Goal: Information Seeking & Learning: Check status

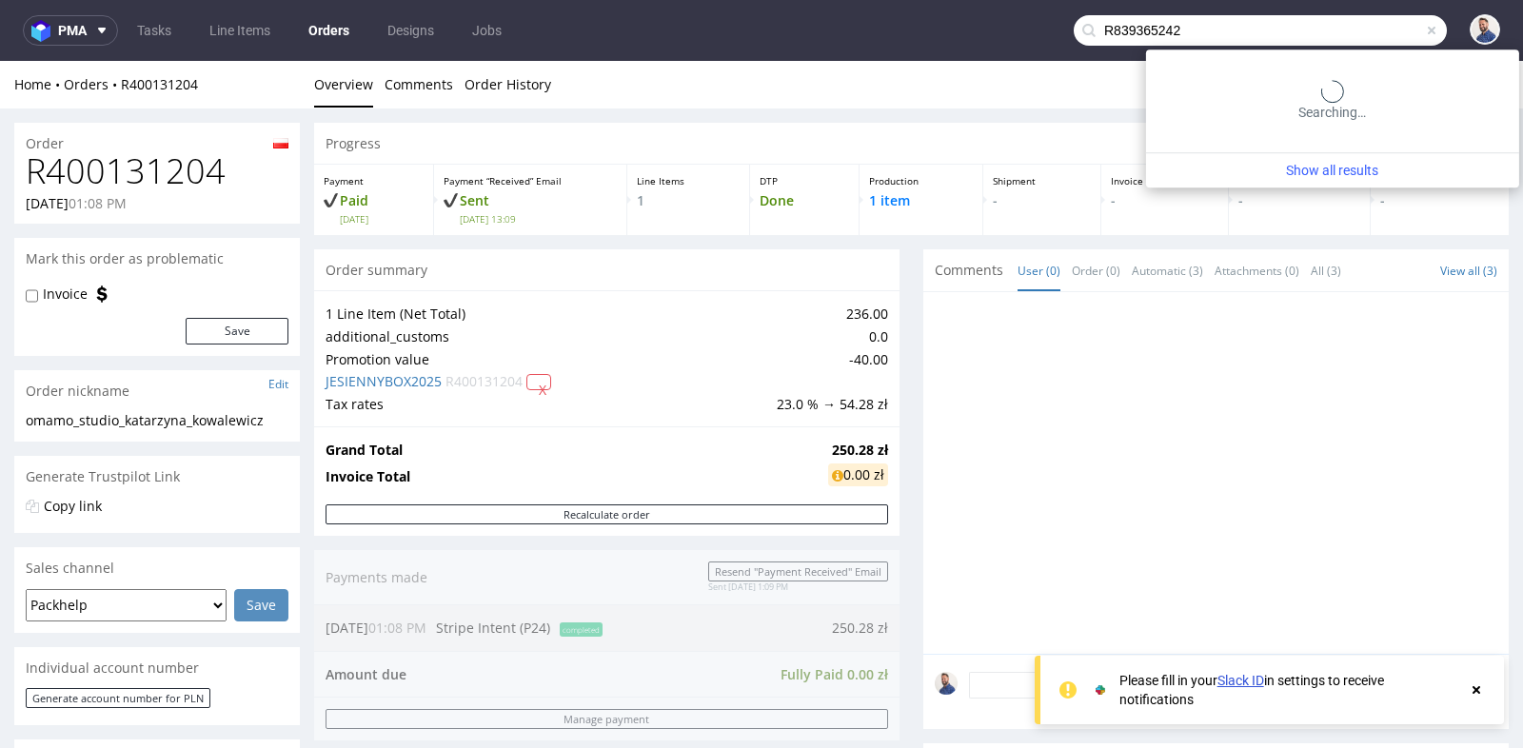
scroll to position [381, 0]
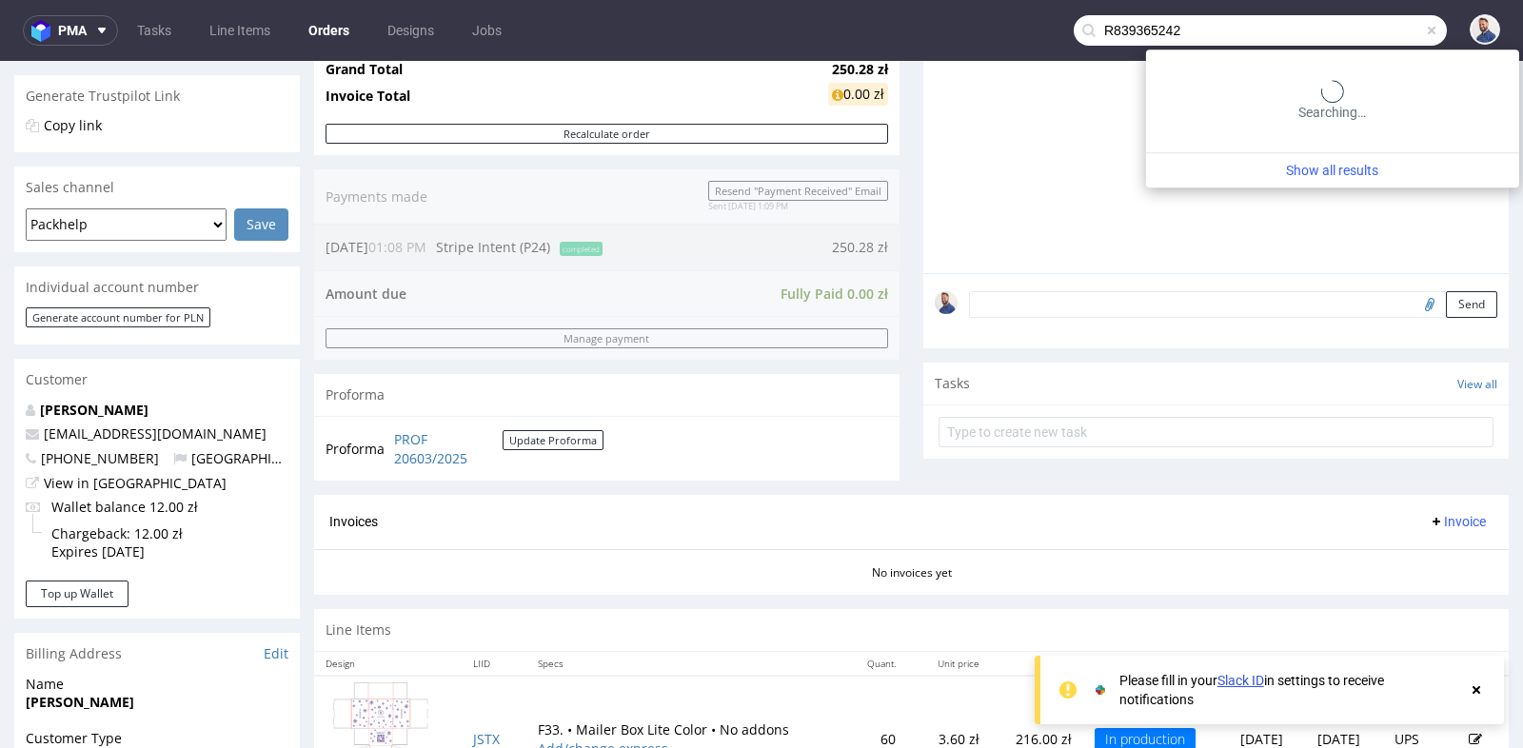
type input "R839365242"
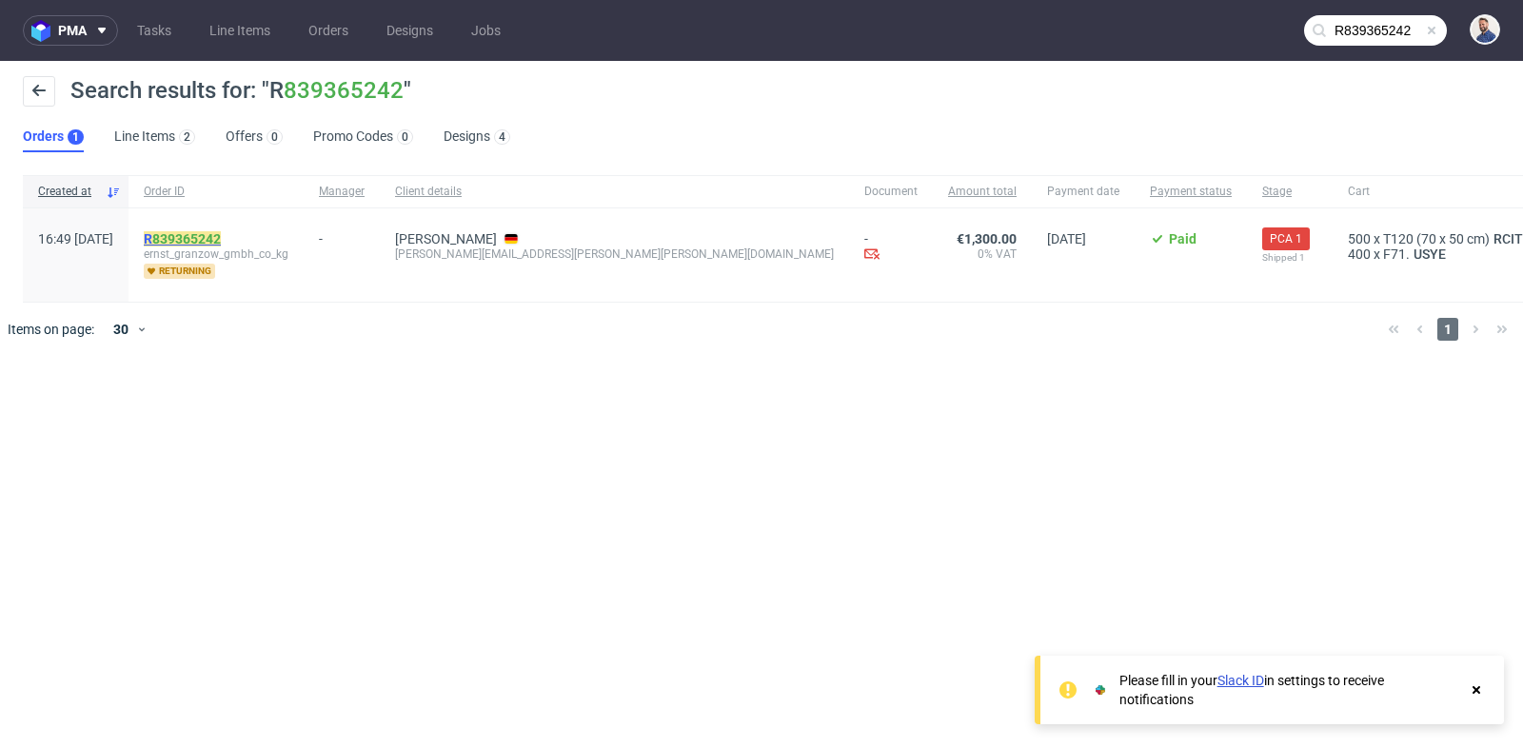
click at [211, 241] on mark "R 839365242" at bounding box center [182, 238] width 77 height 15
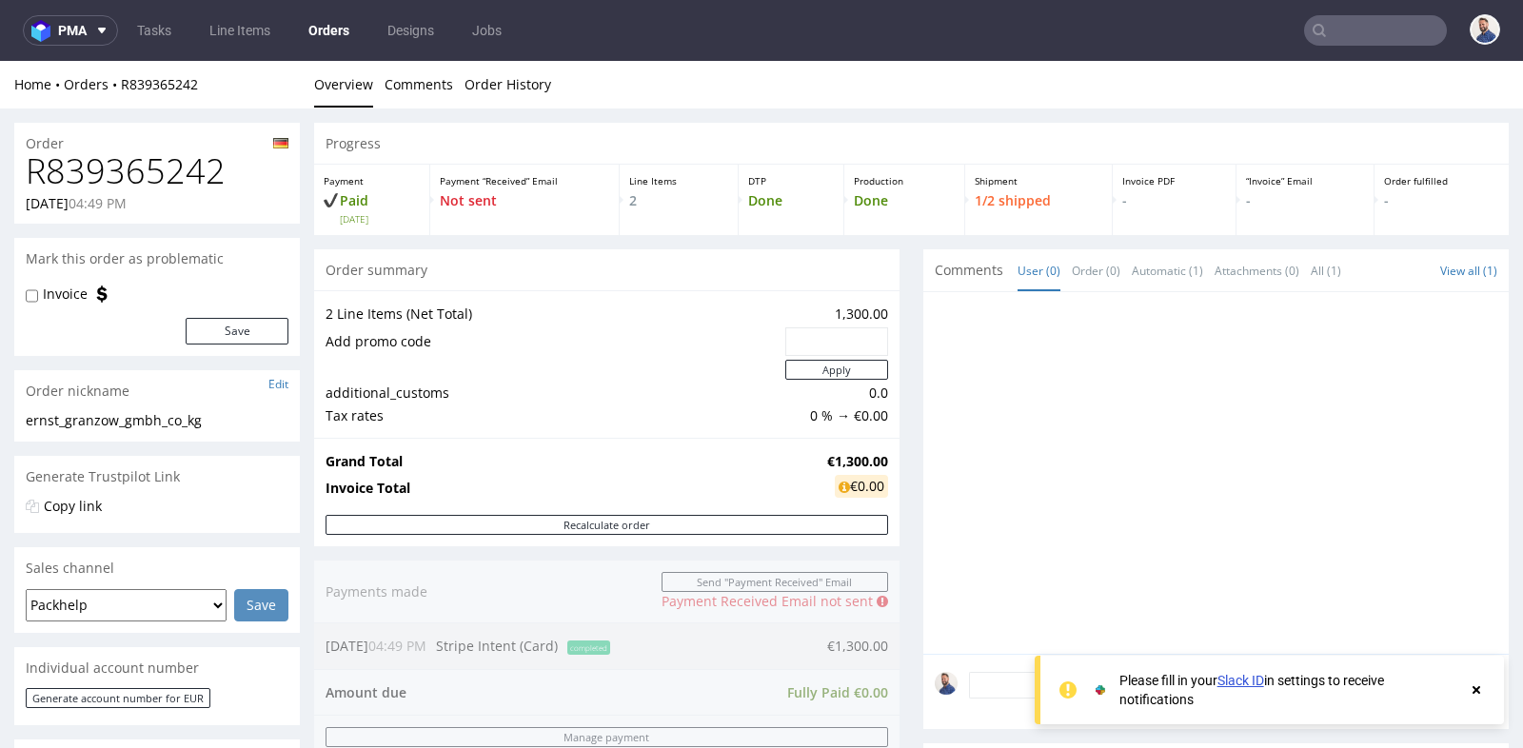
click at [905, 270] on div "Progress Payment Paid Tue 30 Sep Payment “Received” Email Not sent Line Items 2…" at bounding box center [911, 749] width 1194 height 1252
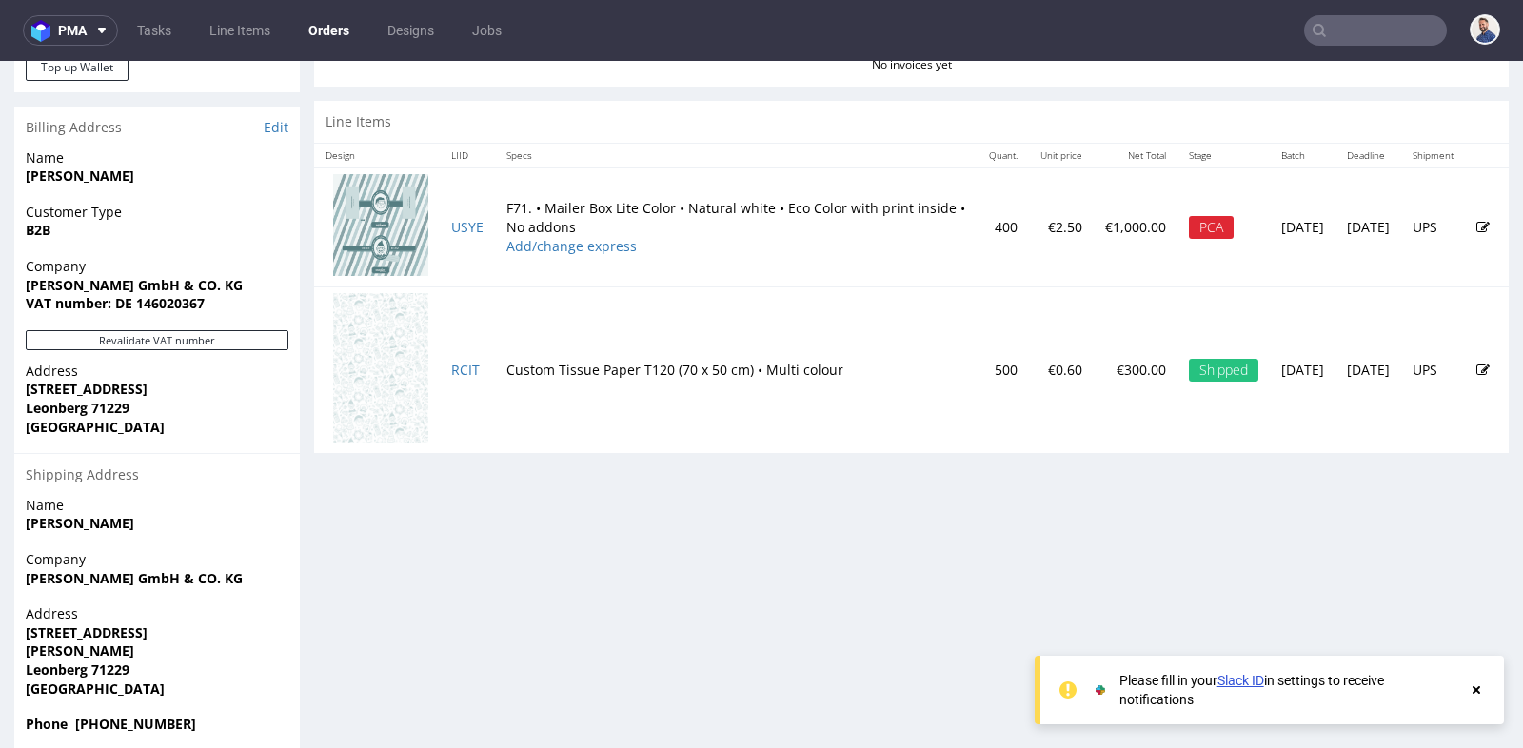
scroll to position [932, 0]
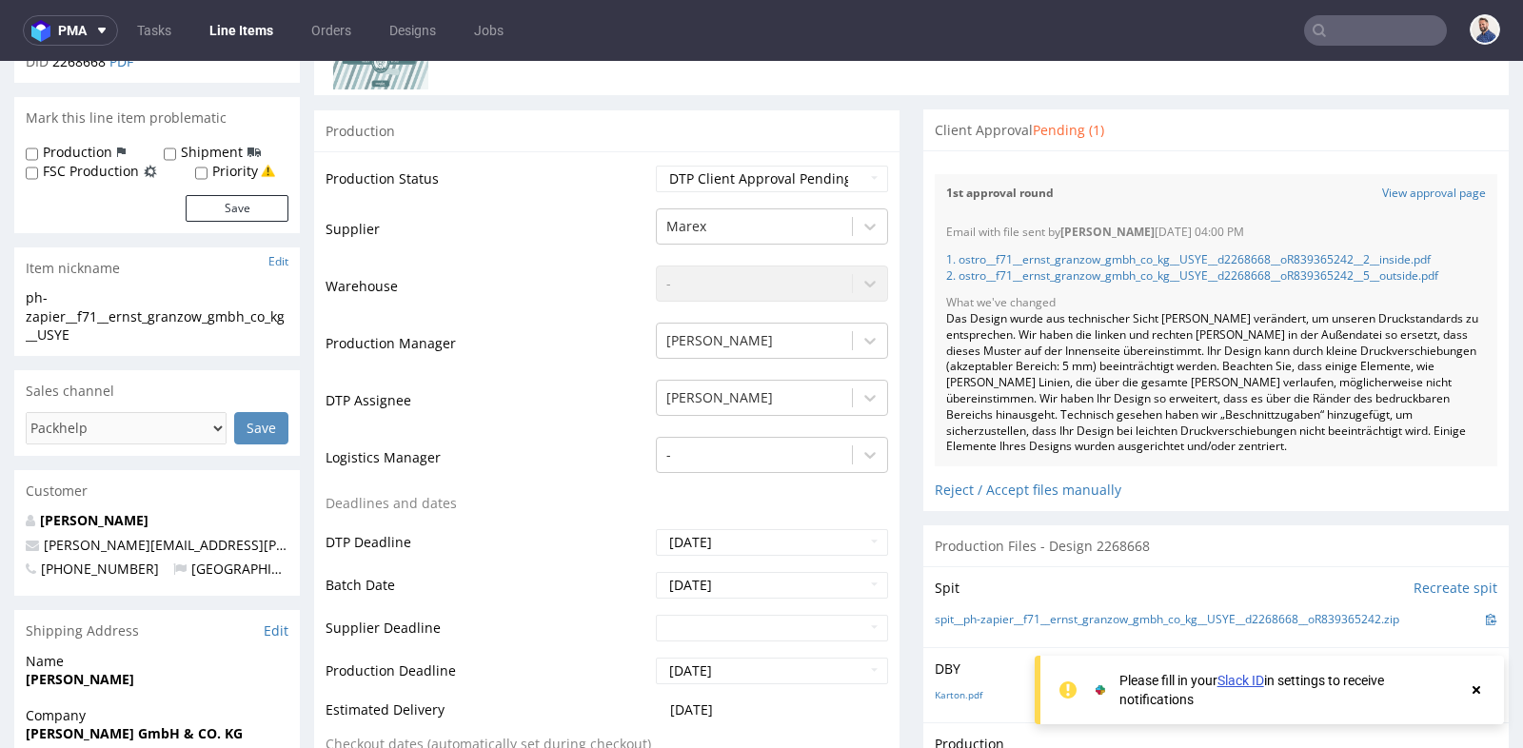
scroll to position [338, 0]
click at [1401, 188] on link "View approval page" at bounding box center [1434, 191] width 104 height 16
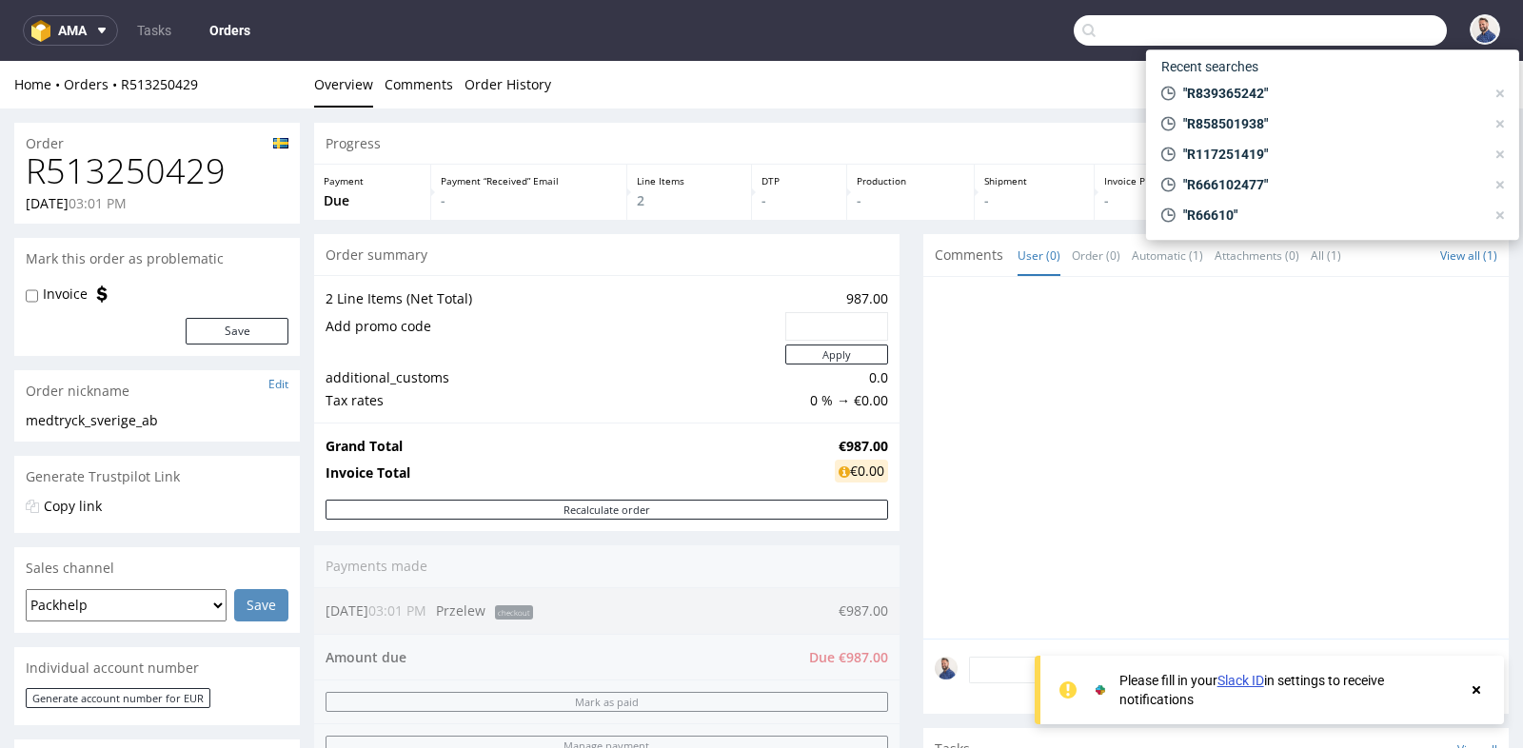
click at [1348, 32] on input "text" at bounding box center [1260, 30] width 373 height 30
paste input "R268659461"
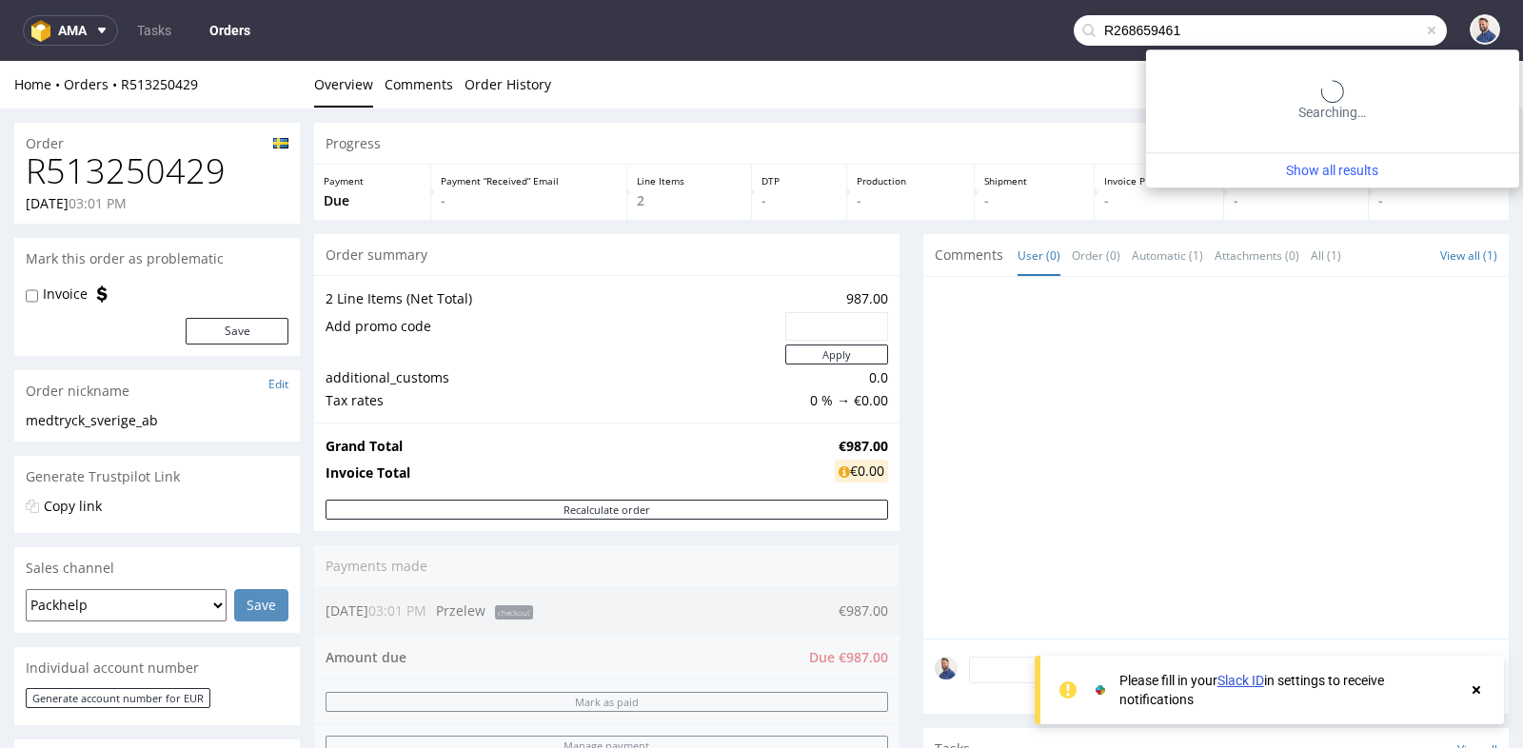
type input "R268659461"
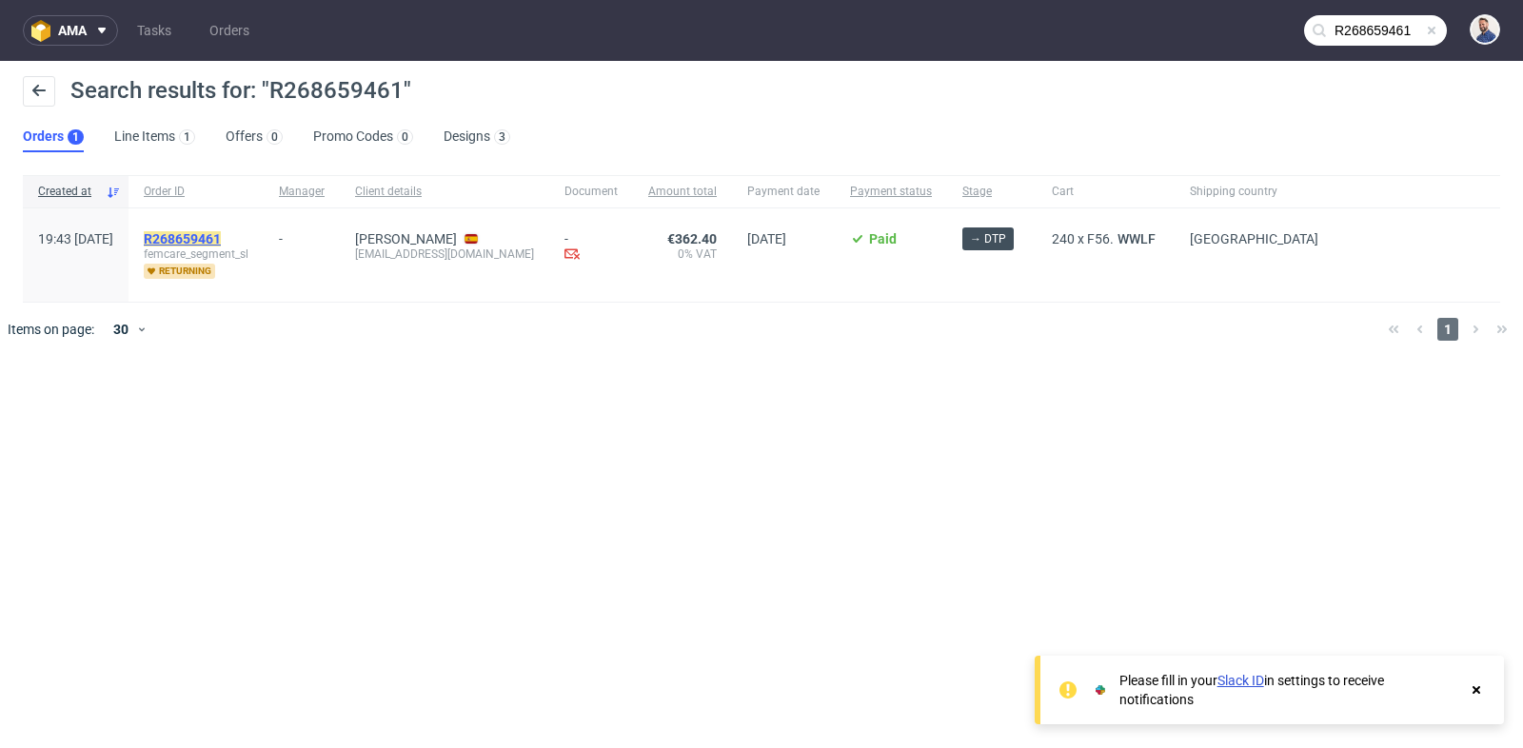
click at [221, 239] on mark "R268659461" at bounding box center [182, 238] width 77 height 15
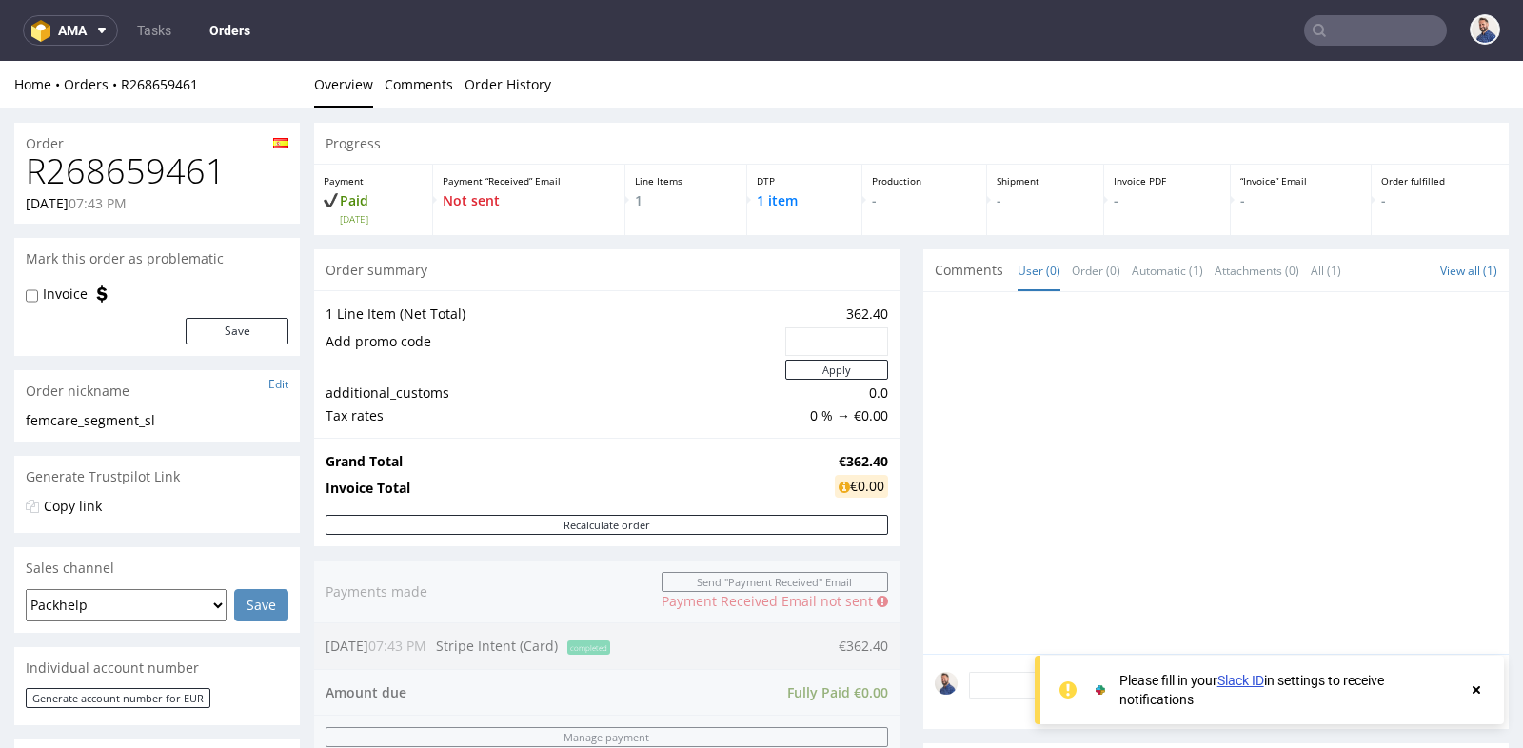
click at [1122, 540] on div at bounding box center [1222, 479] width 574 height 350
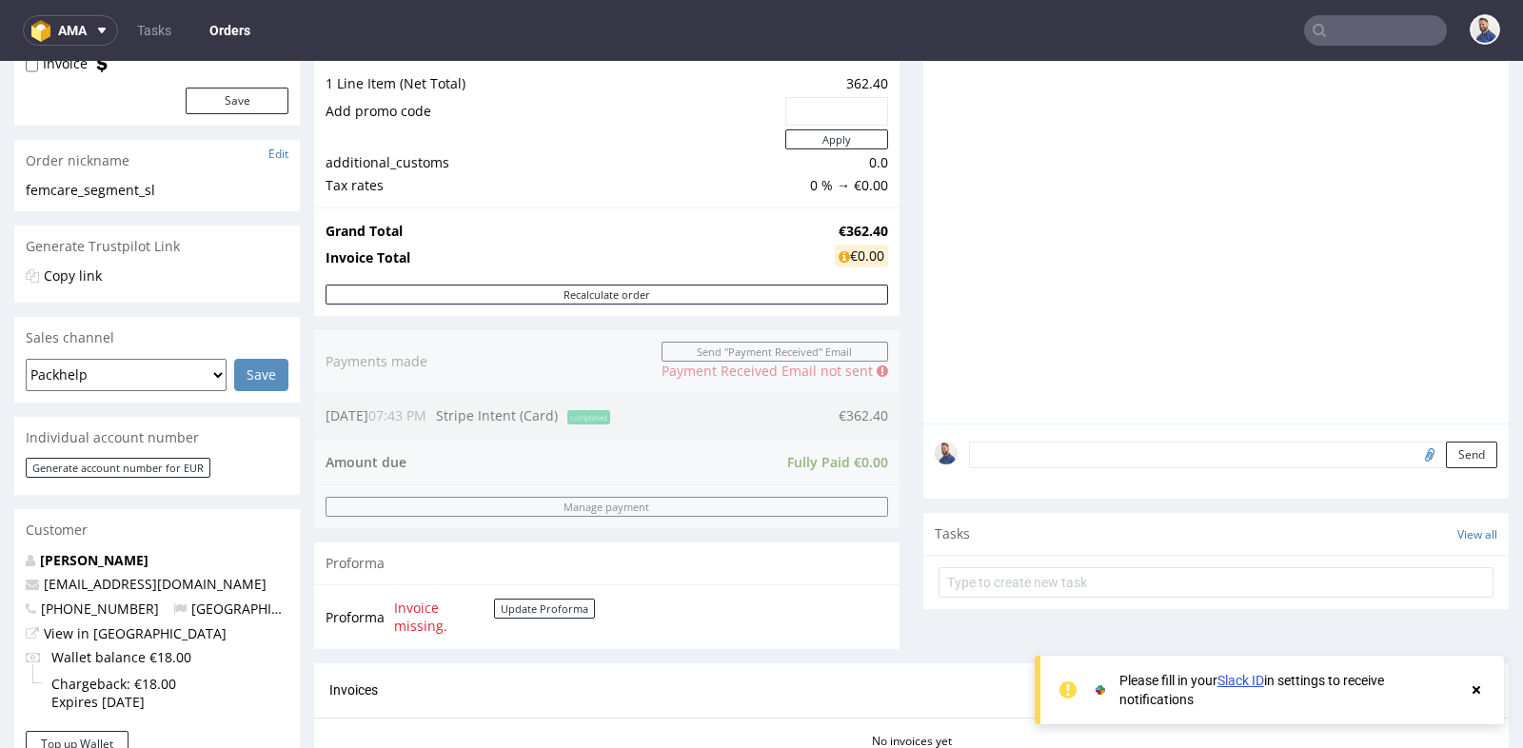
scroll to position [296, 0]
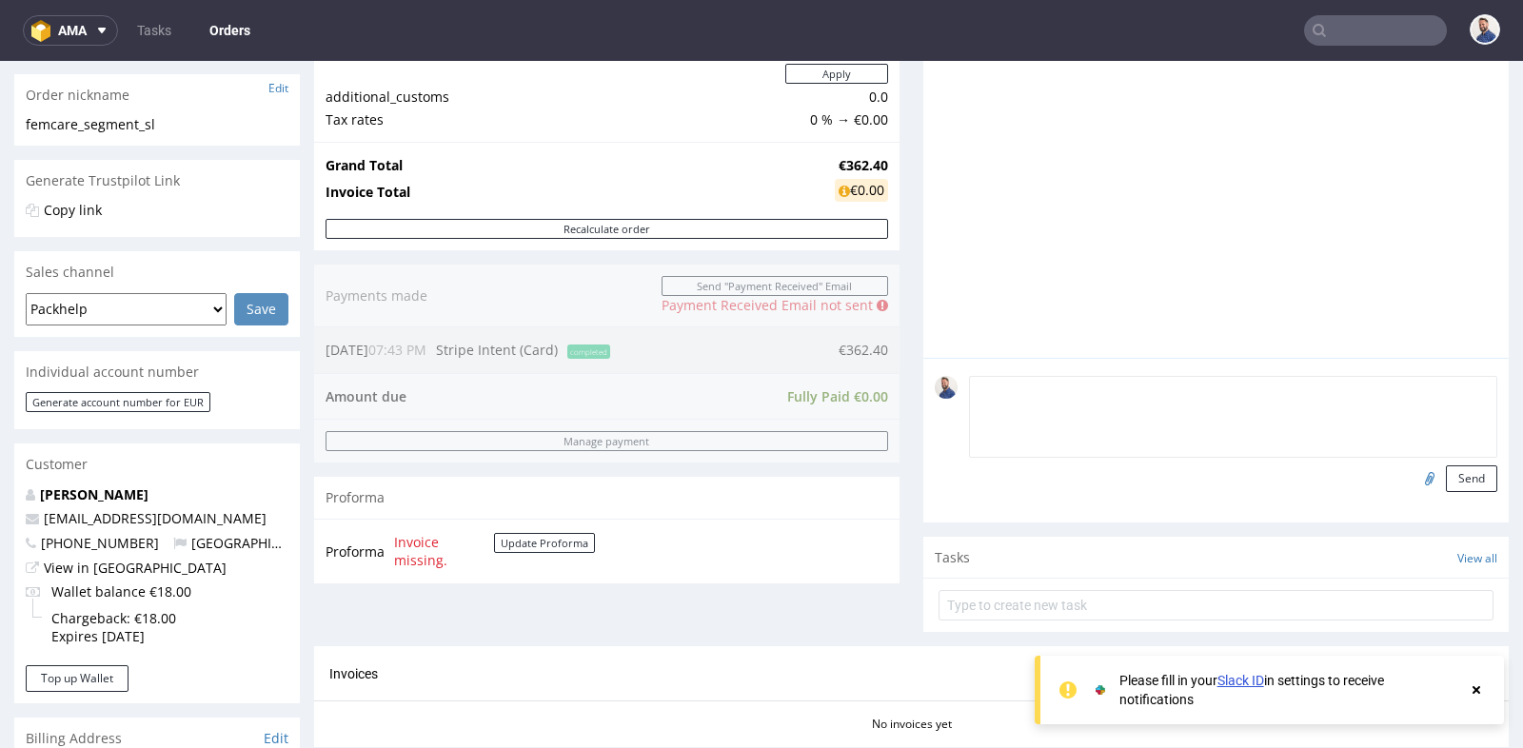
click at [1171, 392] on textarea at bounding box center [1233, 417] width 528 height 82
type textarea "Klientka wysłała projekt"
click at [1413, 472] on input "file" at bounding box center [1426, 477] width 27 height 25
type input "C:\fakepath\EXPERIENCE BOX 2378898-box-es-mailer-box-56-cardboard-white-one-sid…"
click at [1462, 474] on button "Send" at bounding box center [1471, 478] width 51 height 27
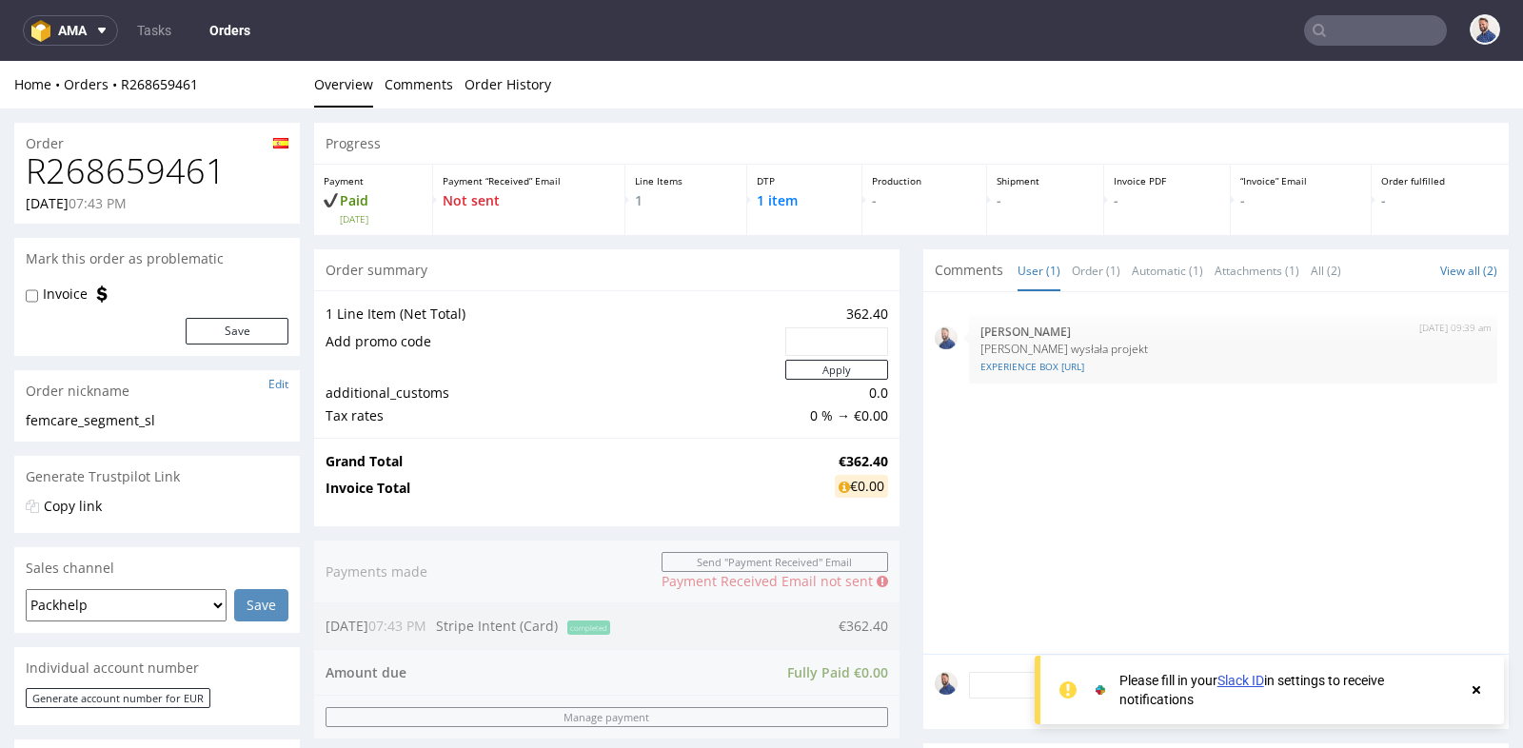
scroll to position [0, 0]
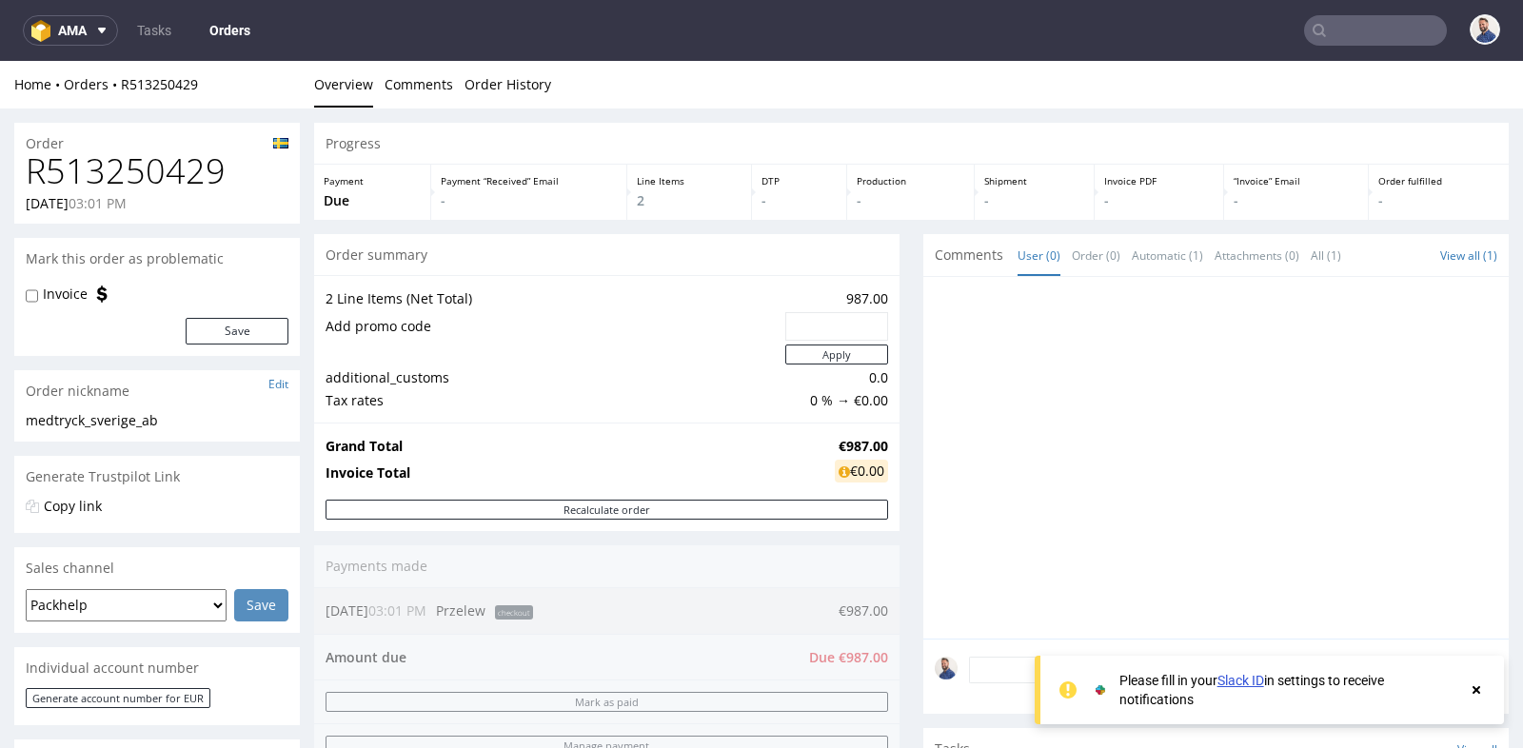
click at [201, 168] on h1 "R513250429" at bounding box center [157, 171] width 263 height 38
copy h1 "R513250429"
click at [1362, 37] on input "text" at bounding box center [1375, 30] width 143 height 30
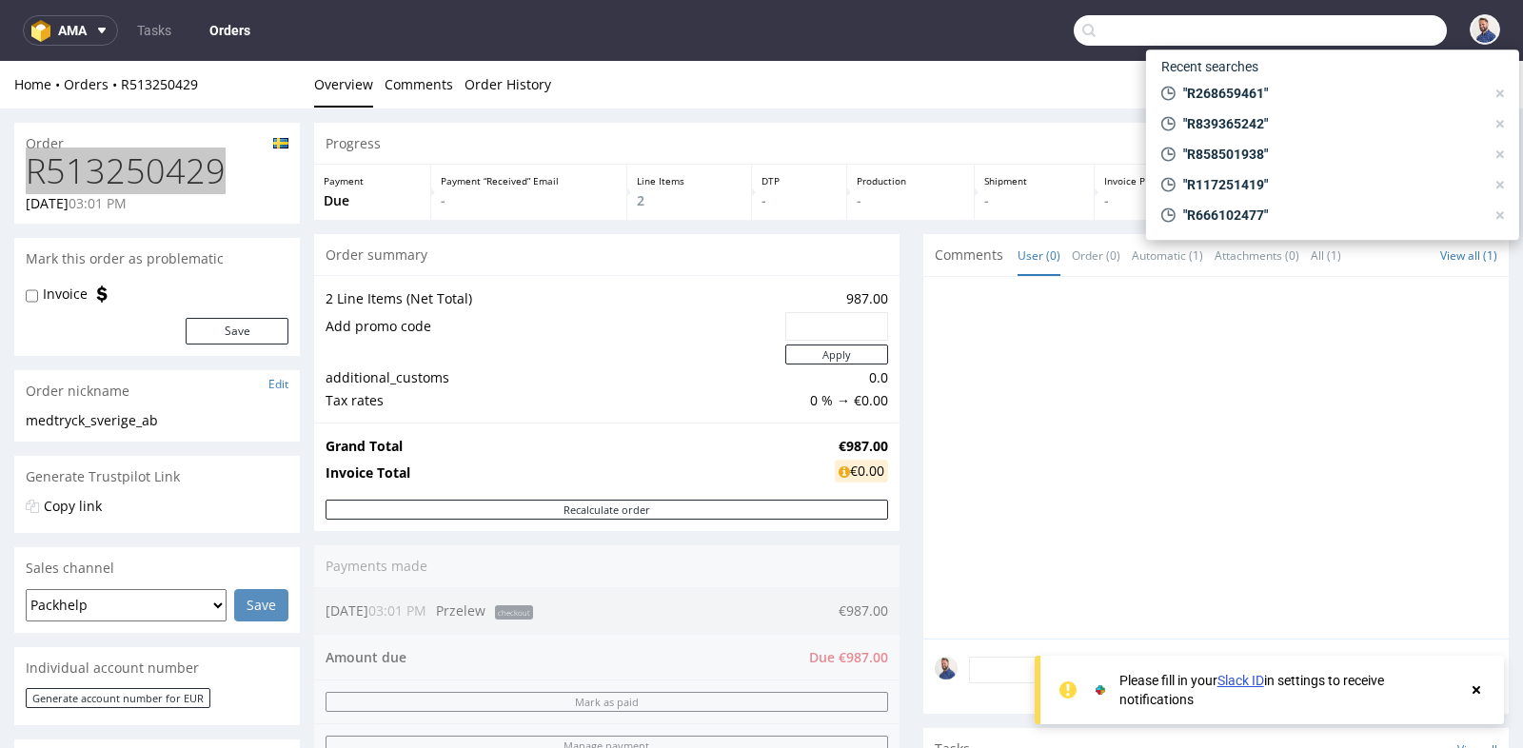
paste input "R600096761"
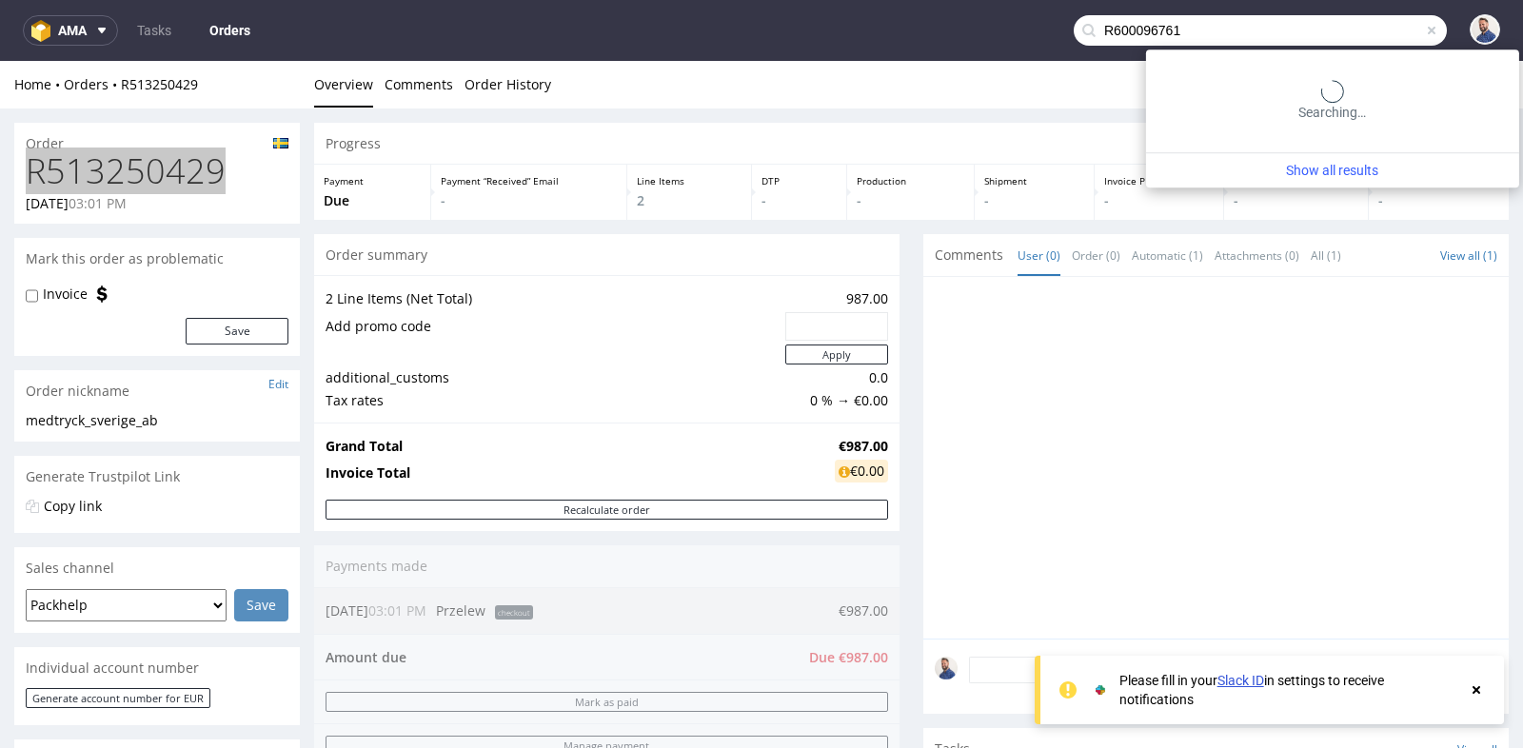
type input "R600096761"
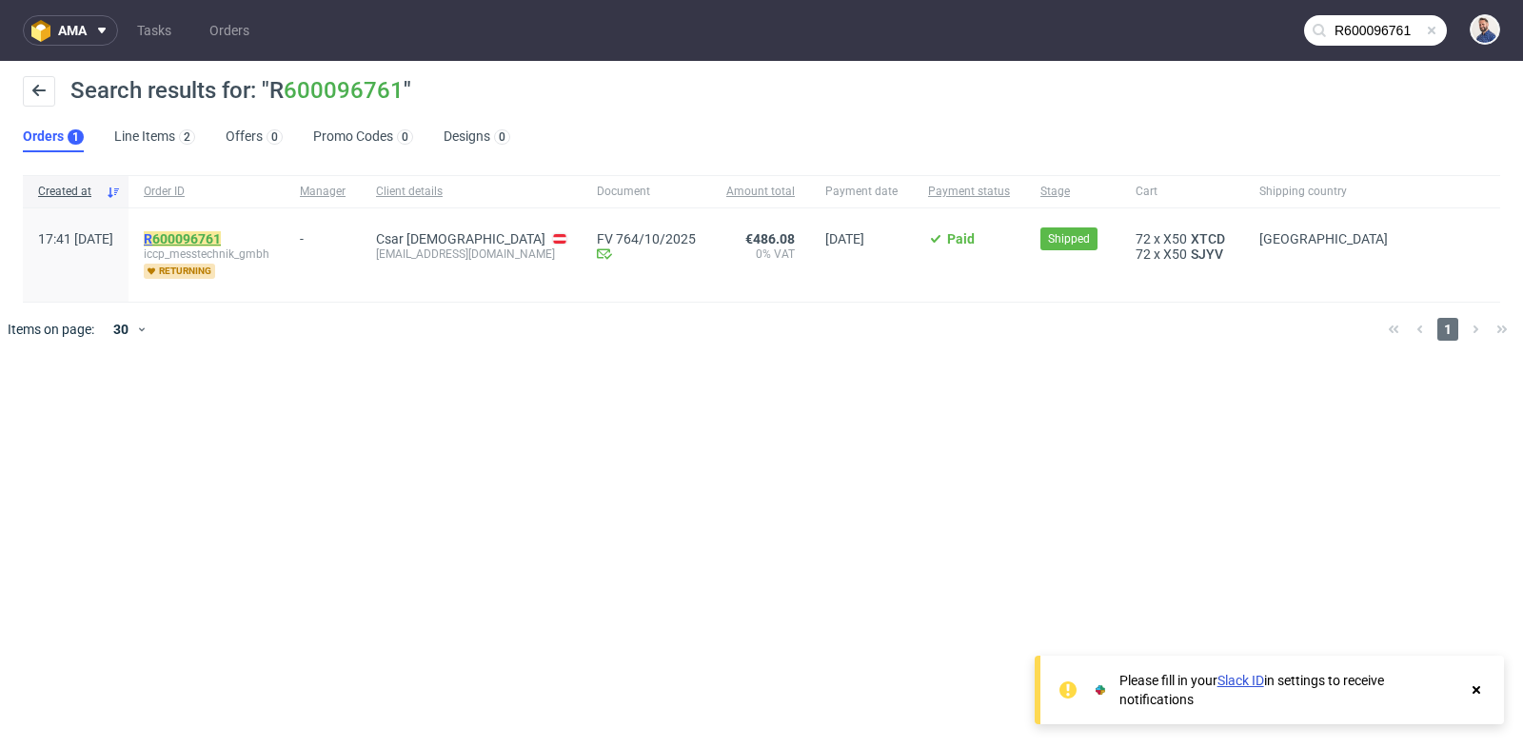
click at [221, 238] on link "600096761" at bounding box center [186, 238] width 69 height 15
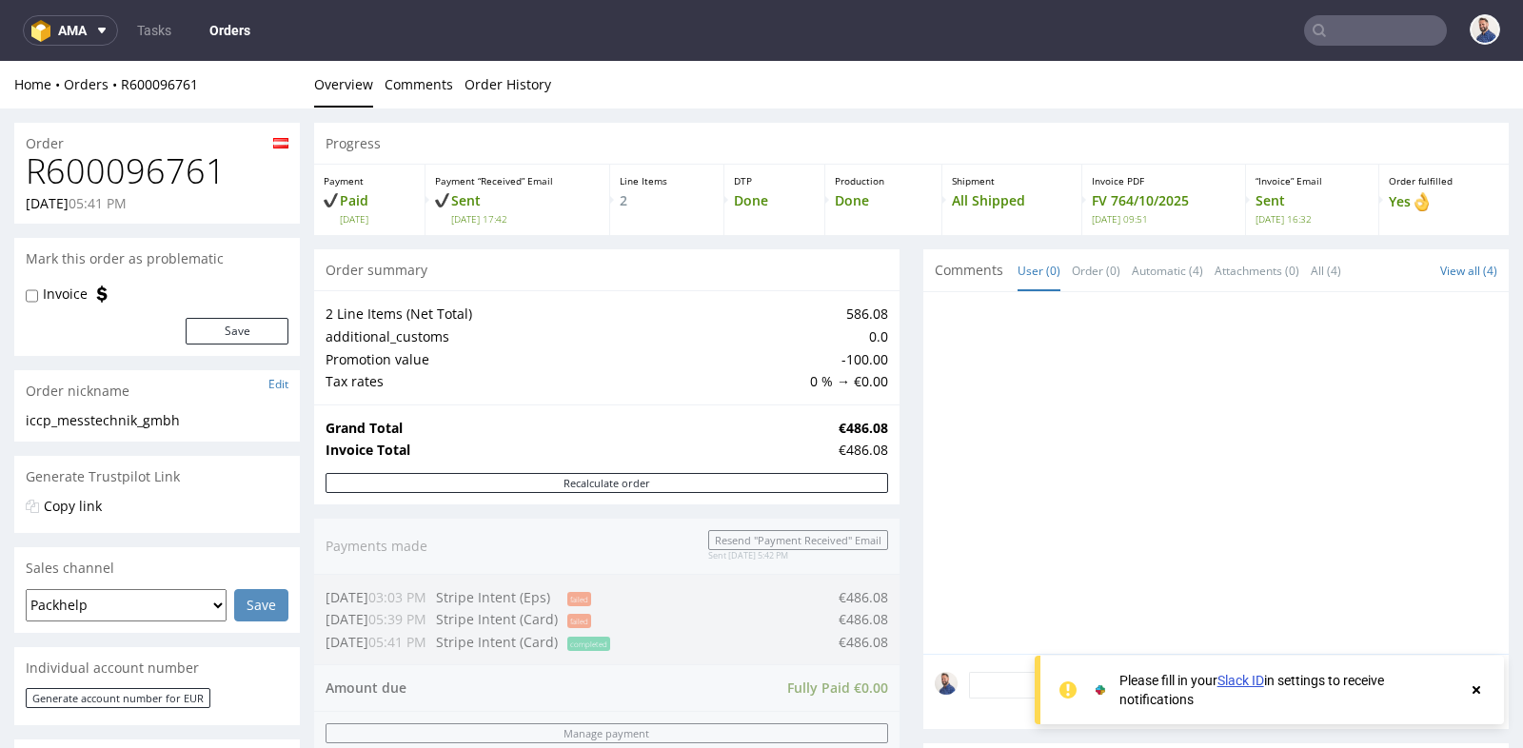
click at [900, 422] on div "Progress Payment Paid Wed 01 Oct Payment “Received” Email Sent Wed 1 Oct 17:42 …" at bounding box center [911, 687] width 1194 height 1129
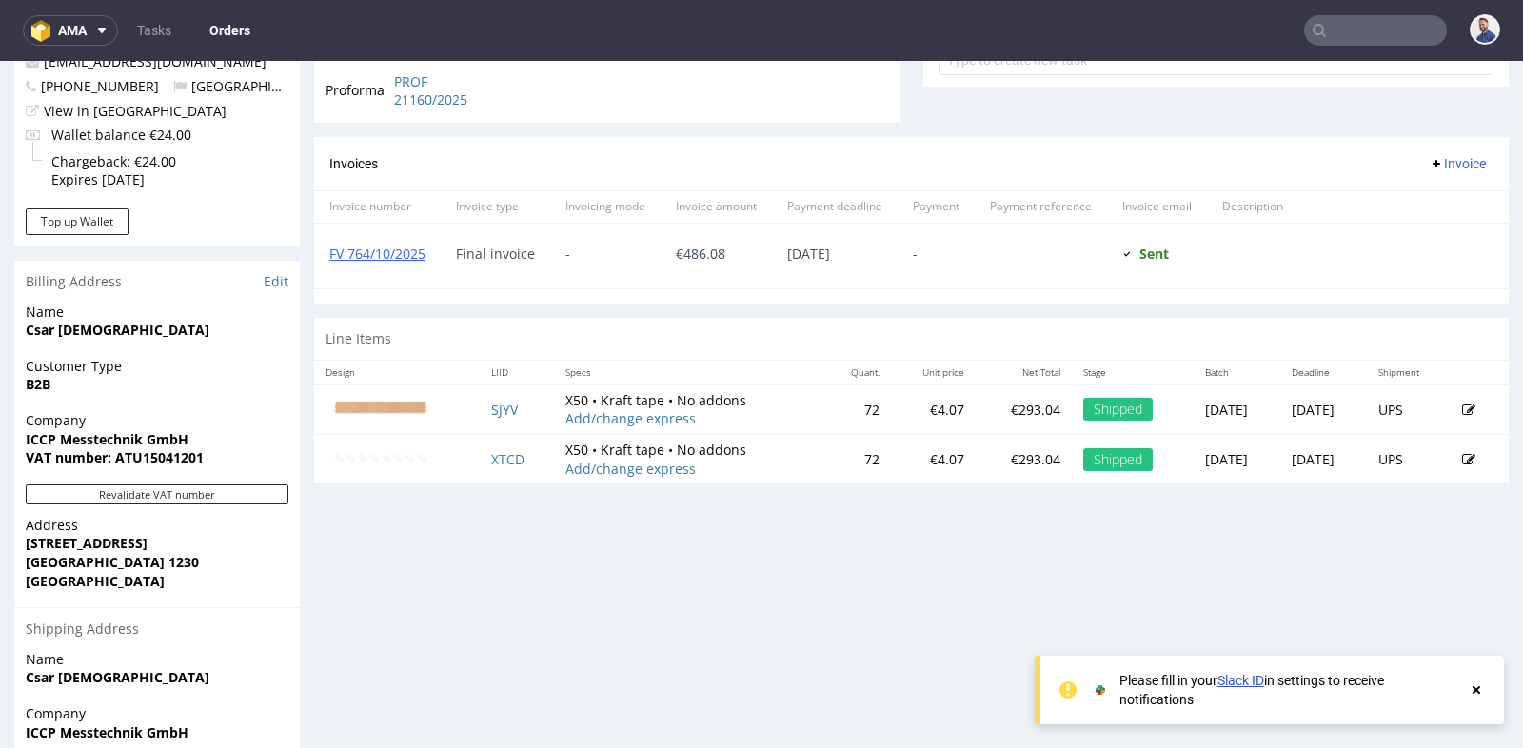
scroll to position [761, 0]
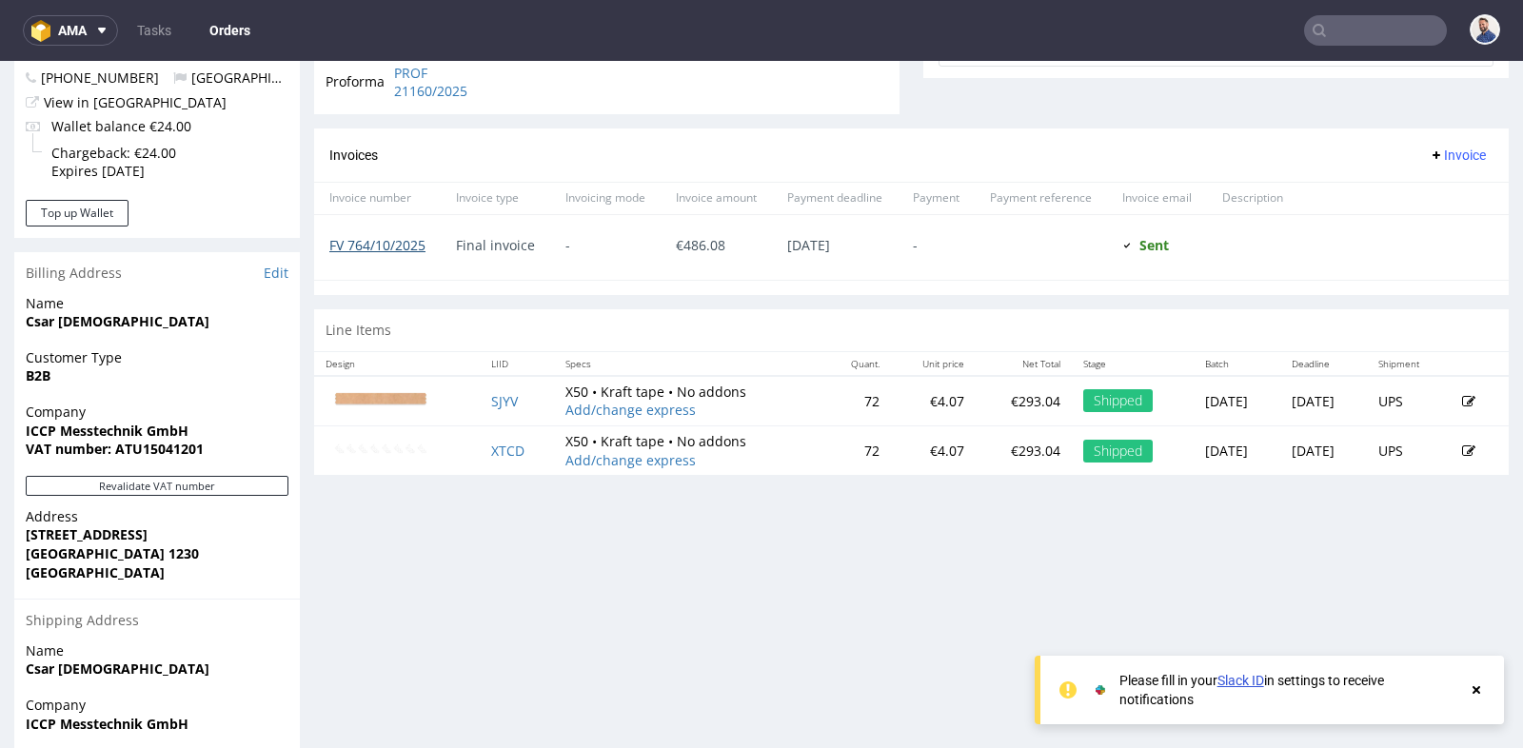
click at [376, 240] on link "FV 764/10/2025" at bounding box center [377, 245] width 96 height 18
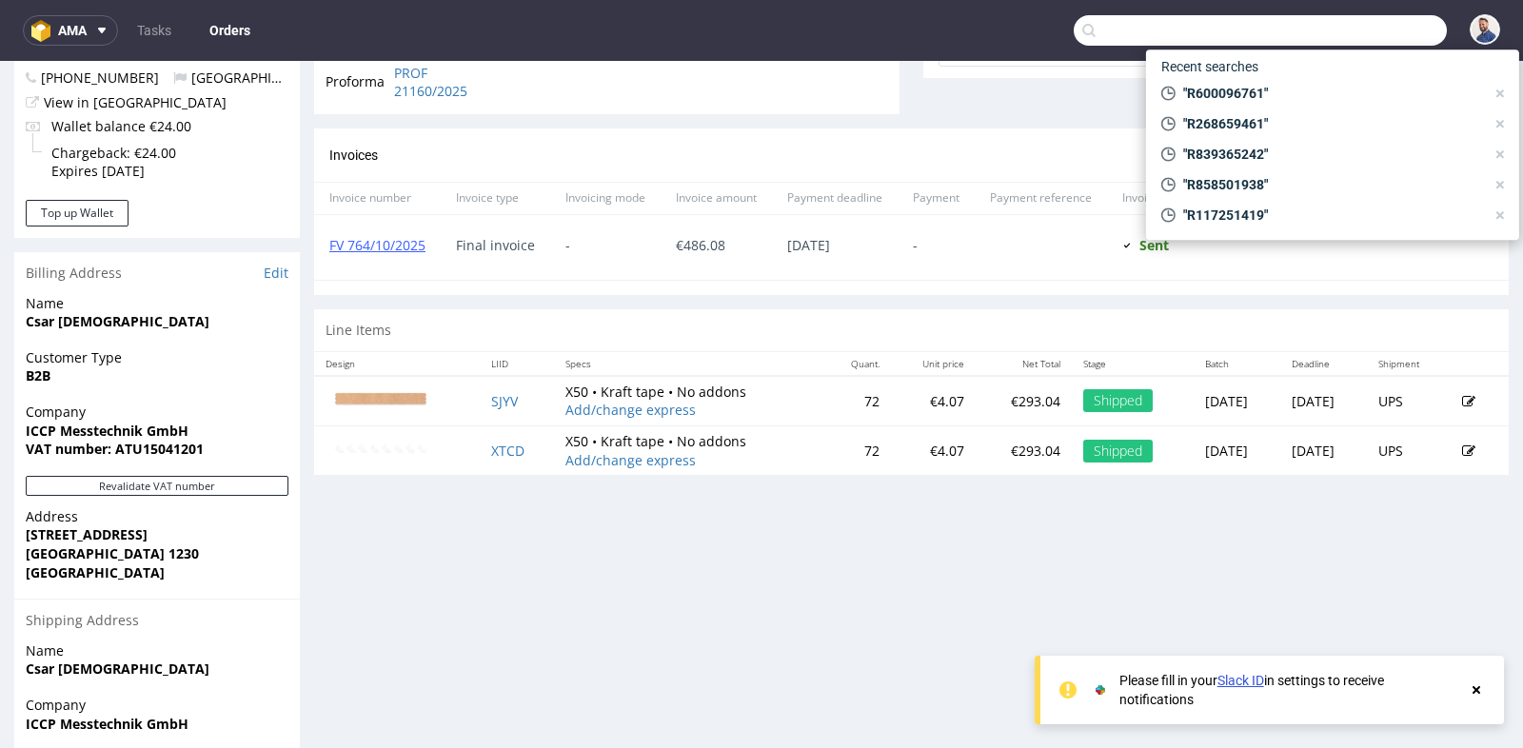
click at [1351, 23] on input "text" at bounding box center [1260, 30] width 373 height 30
paste input "bestellungen@patagon-helados.de>"
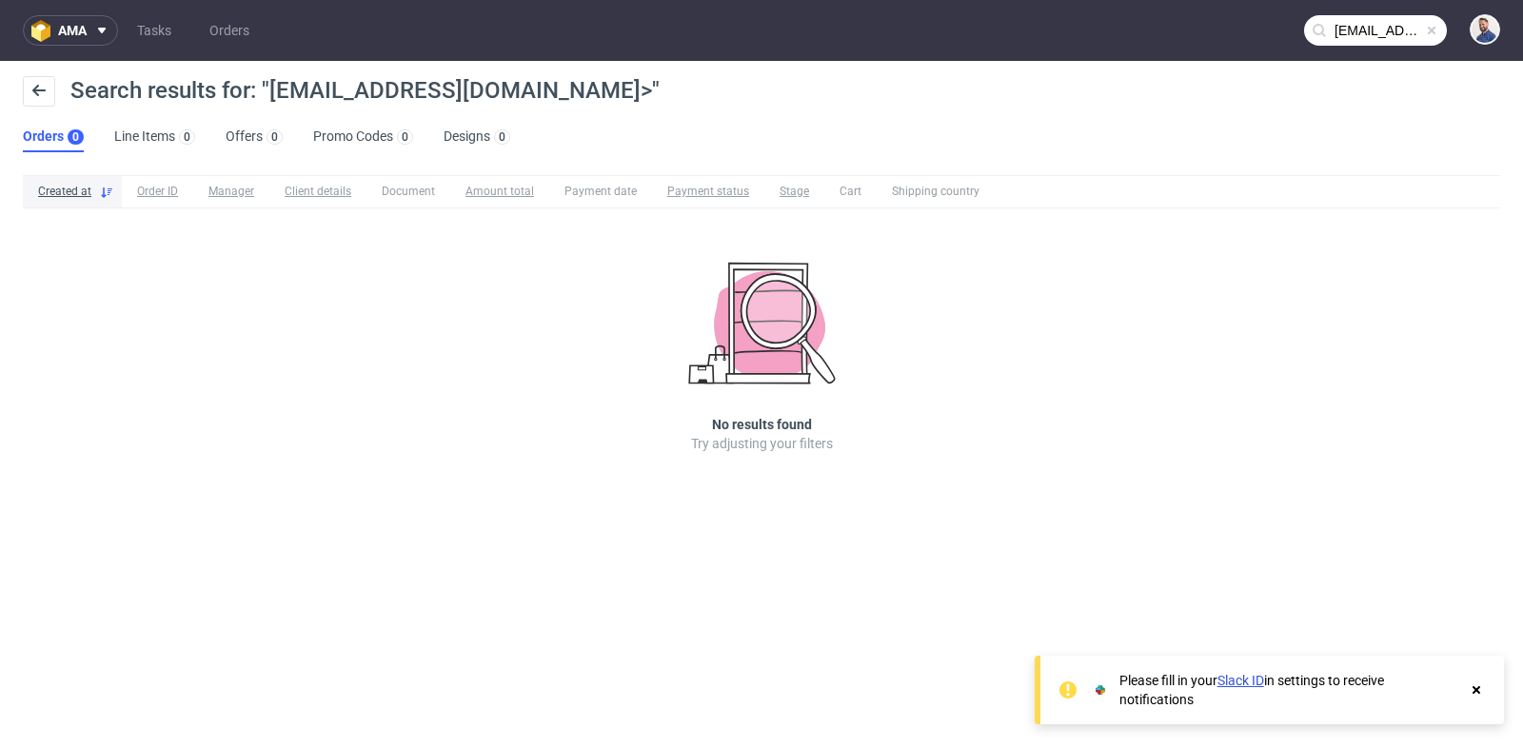
click at [1355, 30] on input "bestellungen@patagon-helados.de>" at bounding box center [1375, 30] width 143 height 30
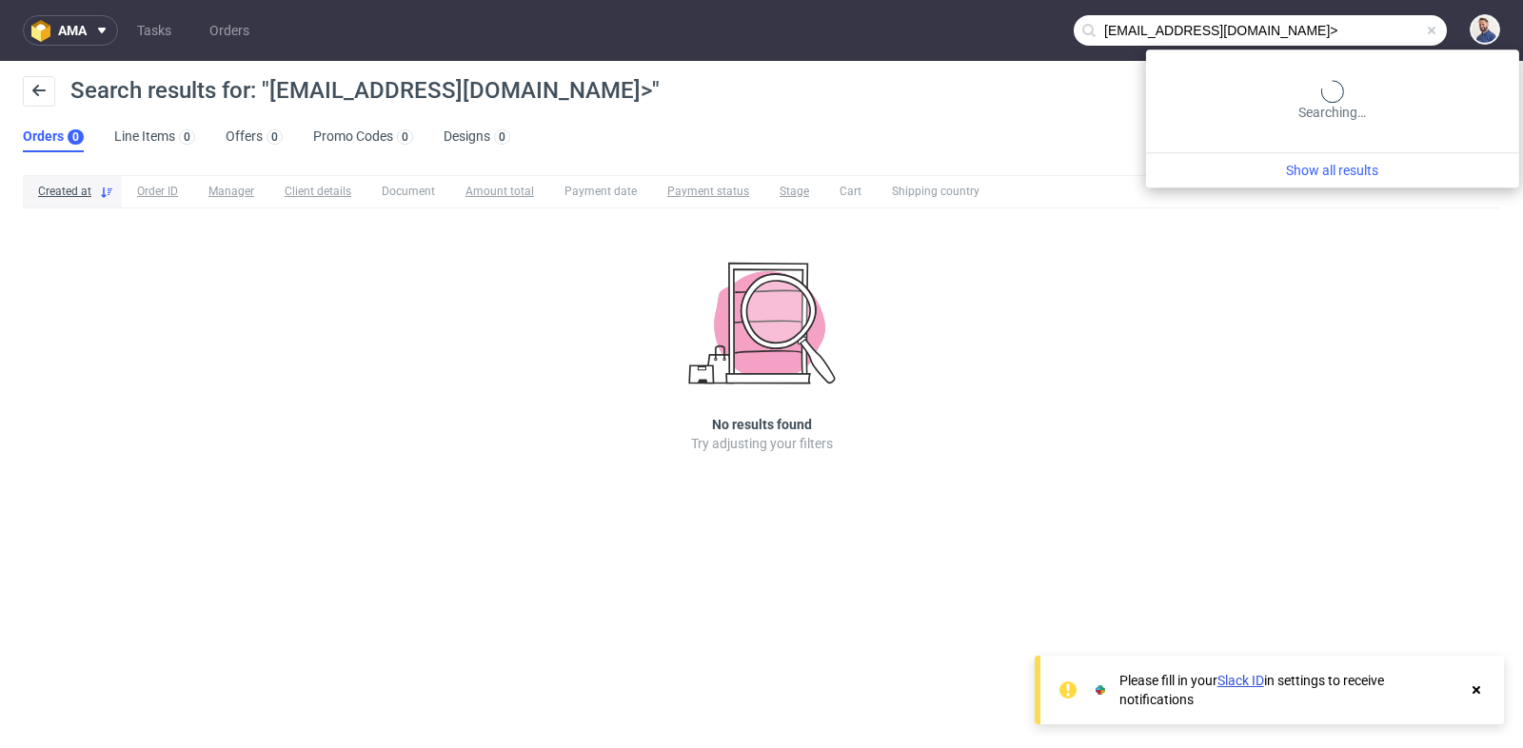
click at [1368, 33] on input "bestellungen@patagon-helados.de>" at bounding box center [1260, 30] width 373 height 30
type input "bestellungen@patagon-helados.de"
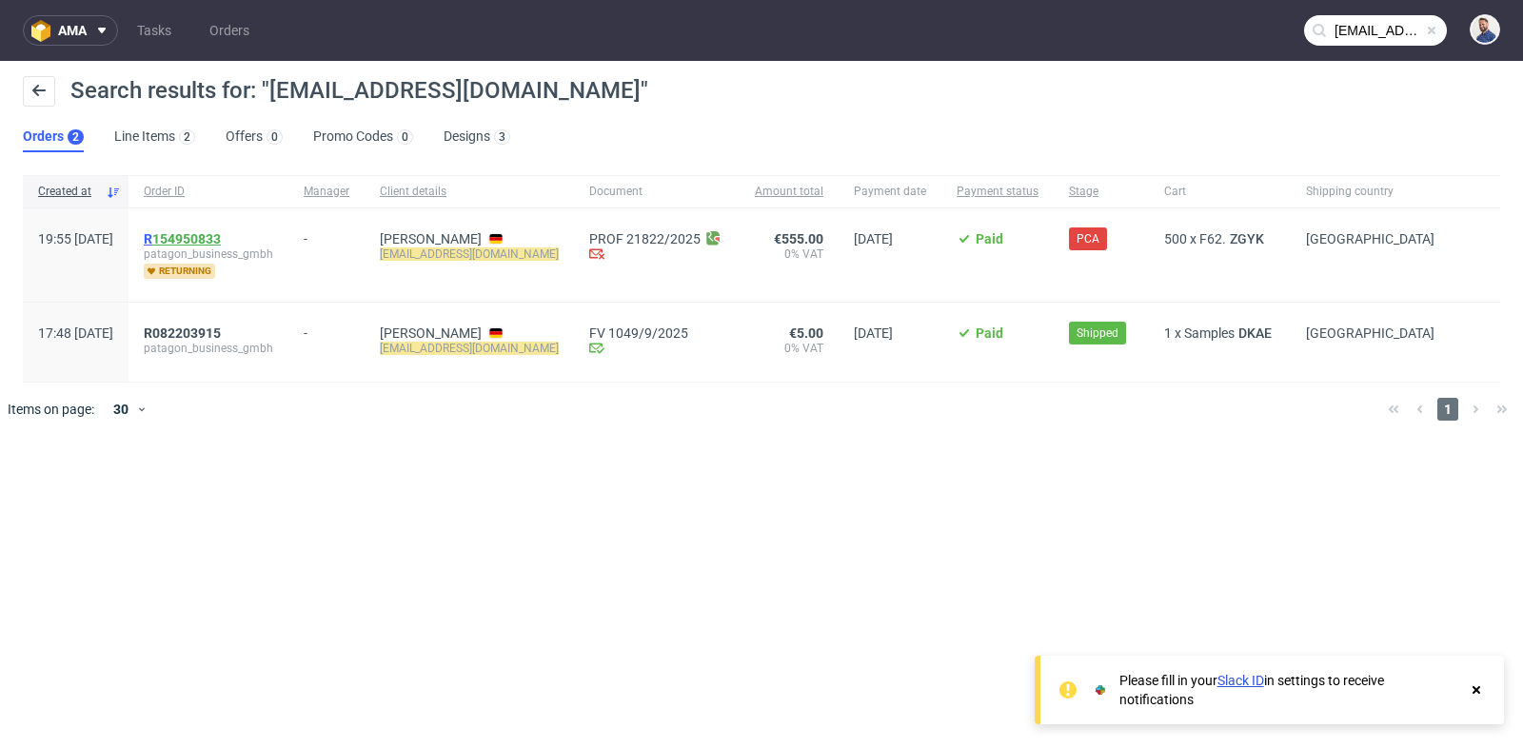
click at [221, 234] on link "154950833" at bounding box center [186, 238] width 69 height 15
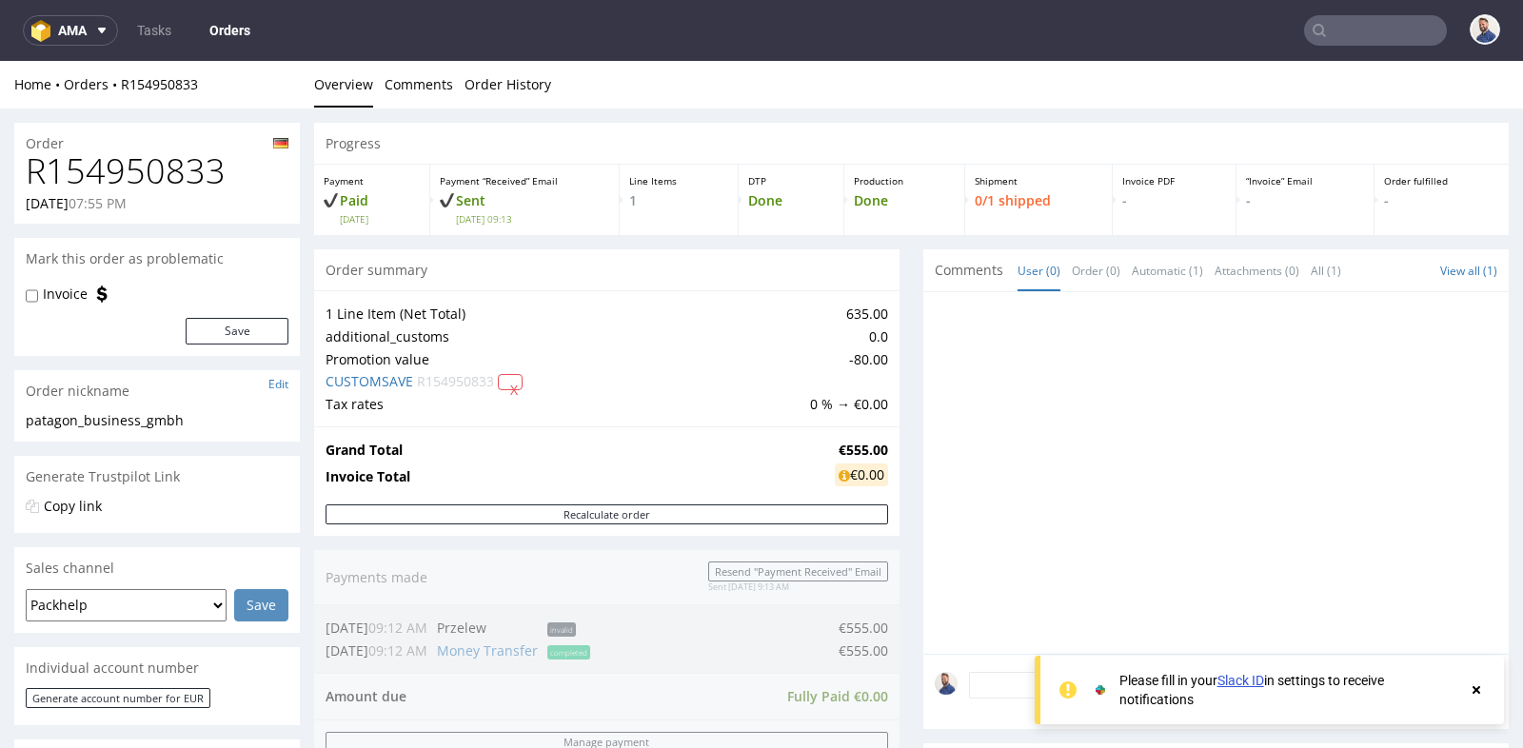
click at [884, 258] on div "Order summary" at bounding box center [606, 270] width 585 height 42
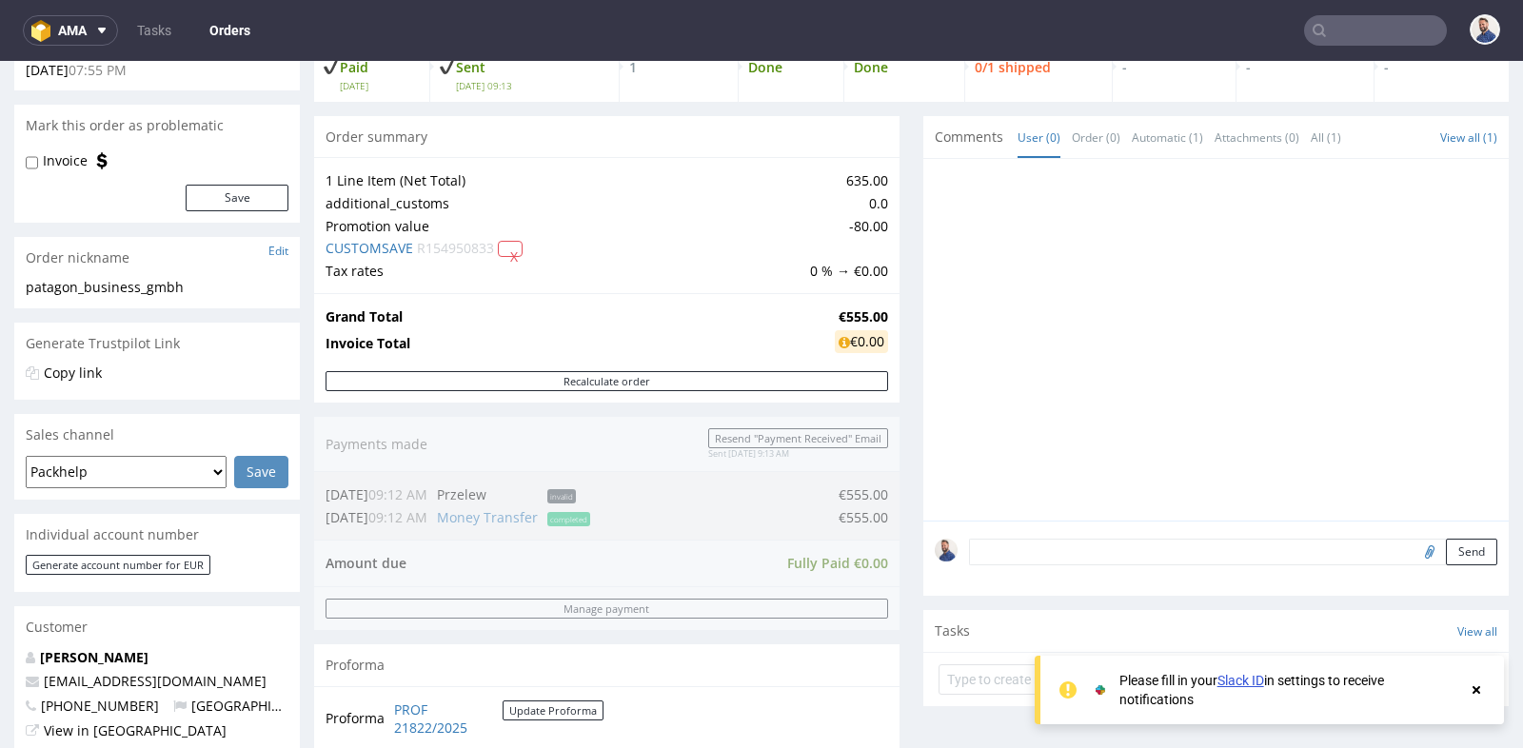
scroll to position [127, 0]
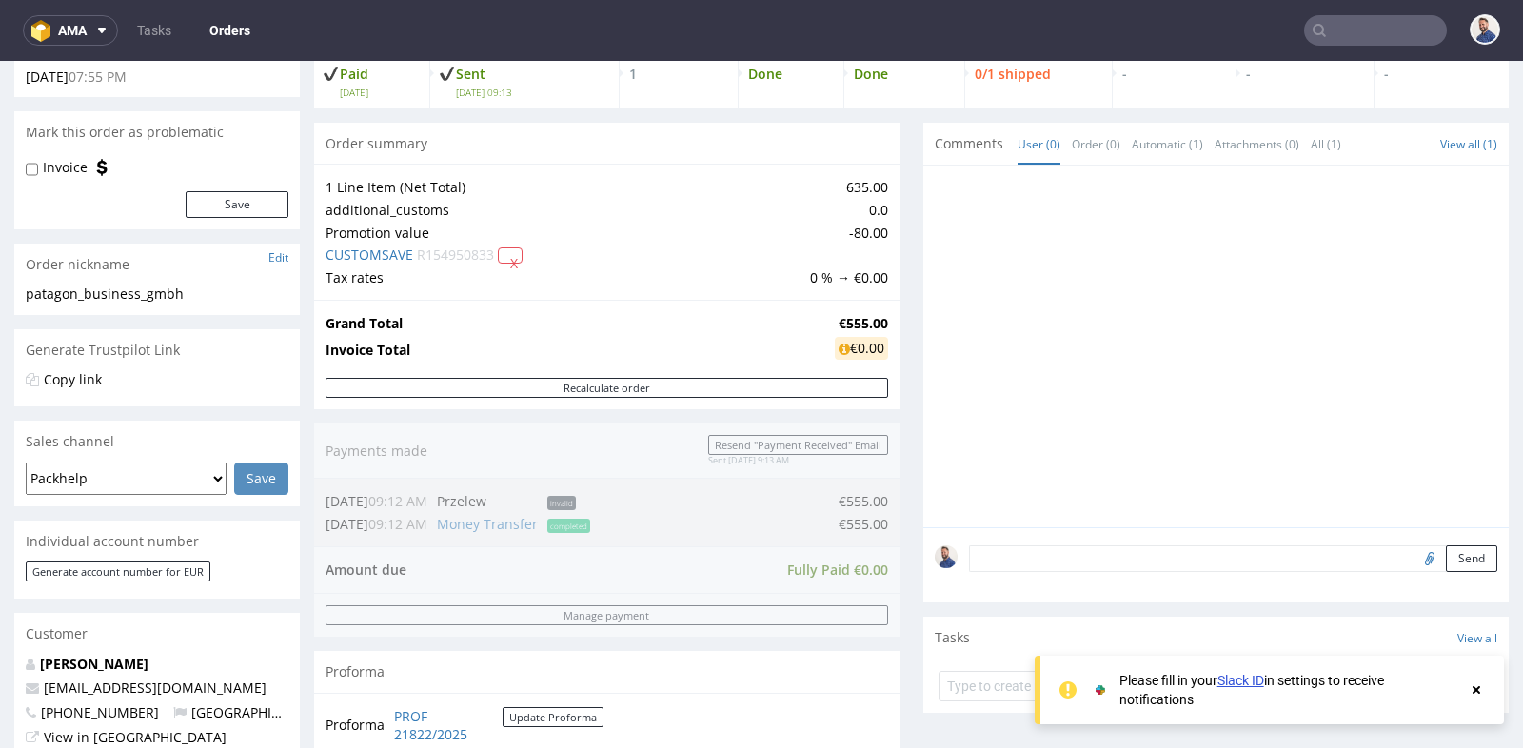
click at [900, 246] on div "Progress Payment Paid Fri 10 Oct Payment “Received” Email Sent Fri 10 Oct 09:13…" at bounding box center [911, 516] width 1194 height 1041
click at [892, 339] on div "Progress Payment Paid Fri 10 Oct Payment “Received” Email Sent Fri 10 Oct 09:13…" at bounding box center [911, 516] width 1194 height 1041
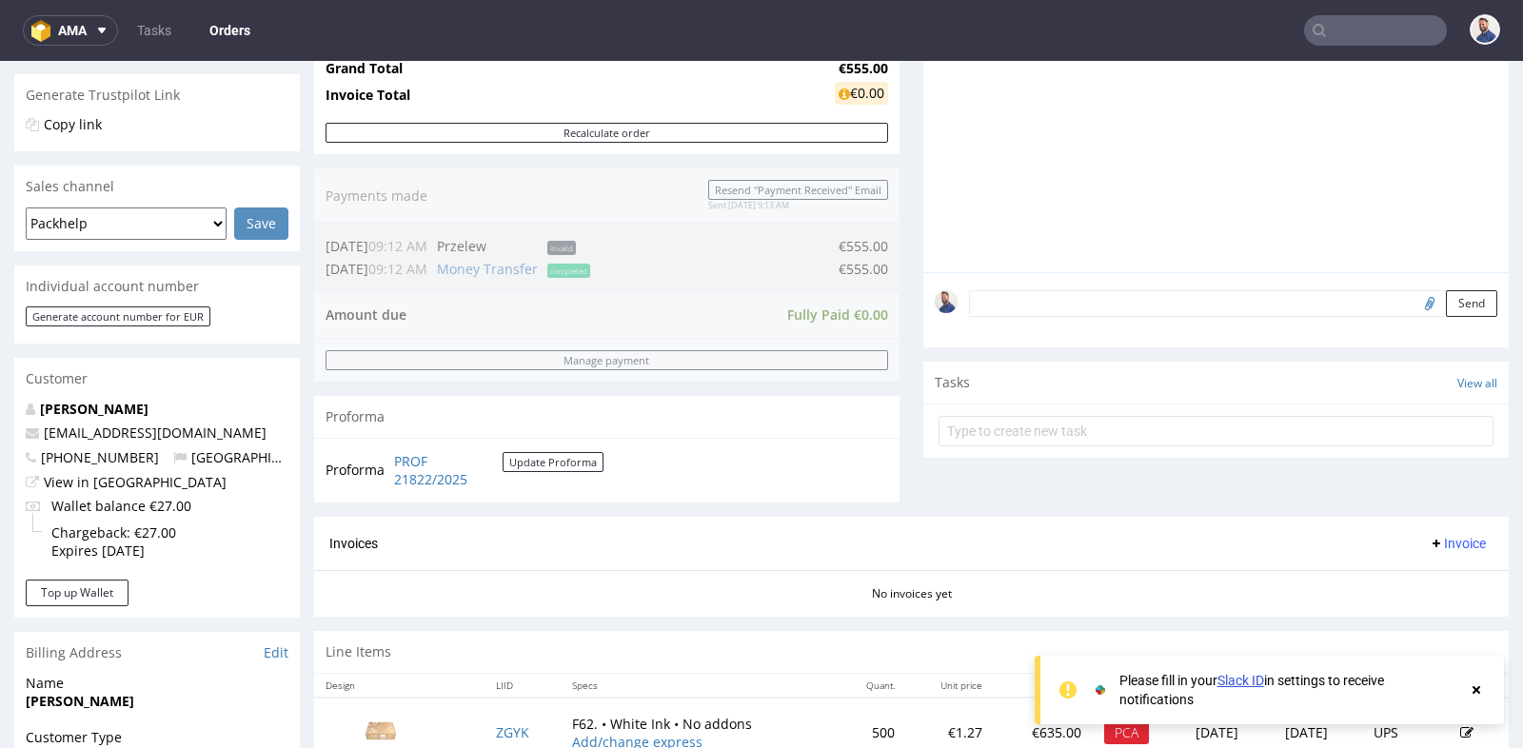
scroll to position [423, 0]
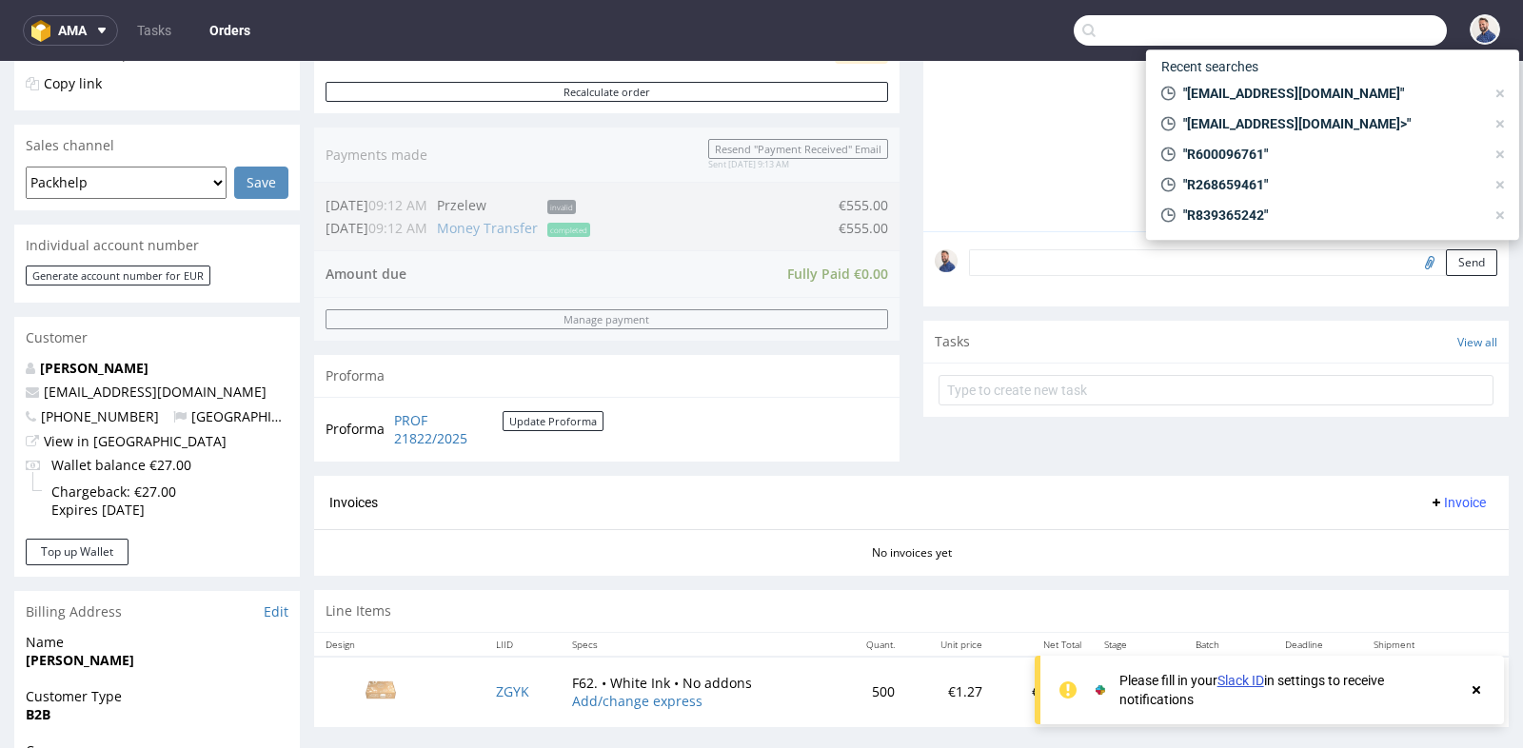
click at [1353, 26] on input "text" at bounding box center [1260, 30] width 373 height 30
paste input "bestellungen@patagon-helados.de"
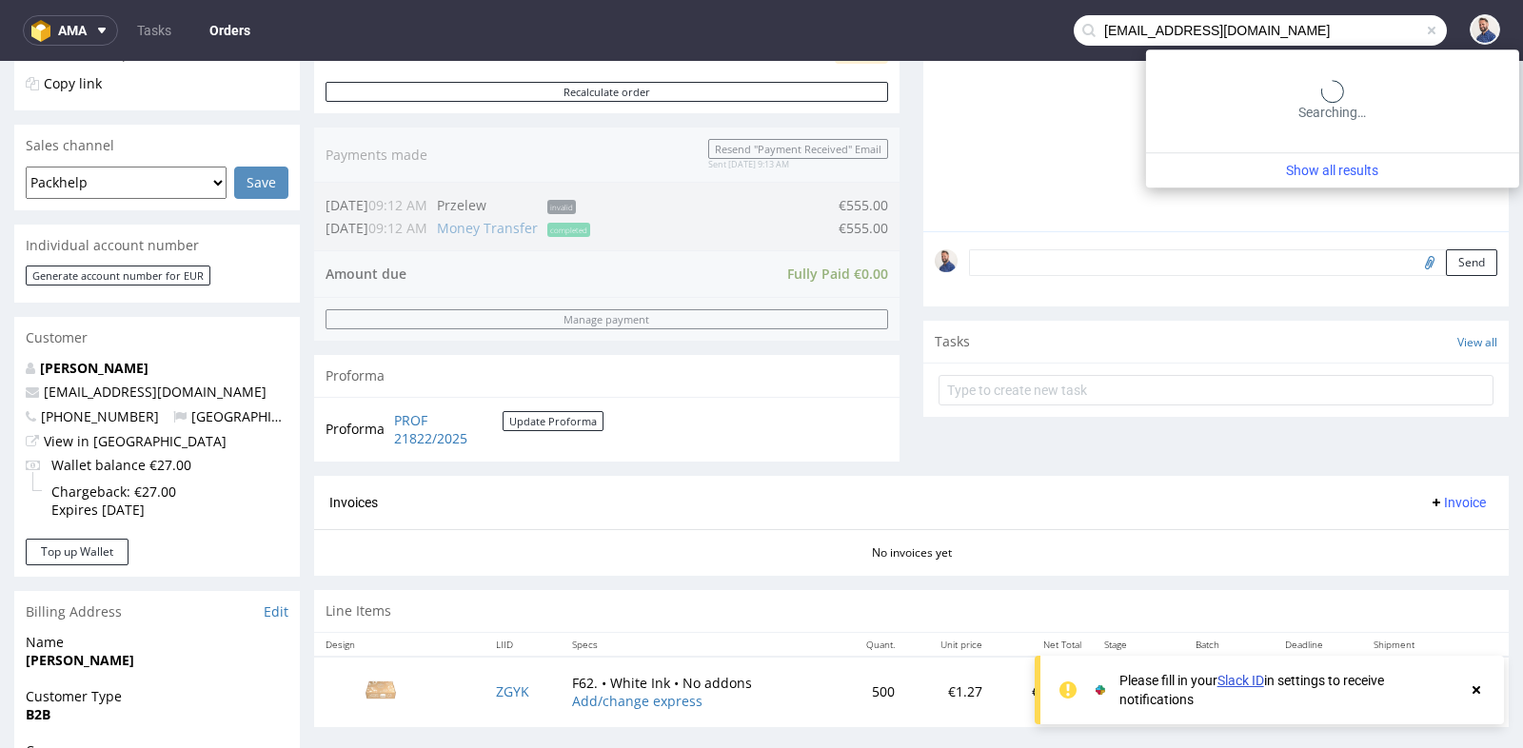
type input "bestellungen@patagon-helados.de"
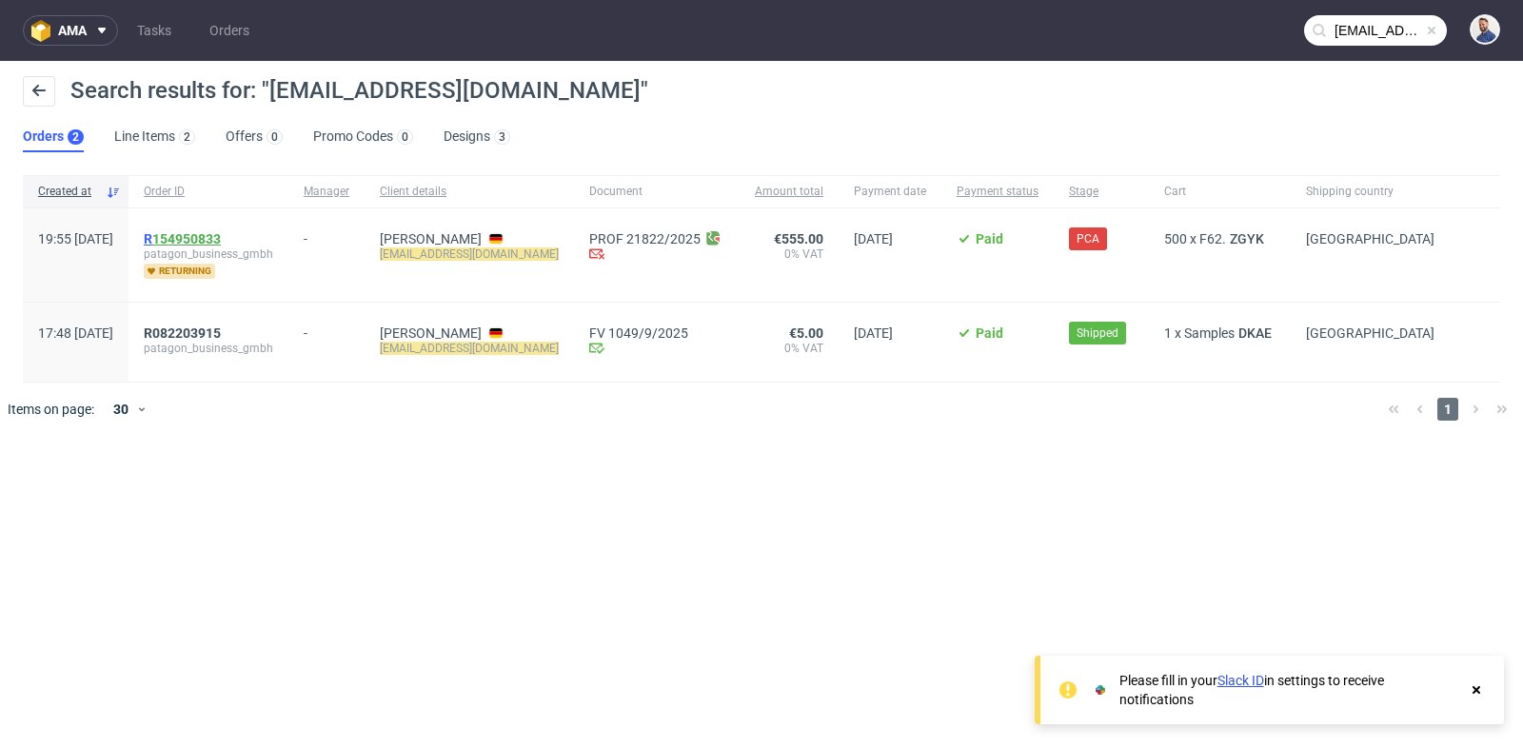
click at [221, 236] on link "154950833" at bounding box center [186, 238] width 69 height 15
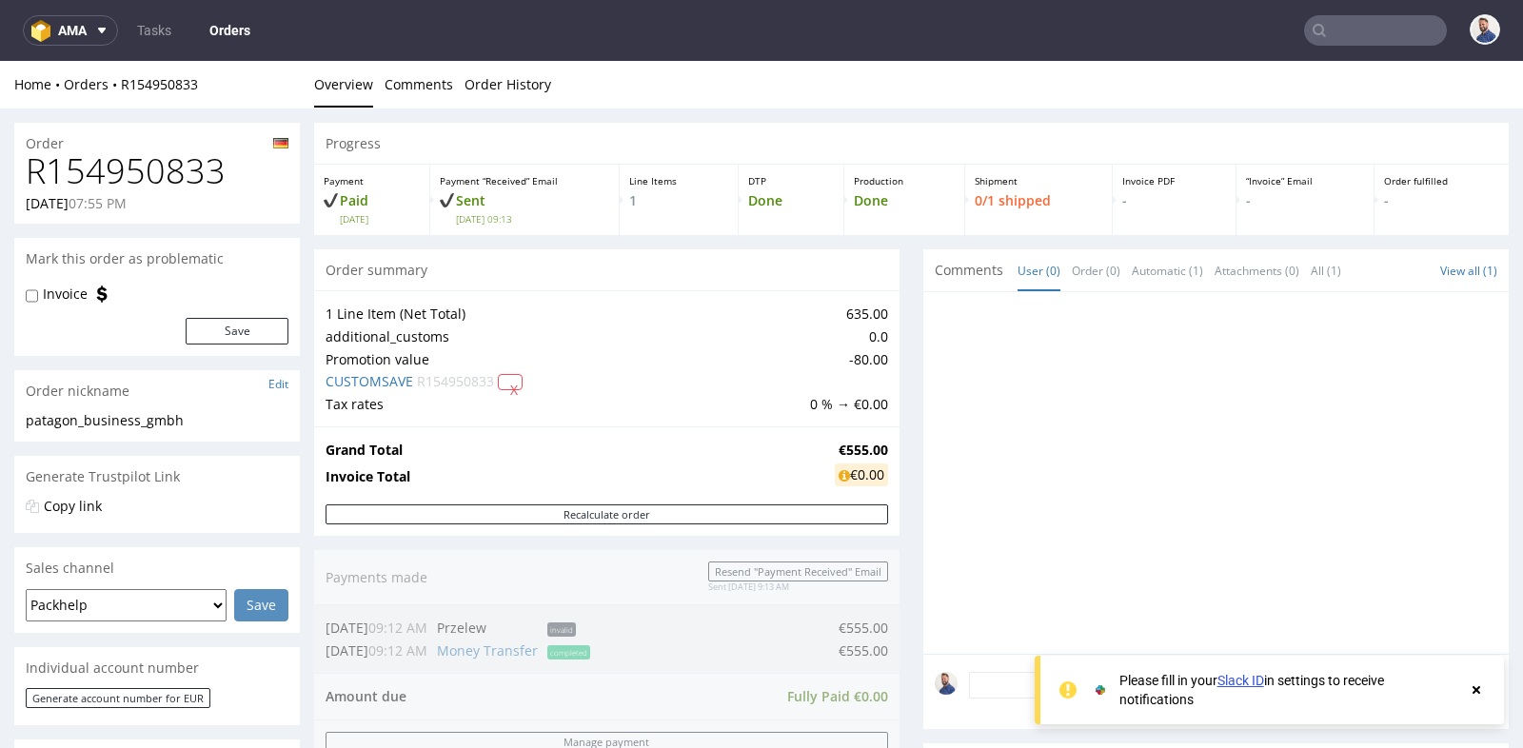
click at [895, 429] on div "Progress Payment Paid Fri 10 Oct Payment “Received” Email Sent Fri 10 Oct 09:13…" at bounding box center [911, 643] width 1194 height 1041
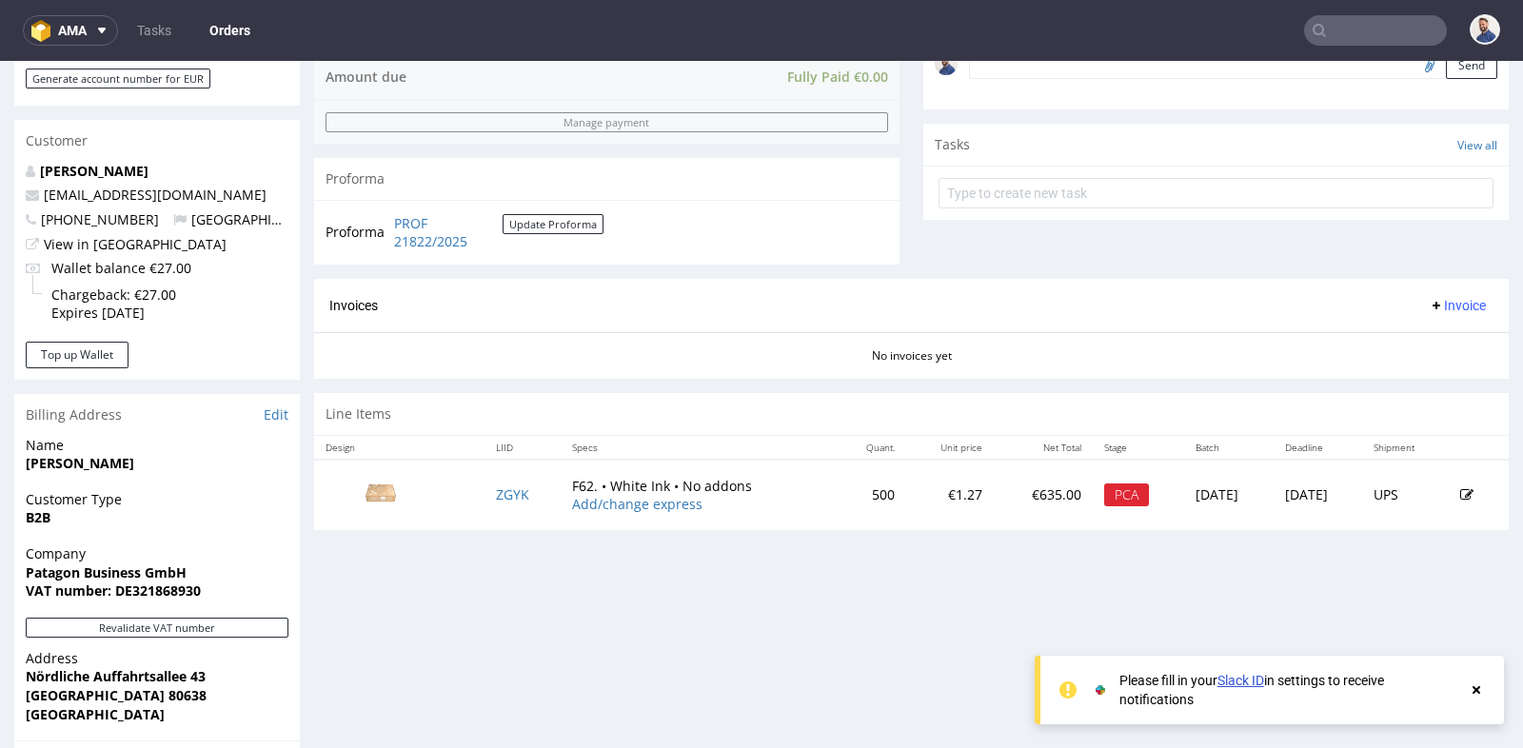
scroll to position [634, 0]
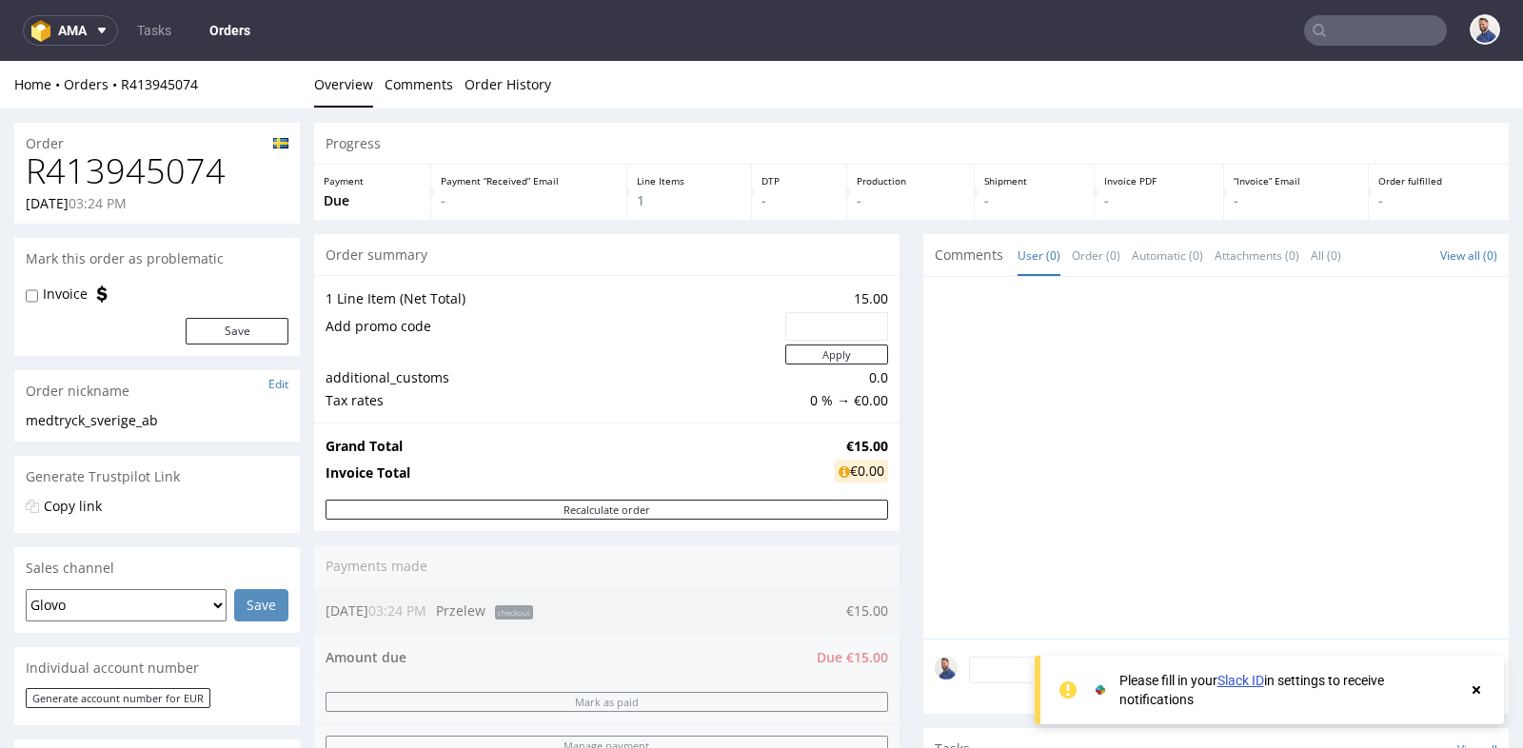
click at [146, 160] on h1 "R413945074" at bounding box center [157, 171] width 263 height 38
copy h1 "R413945074"
click at [909, 266] on div "Progress Payment Due Payment “Received” Email - Line Items 1 DTP - Production -…" at bounding box center [911, 672] width 1194 height 1099
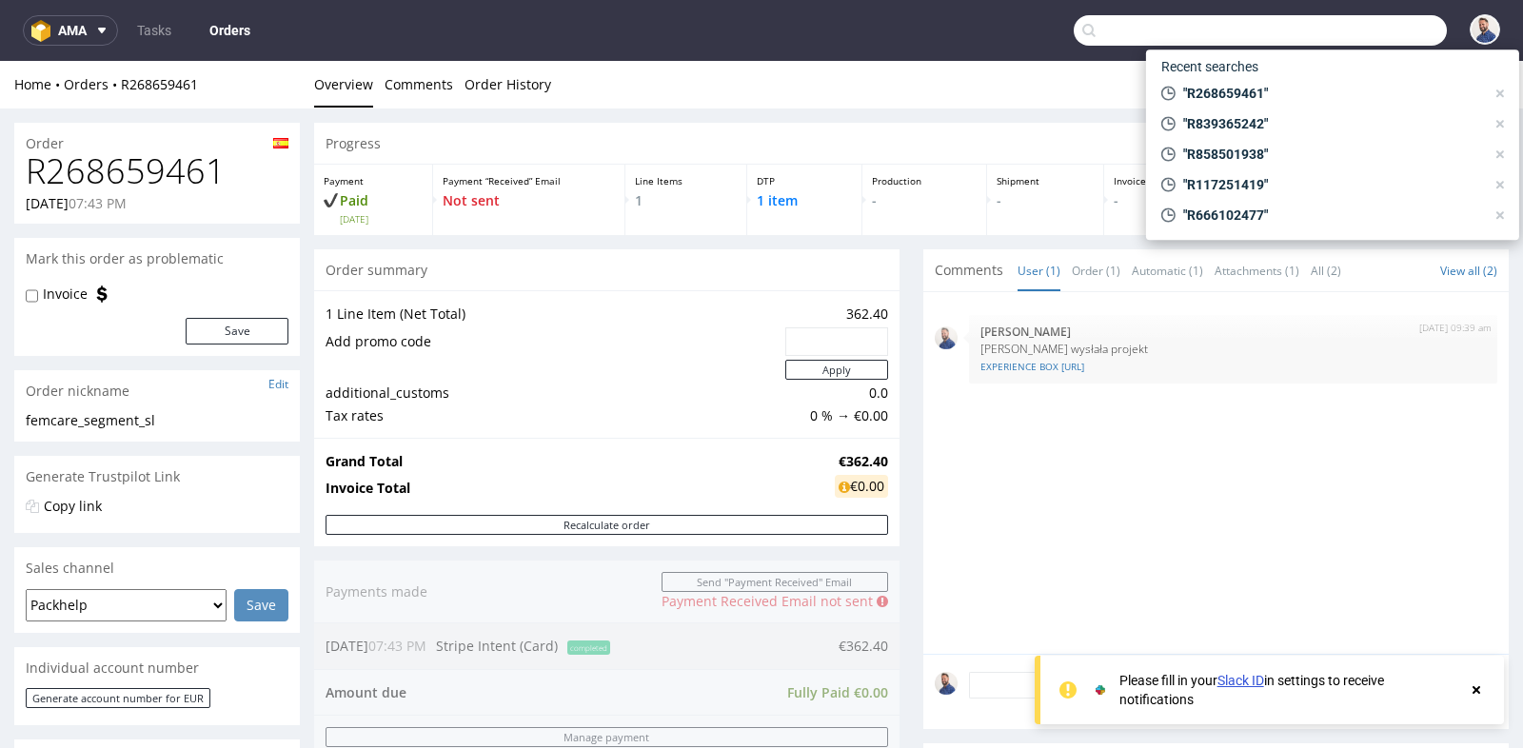
click at [1383, 25] on input "text" at bounding box center [1260, 30] width 373 height 30
paste input "manuela.ganahl@raiba.at"
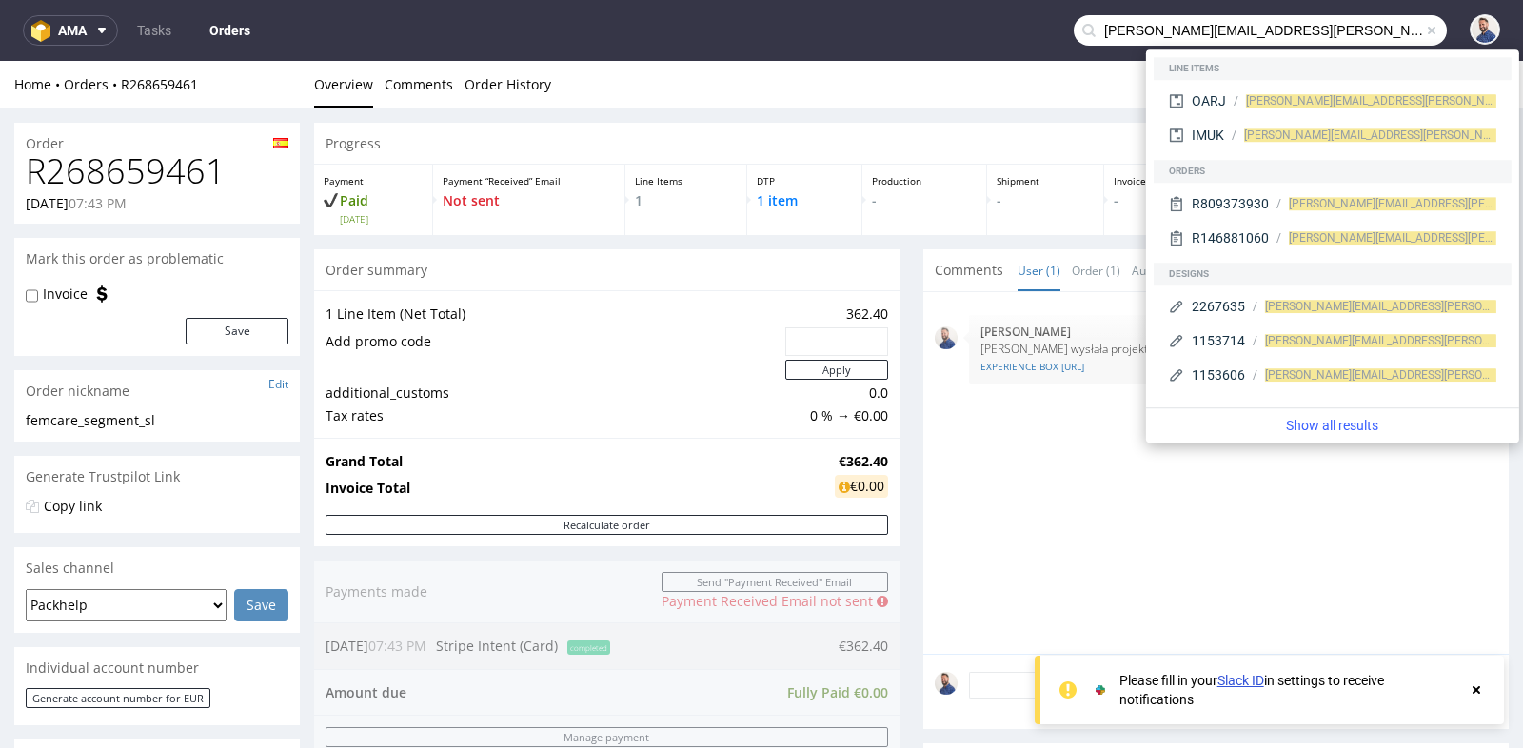
type input "manuela.ganahl@raiba.at"
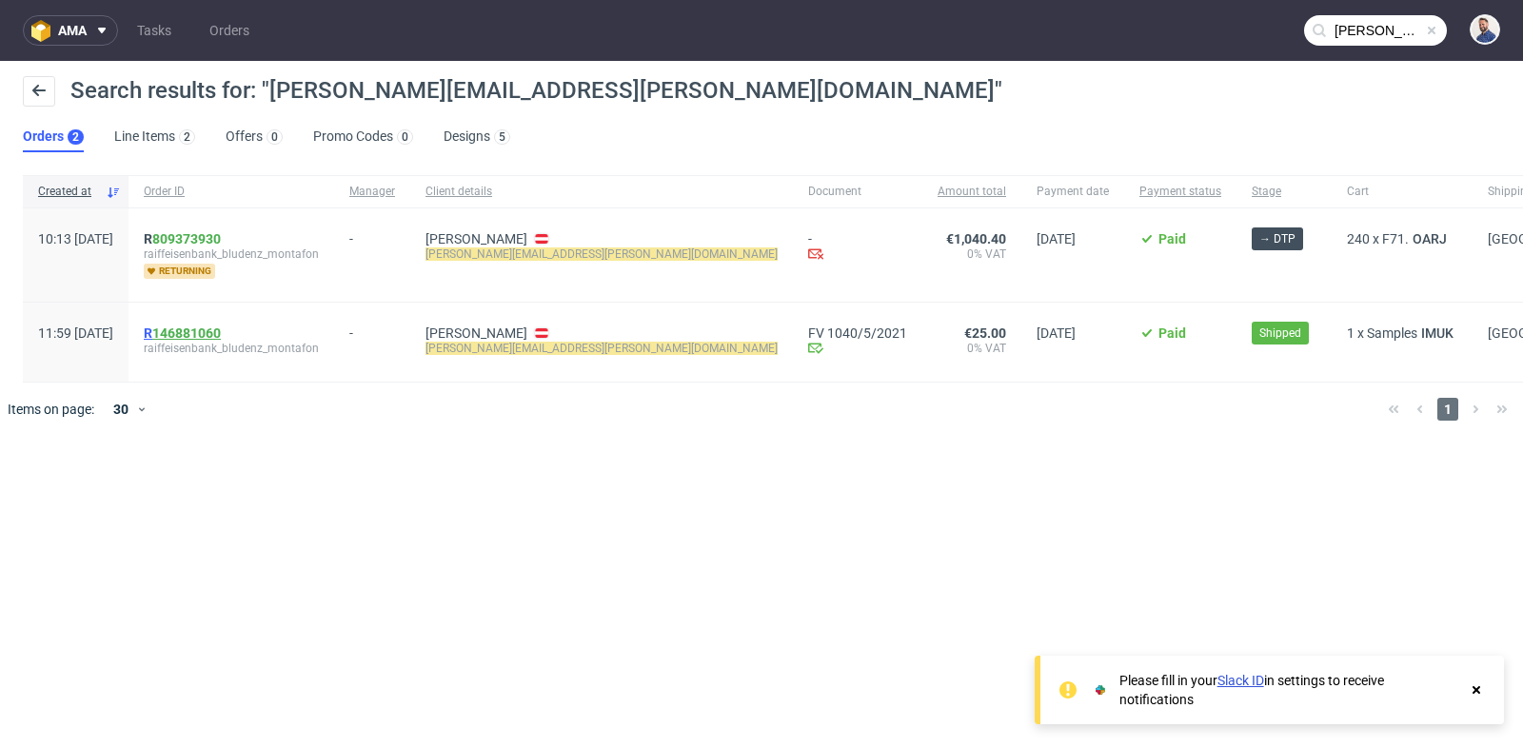
click at [221, 333] on link "146881060" at bounding box center [186, 332] width 69 height 15
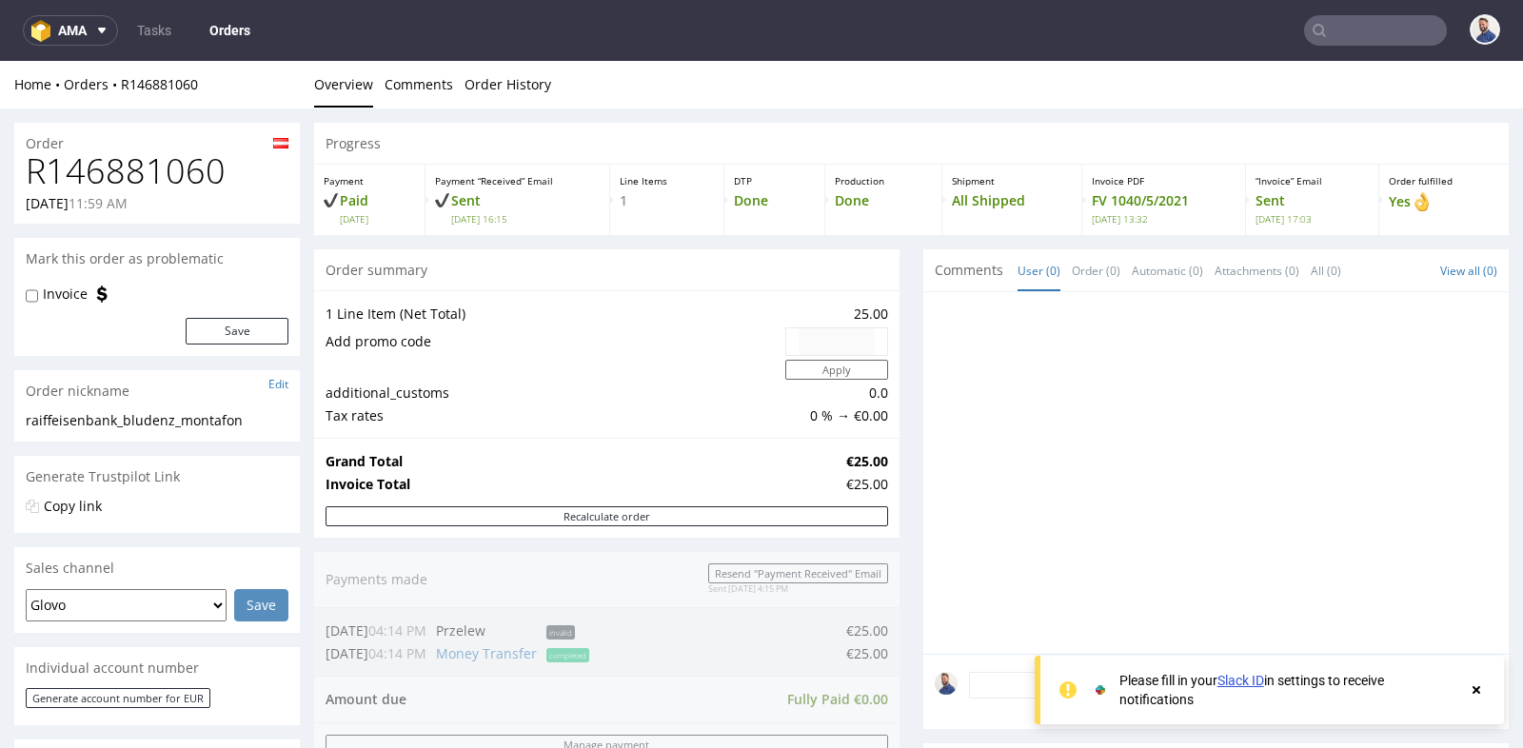
click at [900, 363] on div "Progress Payment Paid Tue 04 May Payment “Received” Email Sent Tue 4 May 16:15 …" at bounding box center [911, 681] width 1194 height 1117
type input "manuela.ganahl@raiba.at"
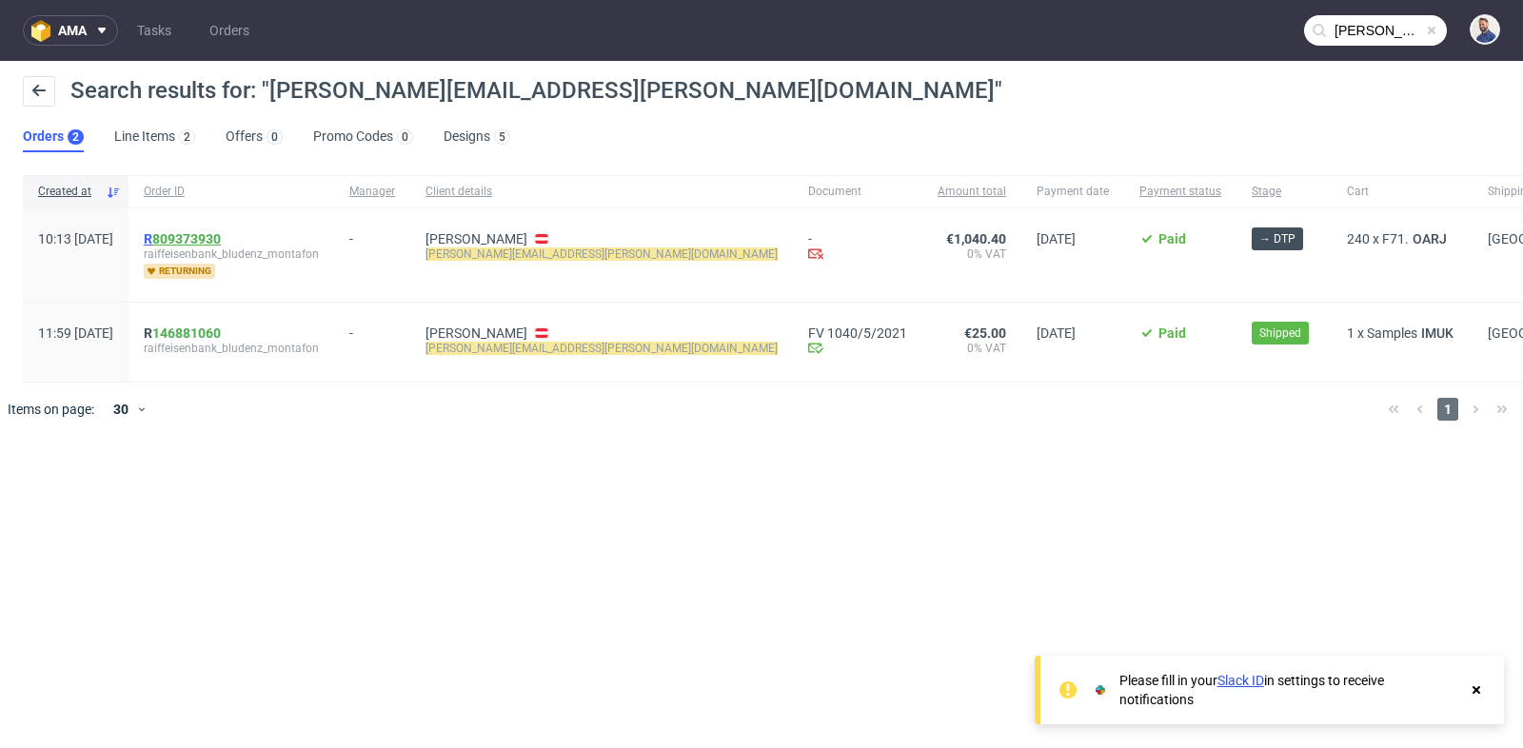
click at [221, 231] on link "809373930" at bounding box center [186, 238] width 69 height 15
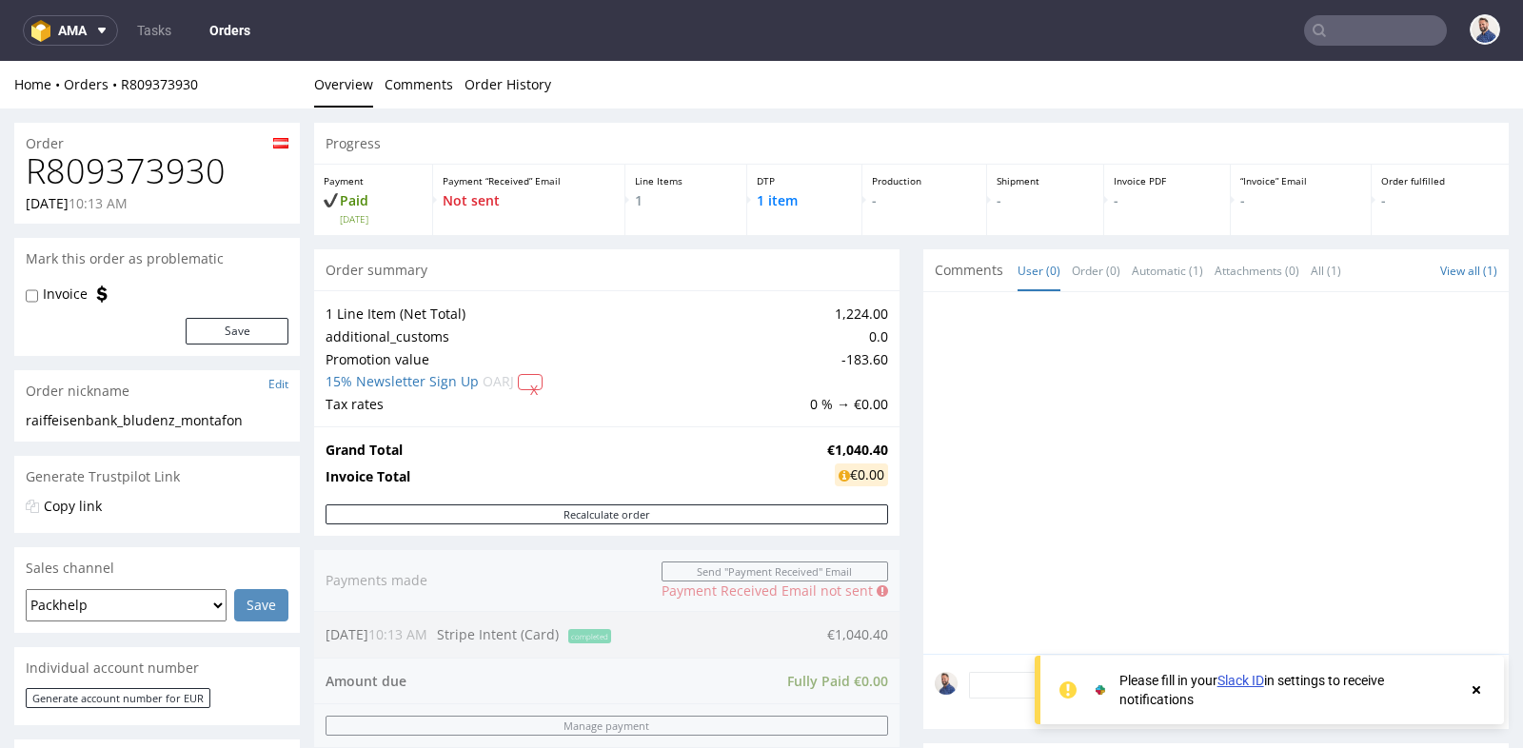
click at [900, 246] on div "Progress Payment Paid Wed 15 Oct Payment “Received” Email Not sent Line Items 1…" at bounding box center [911, 656] width 1194 height 1067
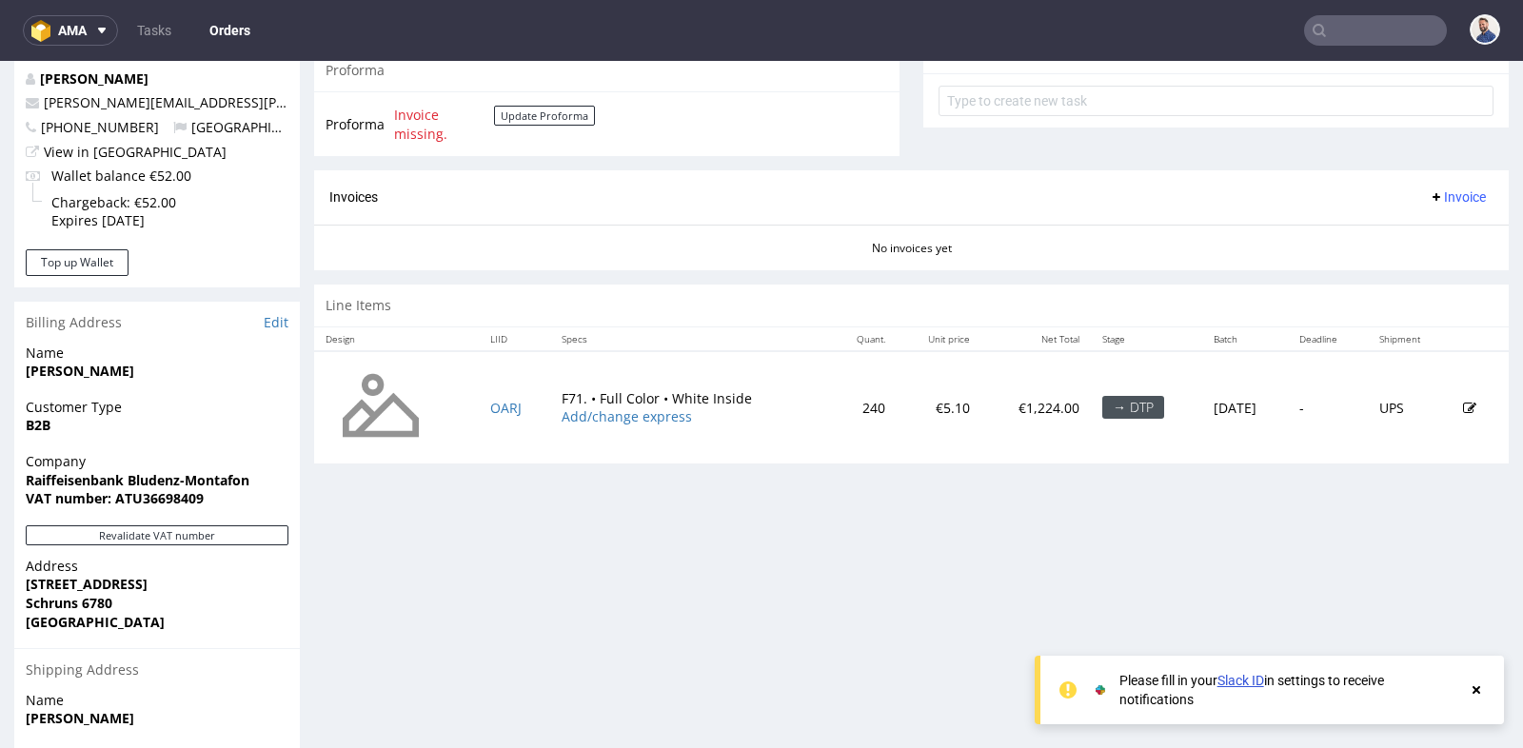
scroll to position [719, 0]
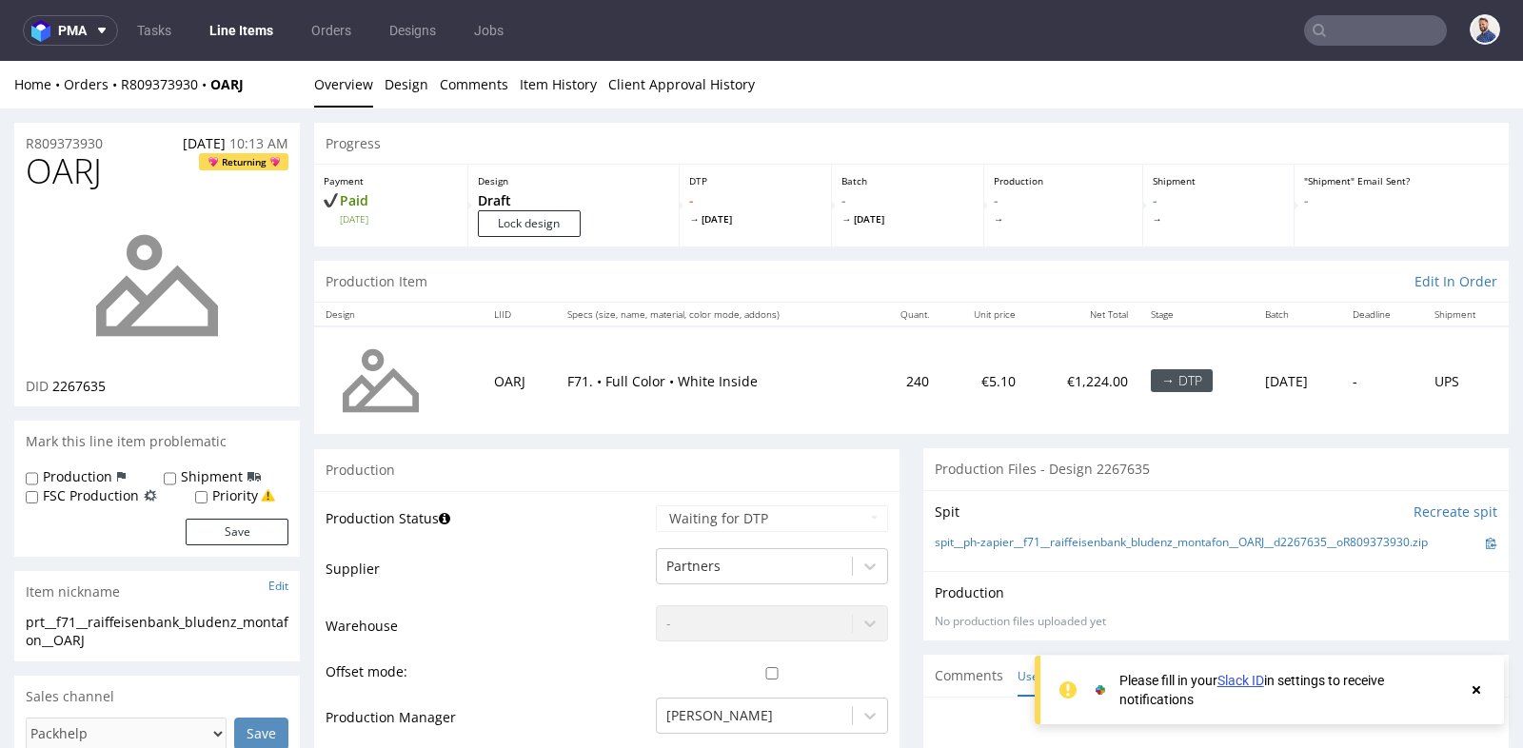
click at [873, 420] on td "240" at bounding box center [905, 380] width 69 height 108
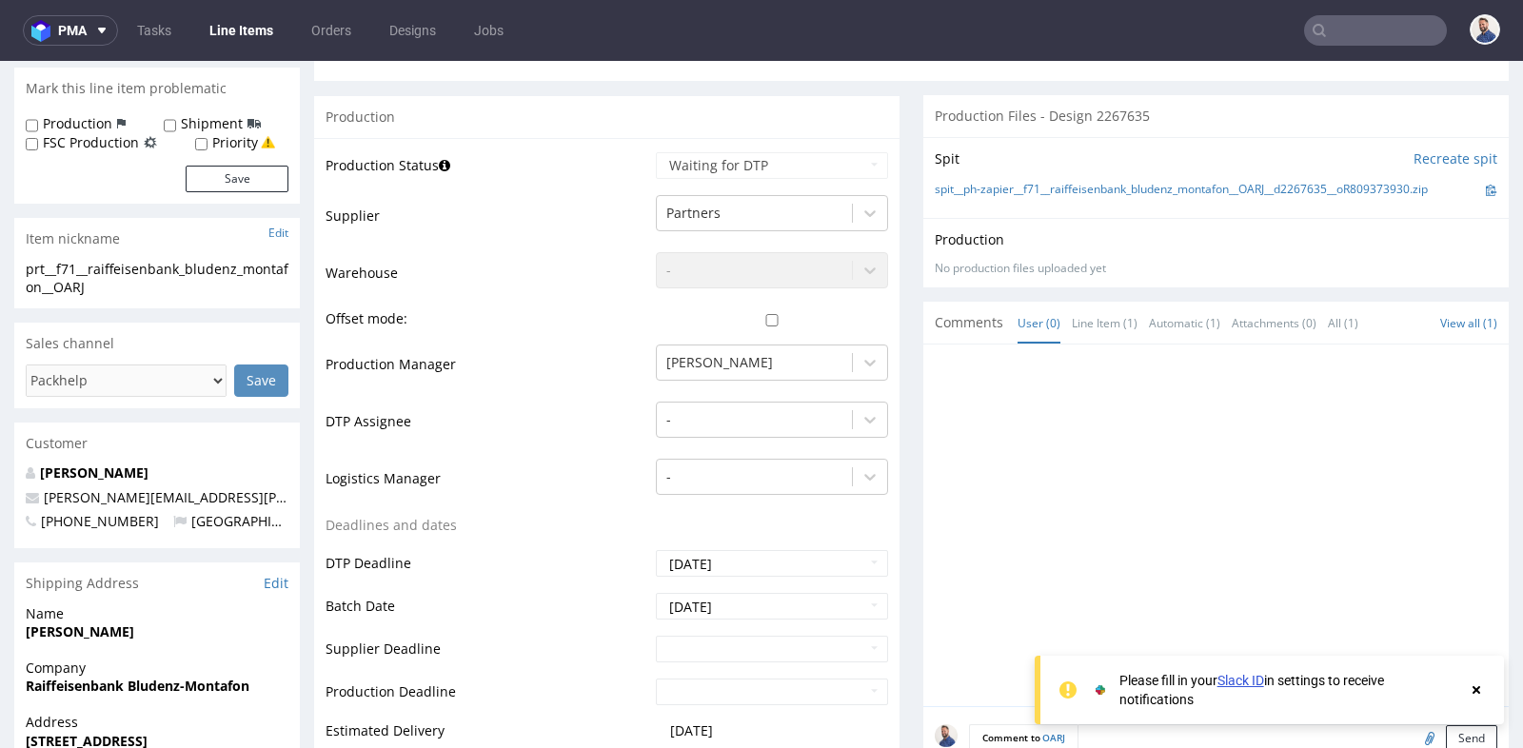
scroll to position [338, 0]
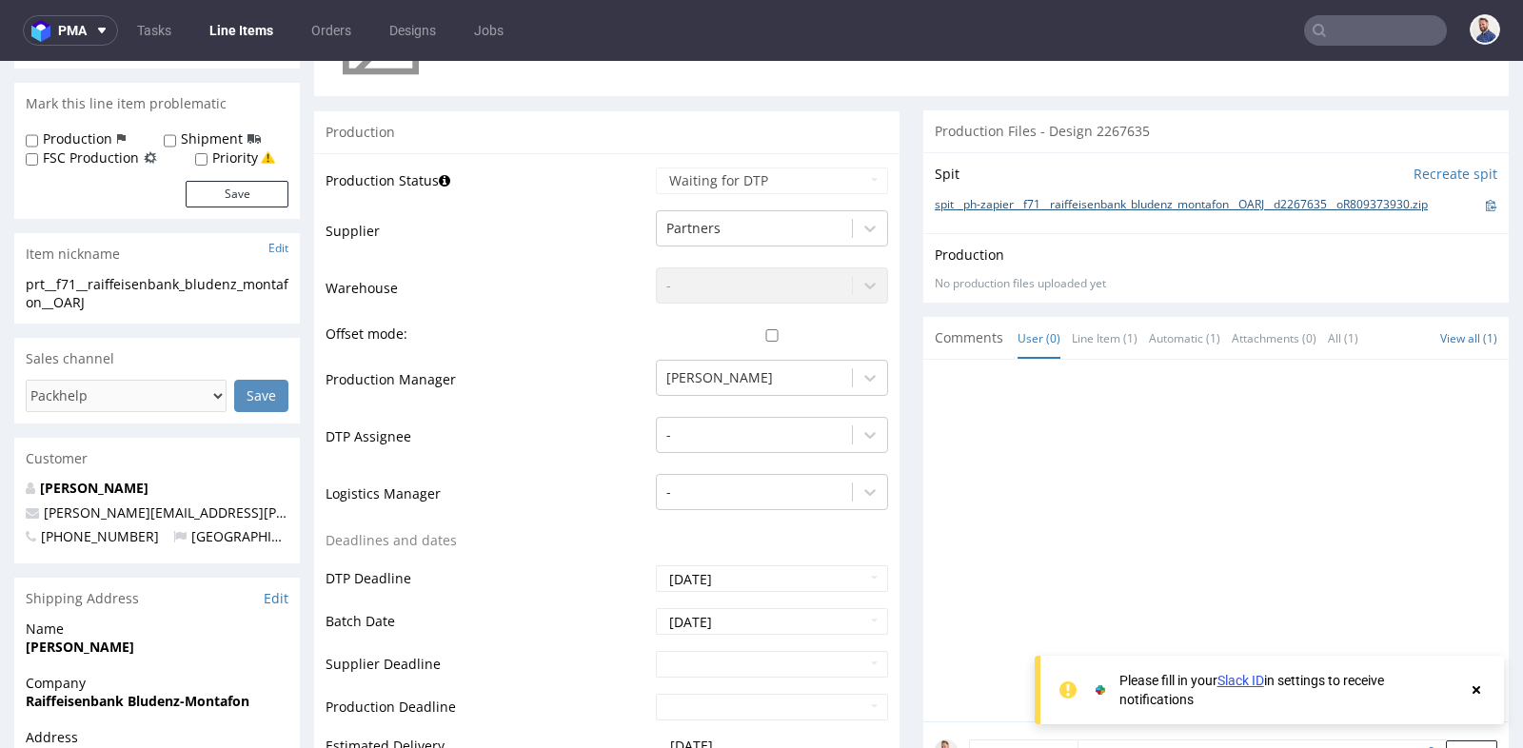
click at [990, 205] on link "spit__ph-zapier__f71__raiffeisenbank_bludenz_montafon__OARJ__d2267635__oR809373…" at bounding box center [1181, 205] width 493 height 16
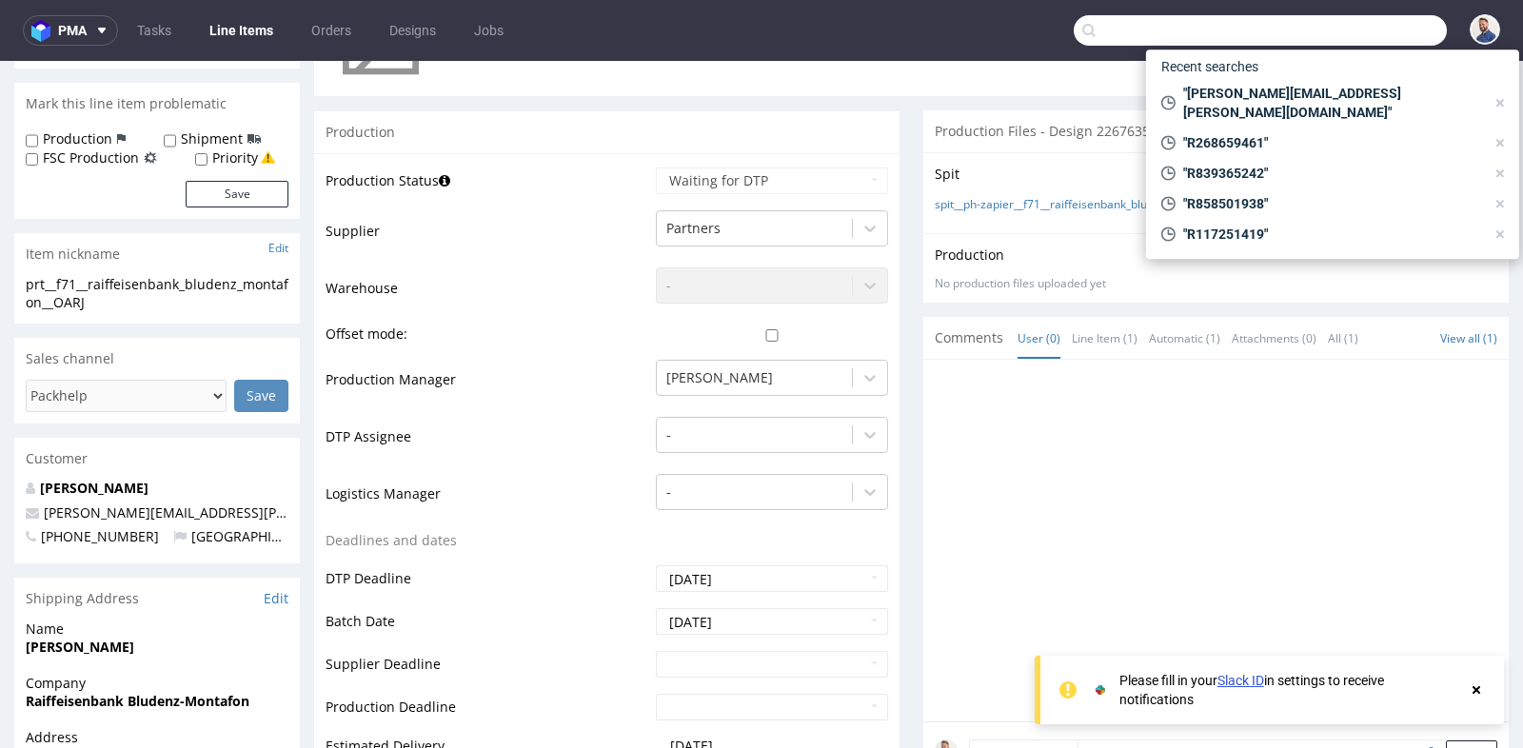
click at [1349, 18] on input "text" at bounding box center [1260, 30] width 373 height 30
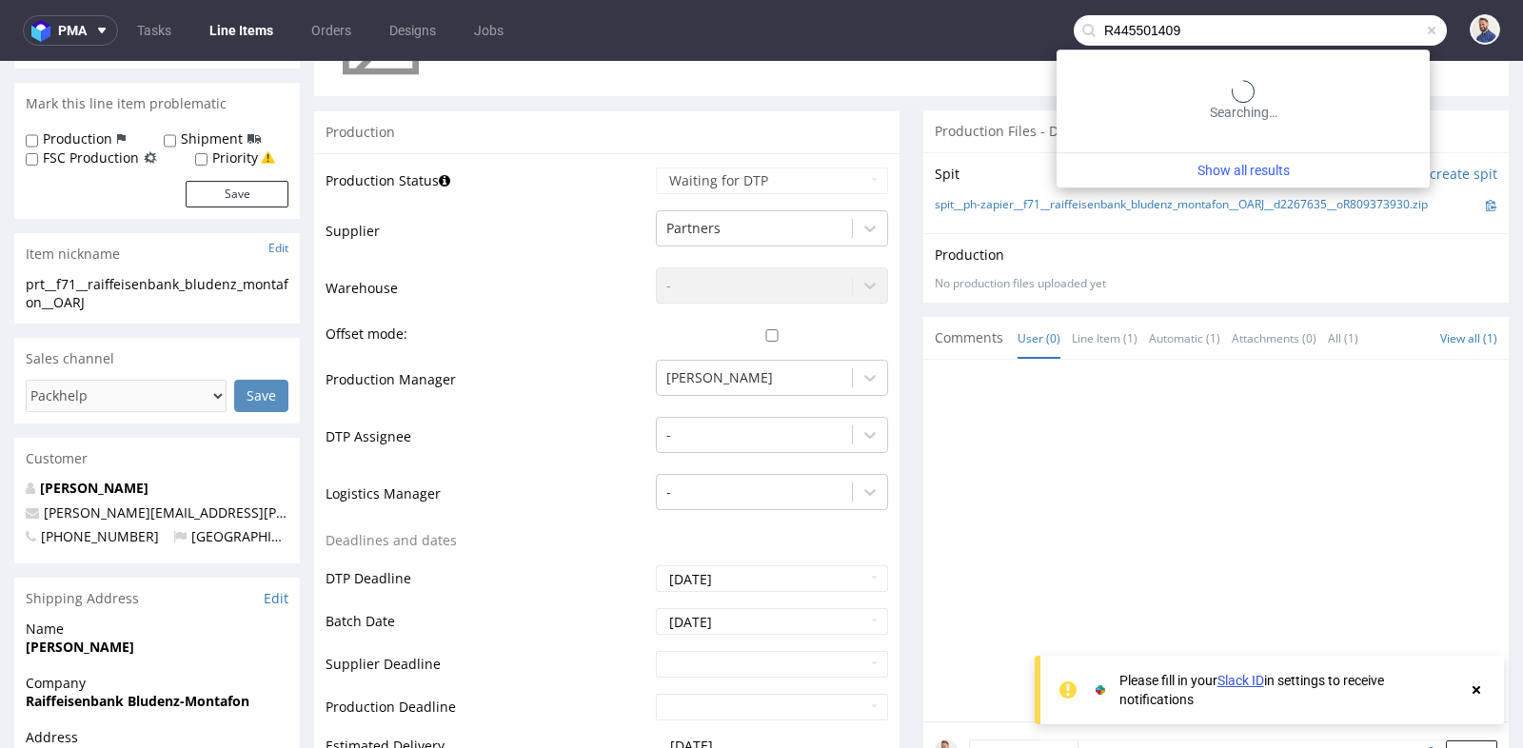
type input "R445501409"
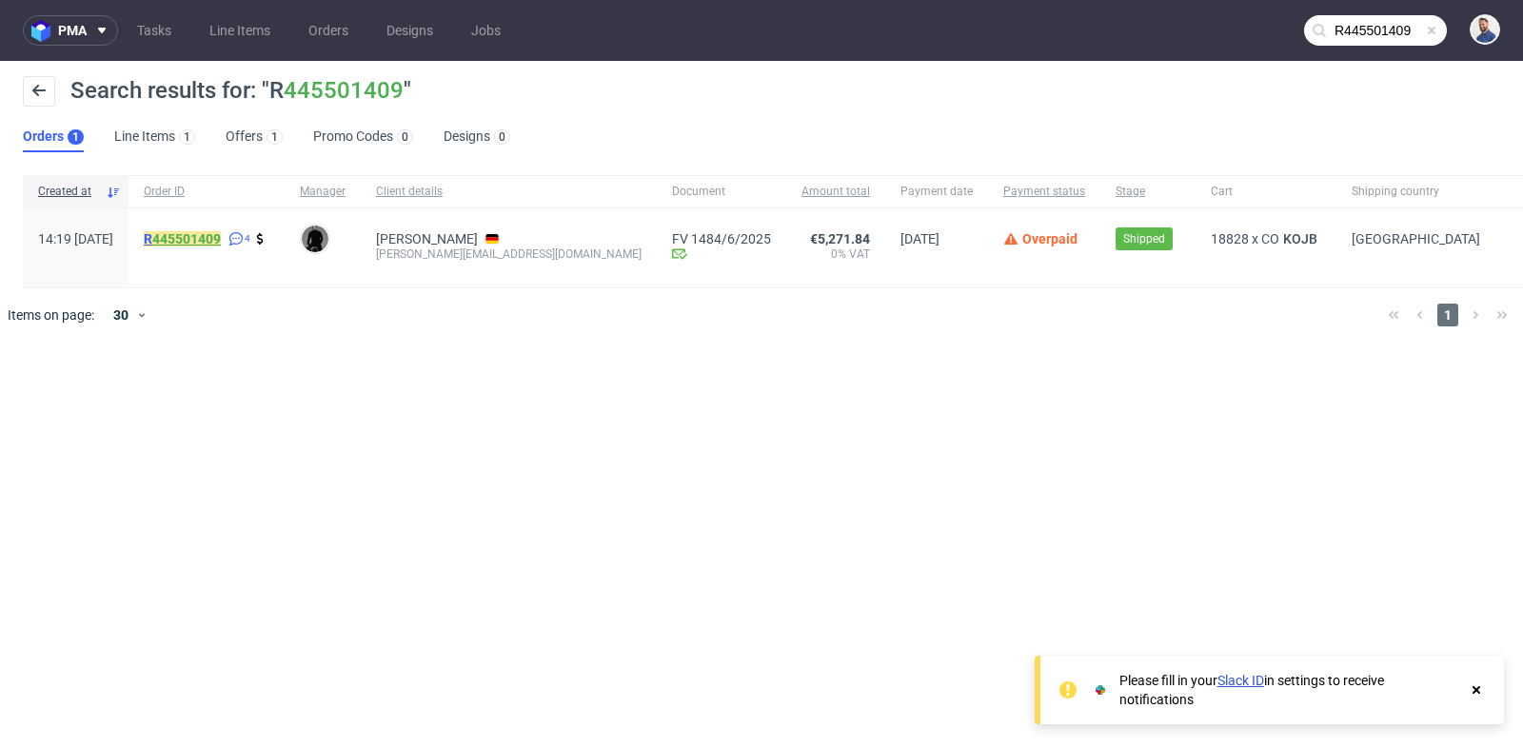
click at [213, 240] on link "445501409" at bounding box center [186, 238] width 69 height 15
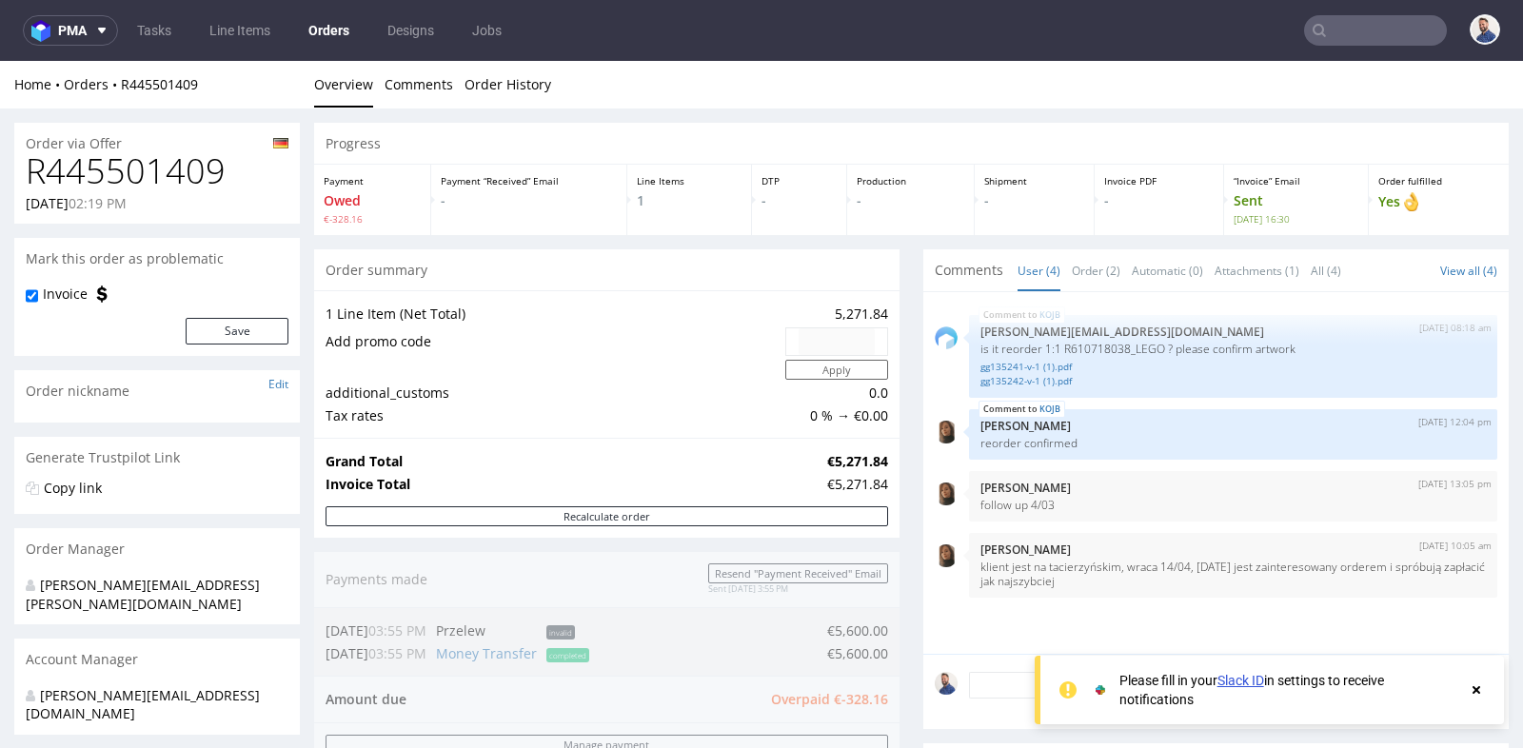
click at [896, 304] on div "Progress Payment Owed €-328.16 Payment “Received” Email - Line Items 1 DTP - Pr…" at bounding box center [911, 680] width 1194 height 1114
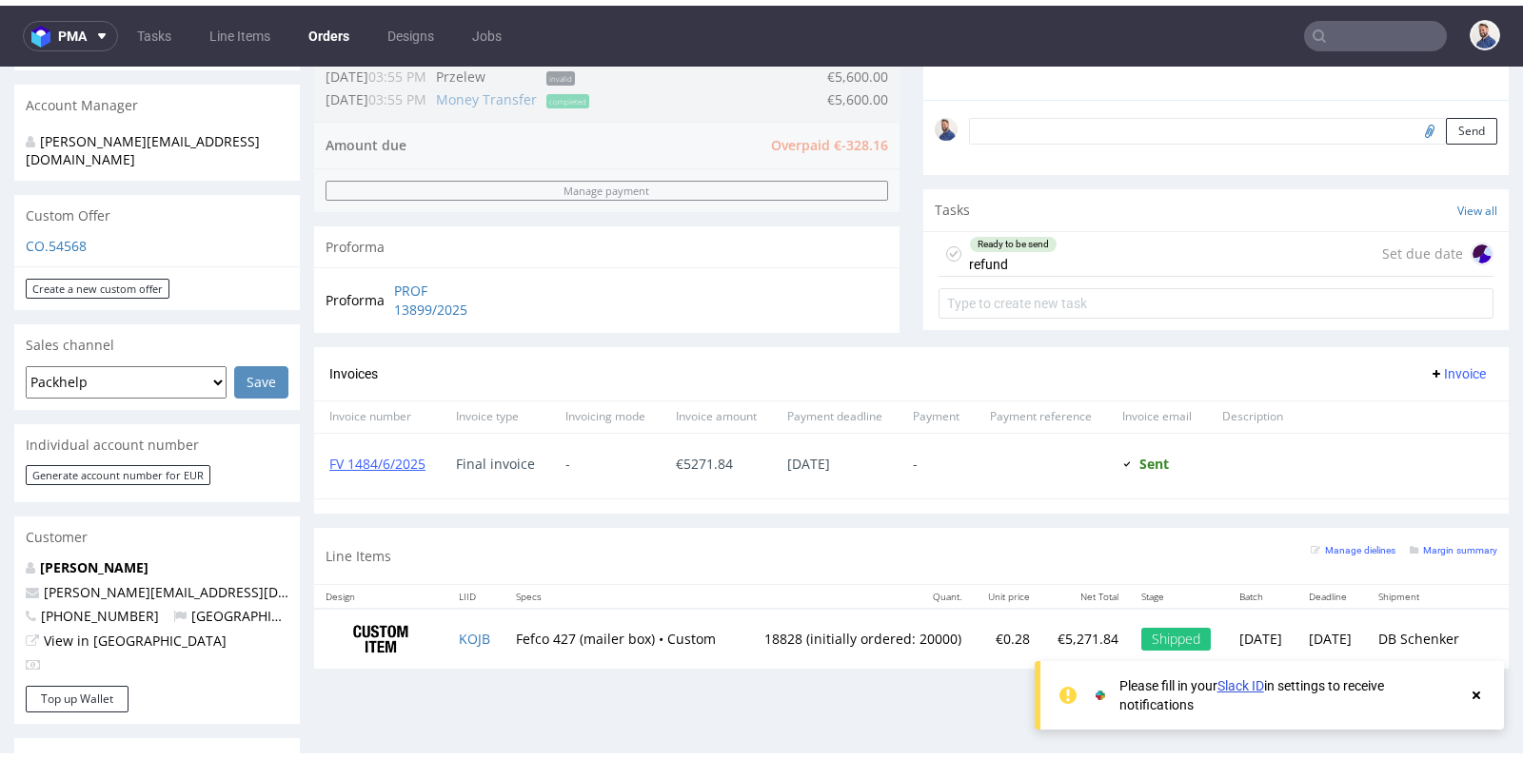
scroll to position [592, 0]
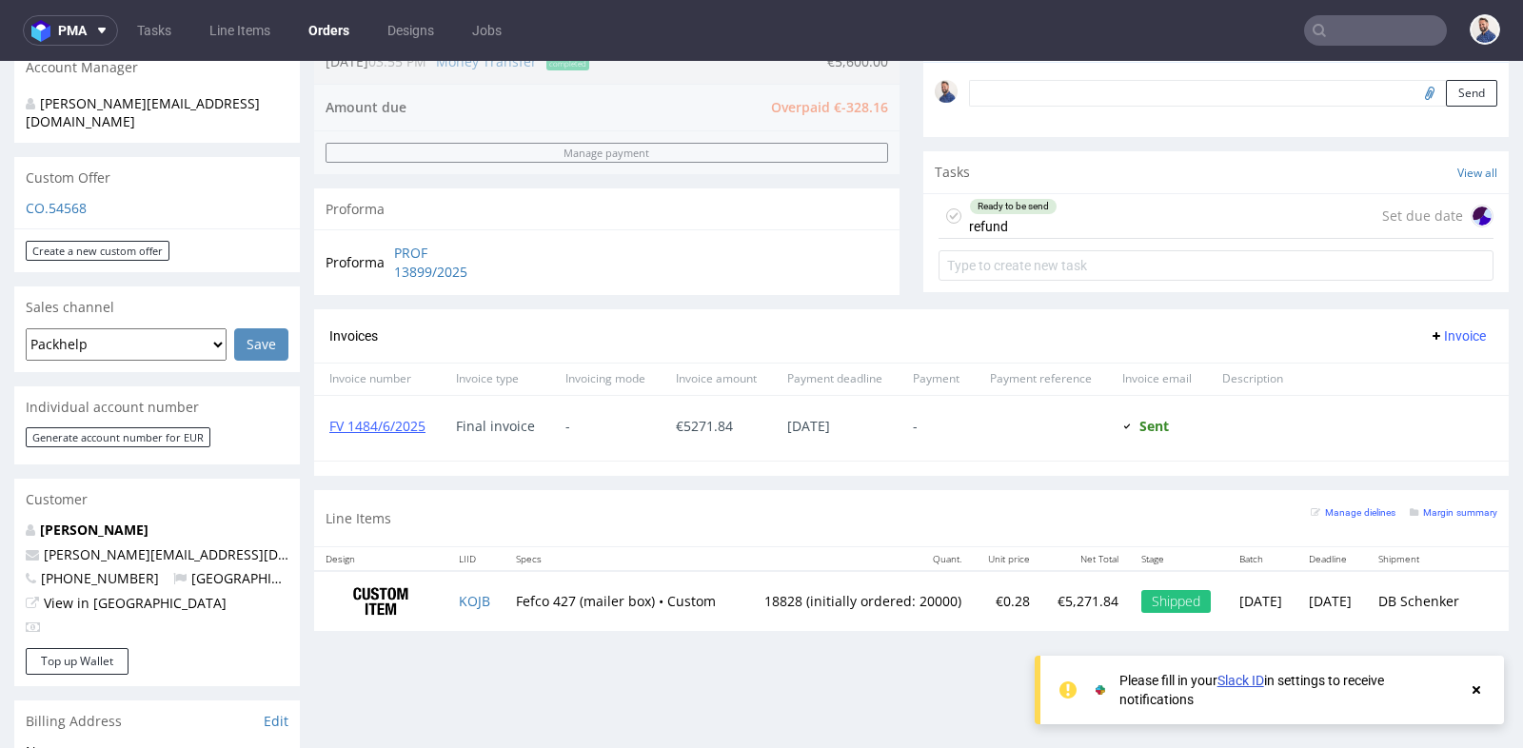
click at [362, 412] on div "FV 1484/6/2025" at bounding box center [377, 428] width 127 height 65
click at [407, 422] on link "FV 1484/6/2025" at bounding box center [377, 426] width 96 height 18
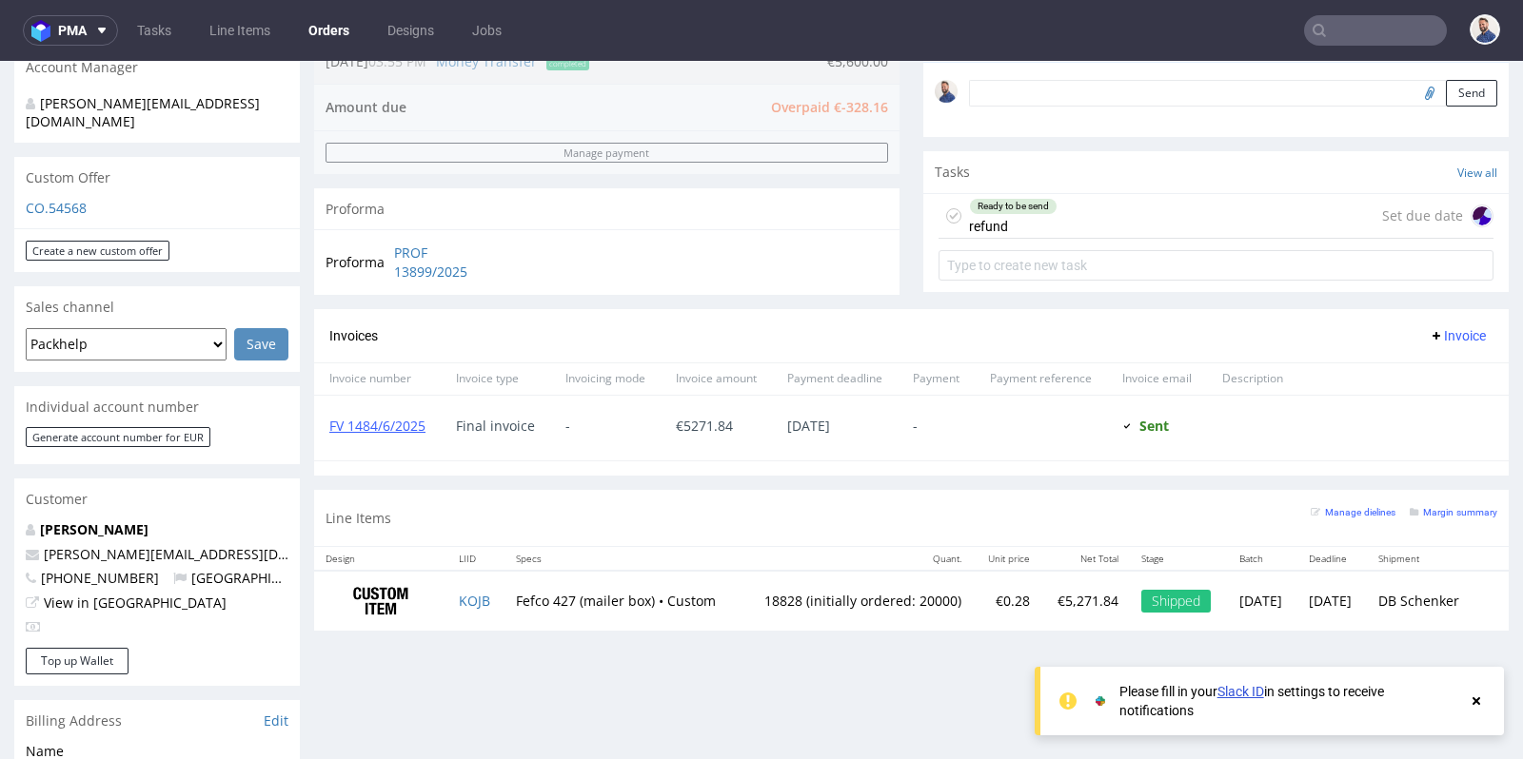
click at [1332, 35] on input "text" at bounding box center [1375, 30] width 143 height 30
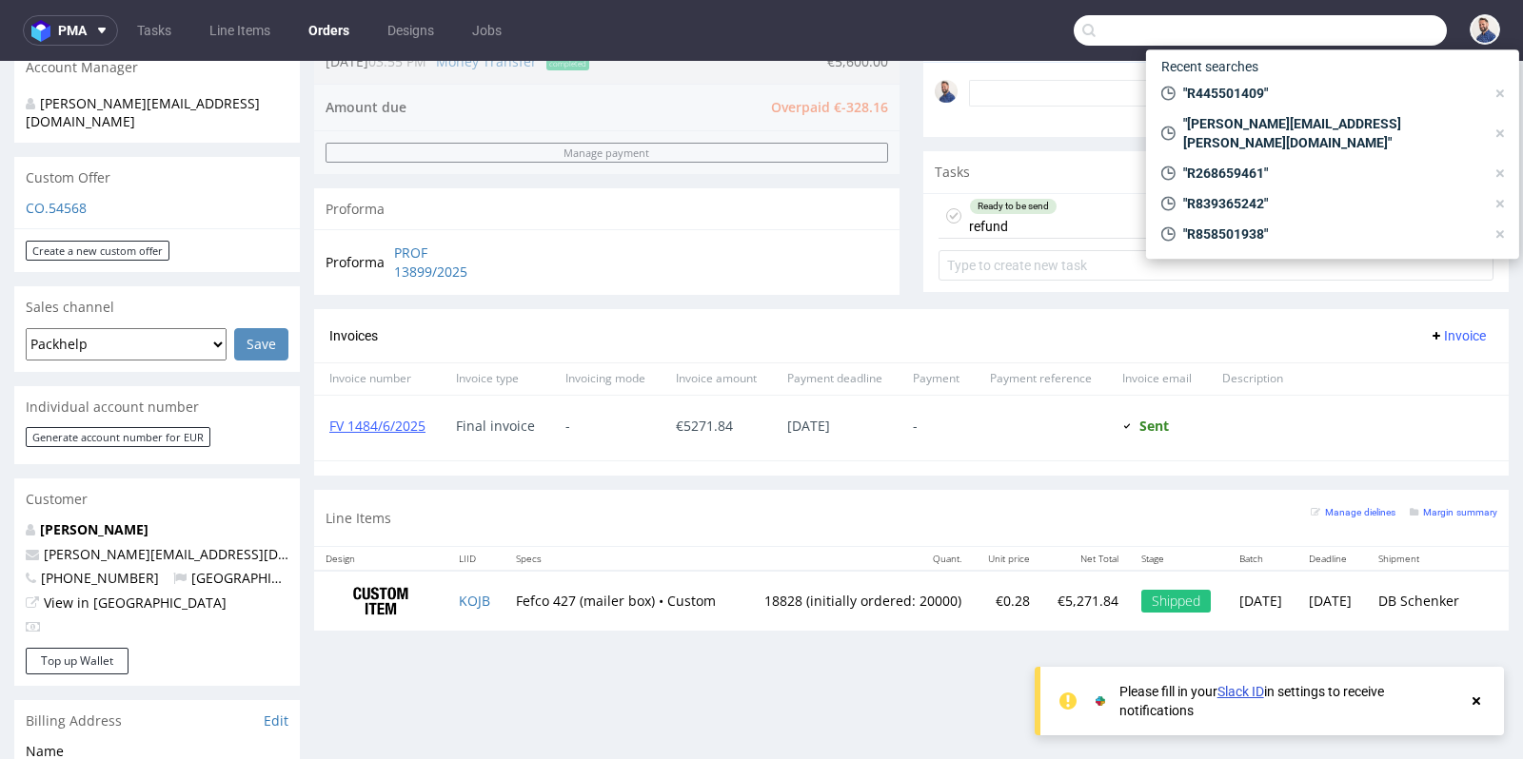
paste input "R564543007."
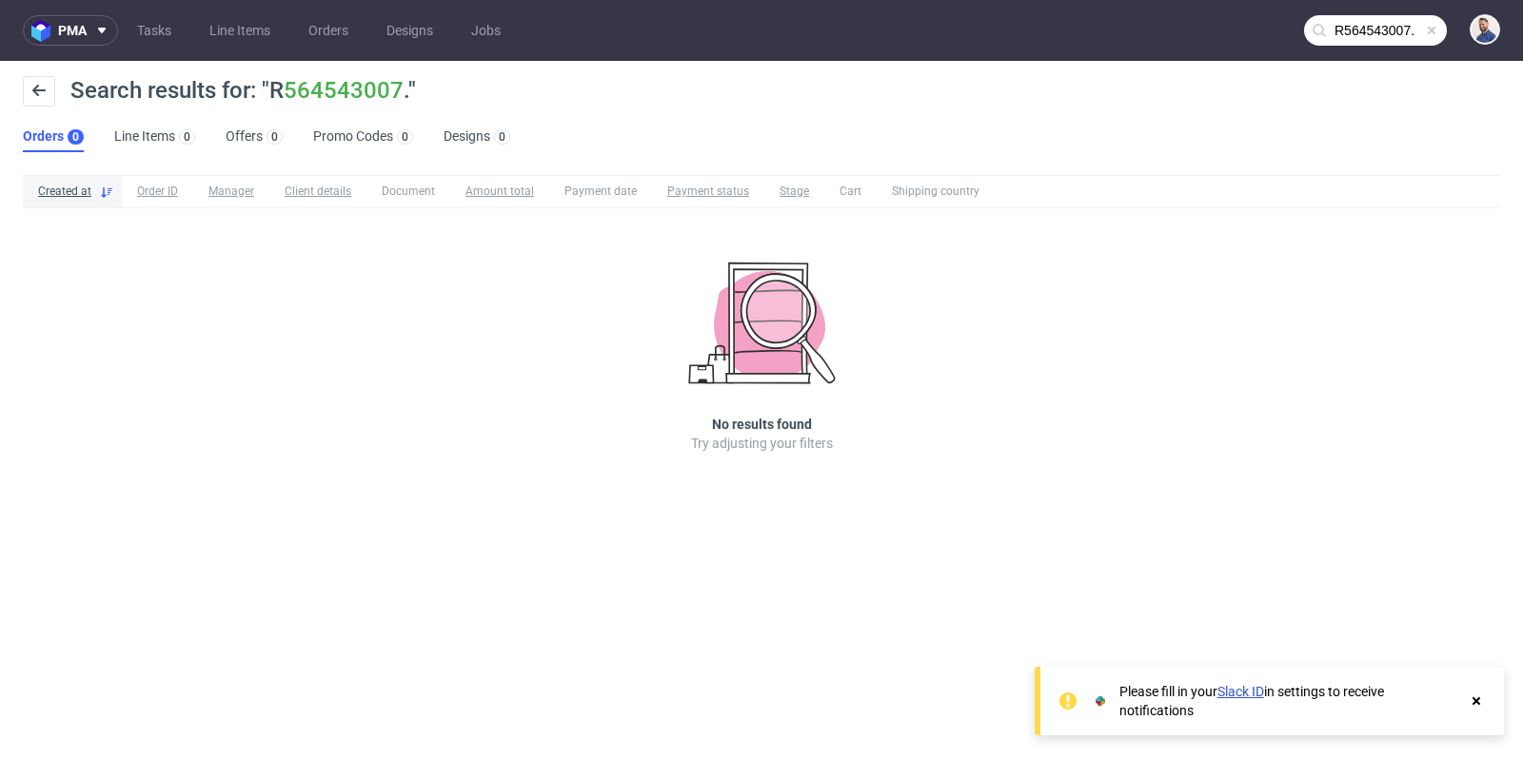
click at [1376, 19] on input "R564543007." at bounding box center [1375, 30] width 143 height 30
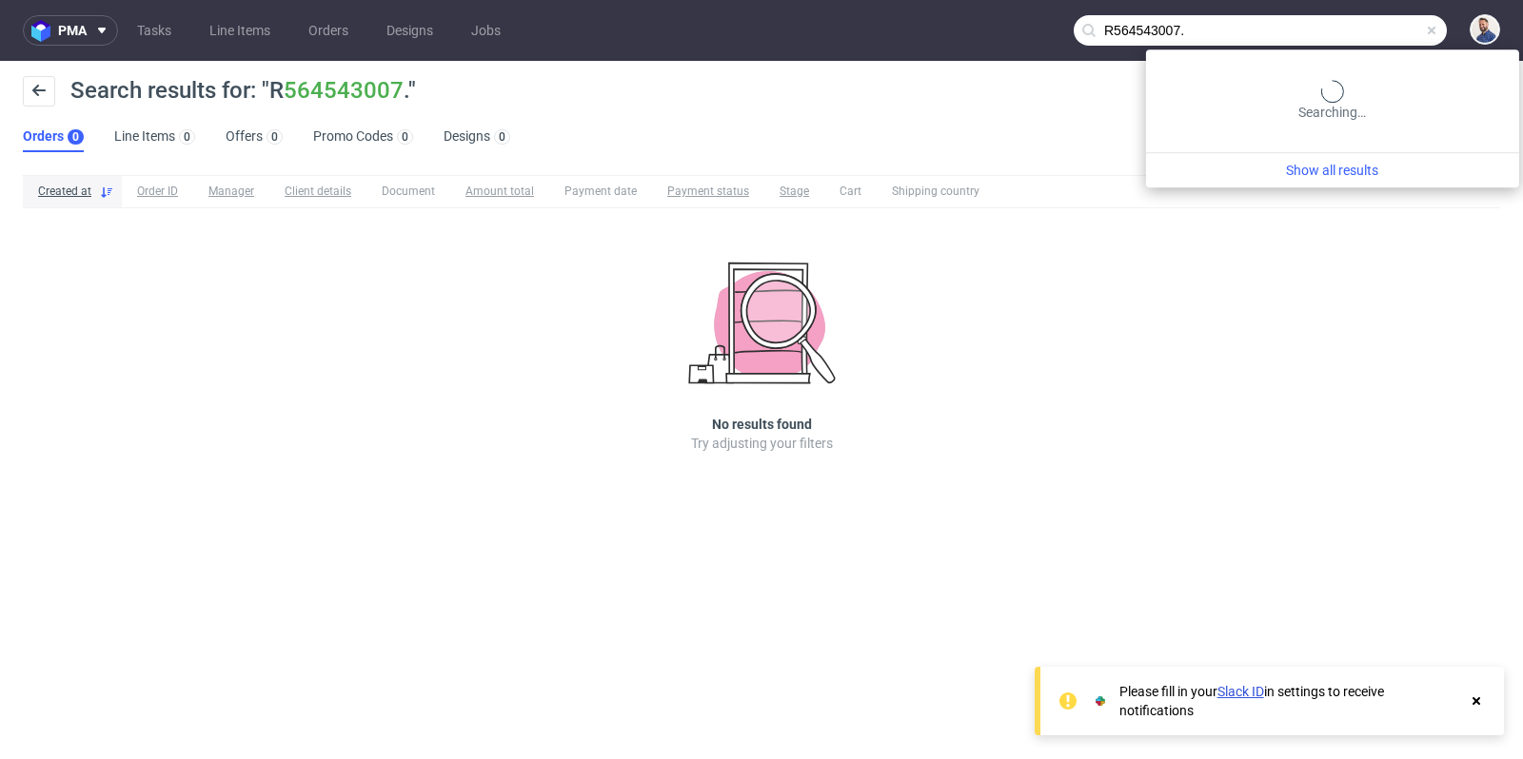
click at [1376, 19] on input "R564543007." at bounding box center [1260, 30] width 373 height 30
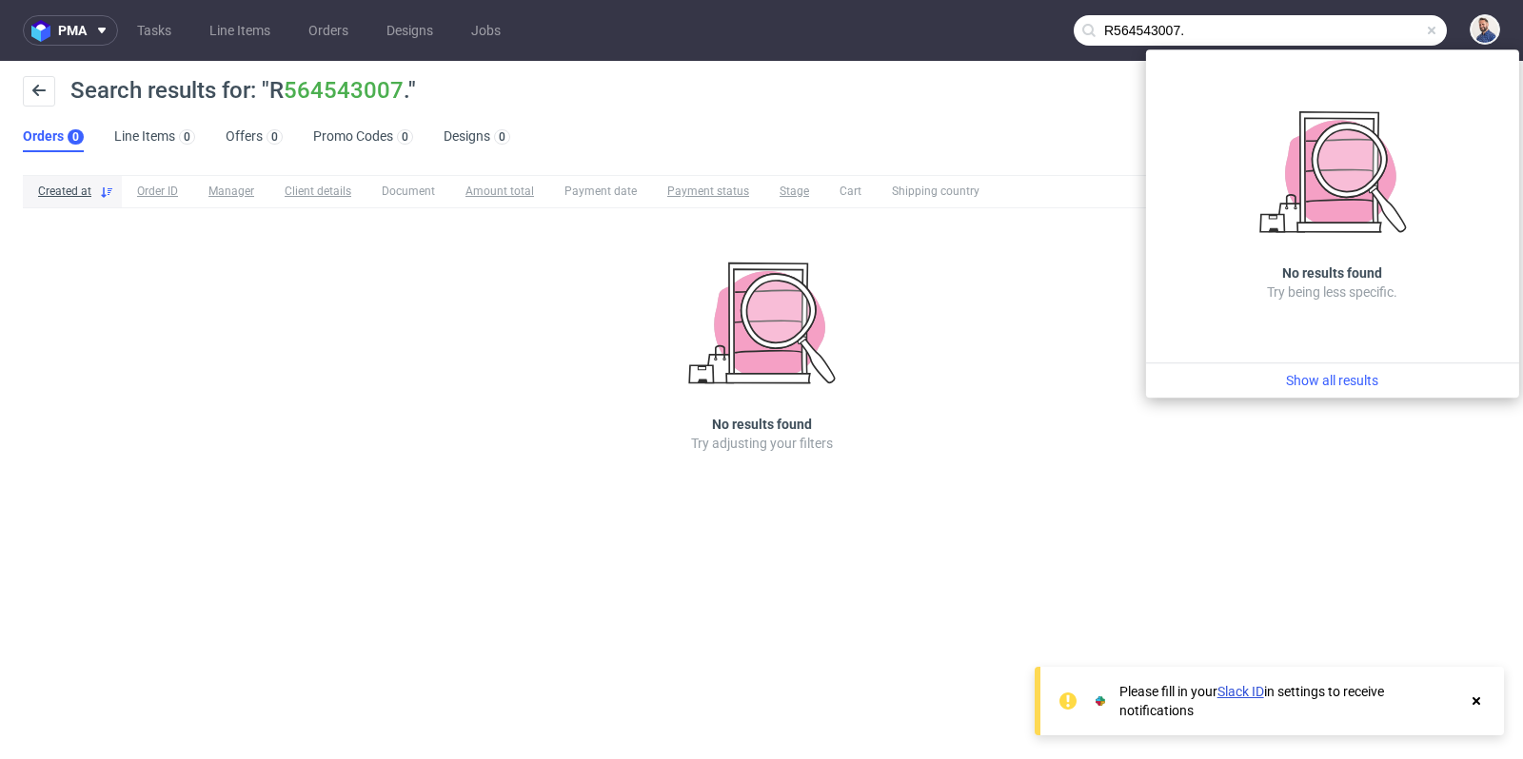
click at [1249, 46] on nav "pma Tasks Line Items Orders Designs Jobs R564543007." at bounding box center [761, 30] width 1523 height 61
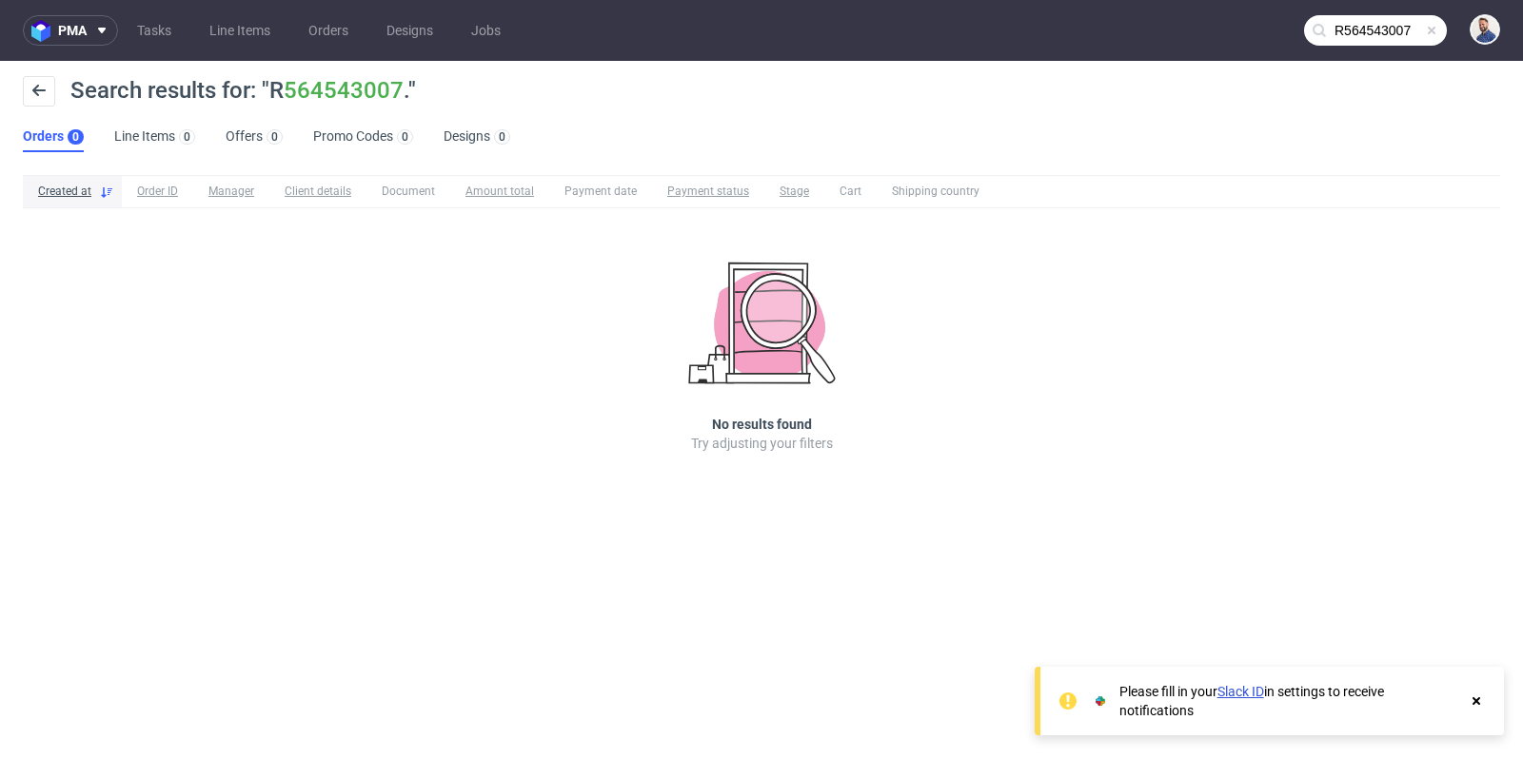
type input "R564543007"
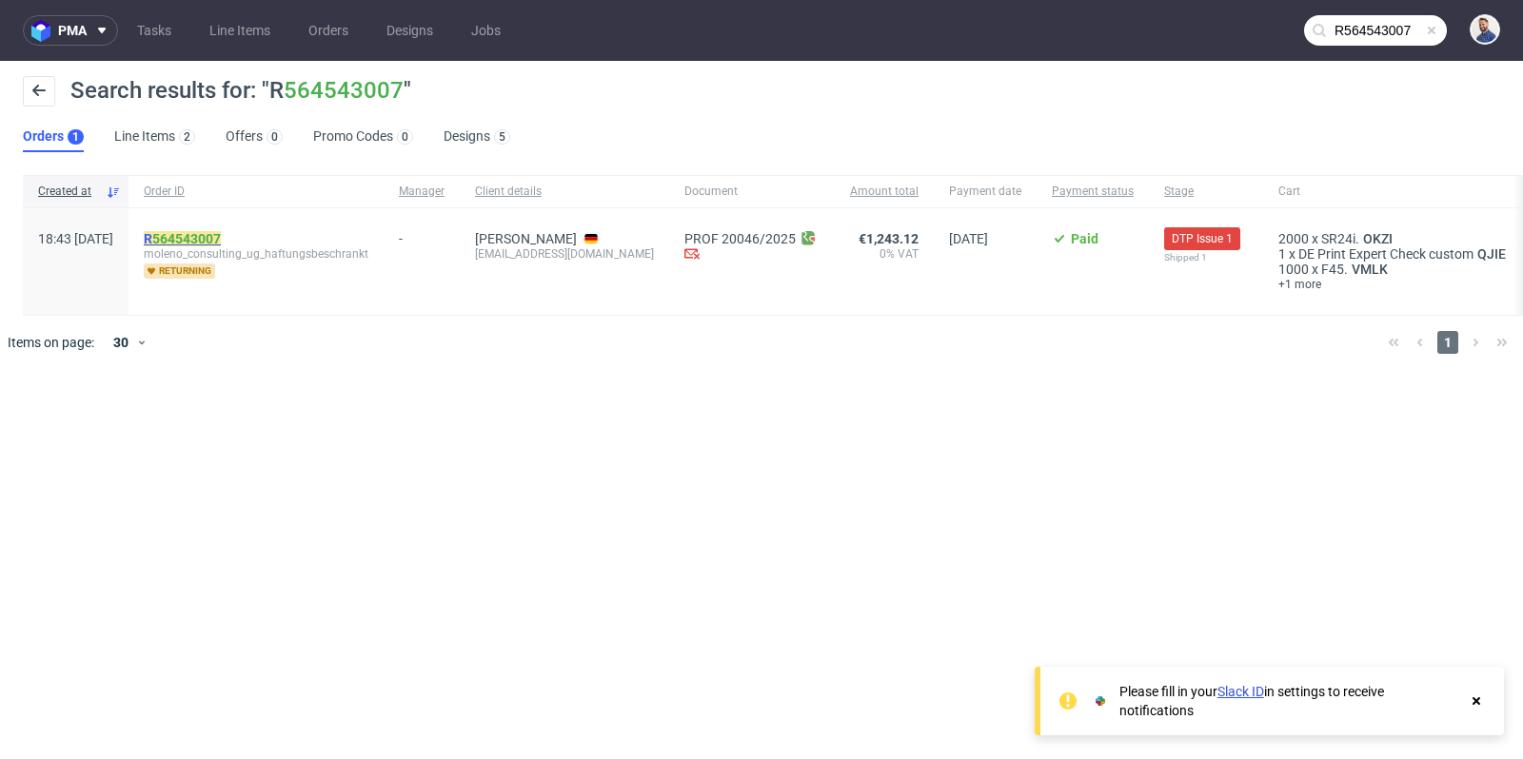
click at [221, 243] on mark "R 564543007" at bounding box center [182, 238] width 77 height 15
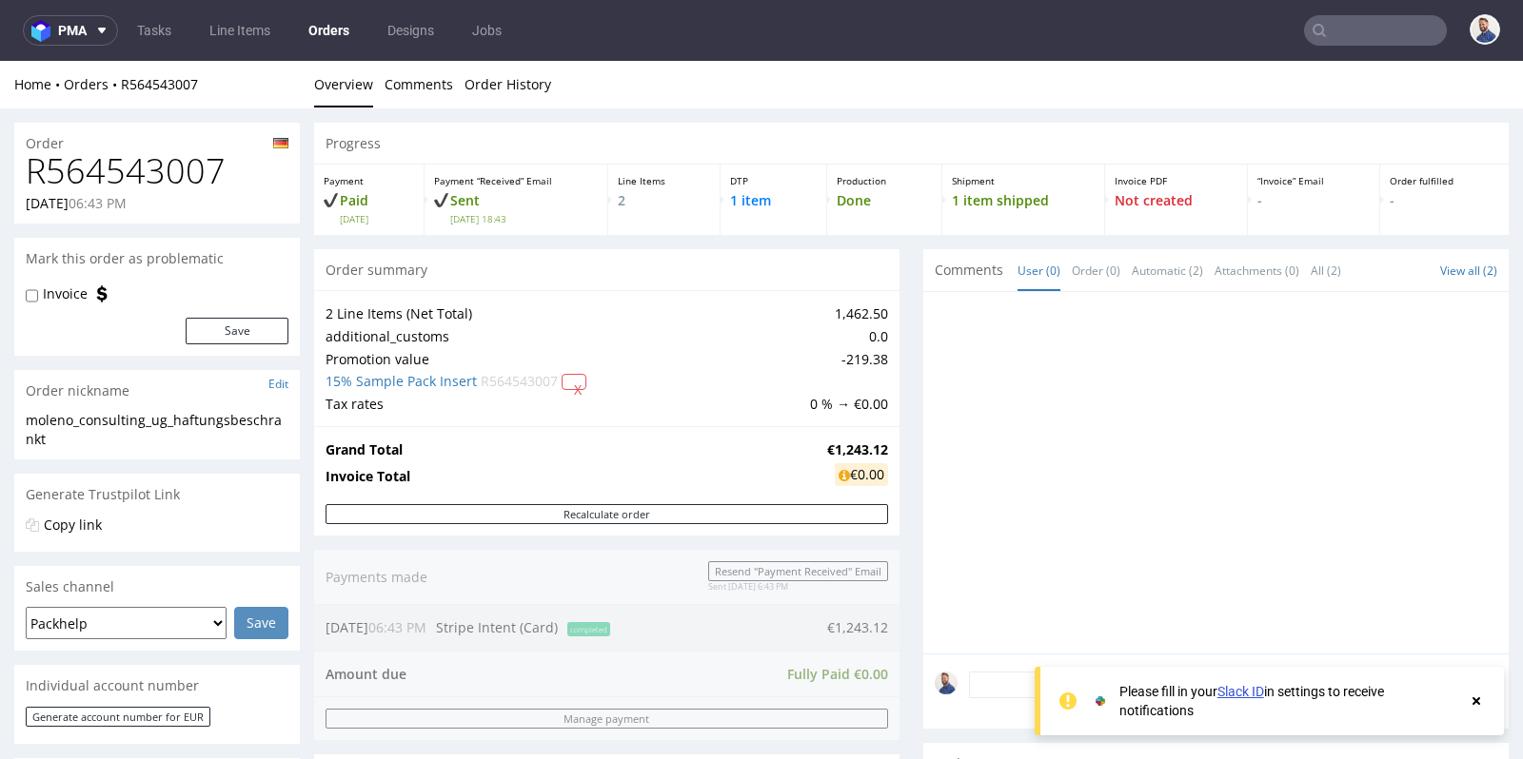
click at [910, 292] on div "Progress Payment Paid Thu 18 Sep Payment “Received” Email Sent Thu 18 Sep 18:43…" at bounding box center [911, 741] width 1194 height 1236
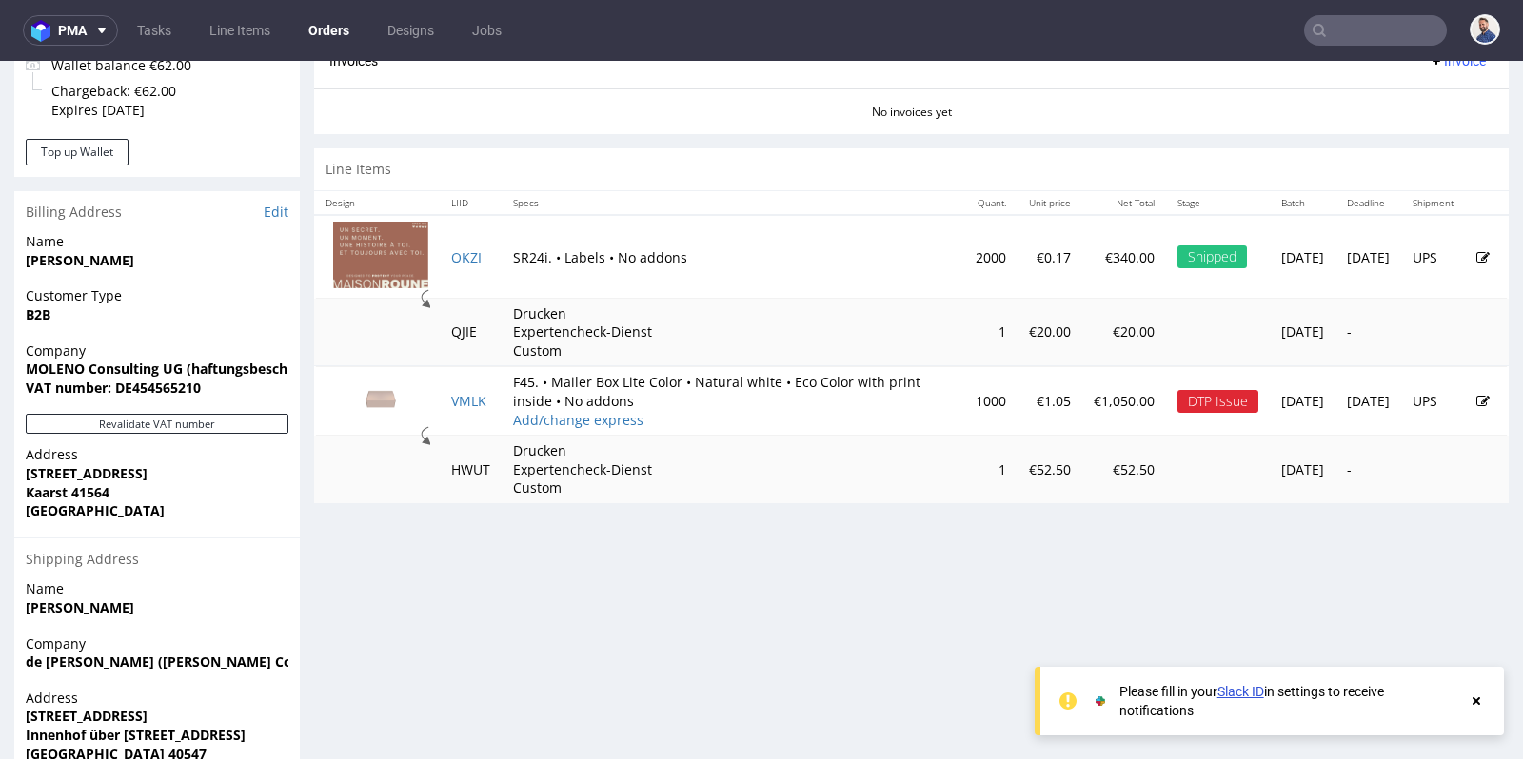
scroll to position [845, 0]
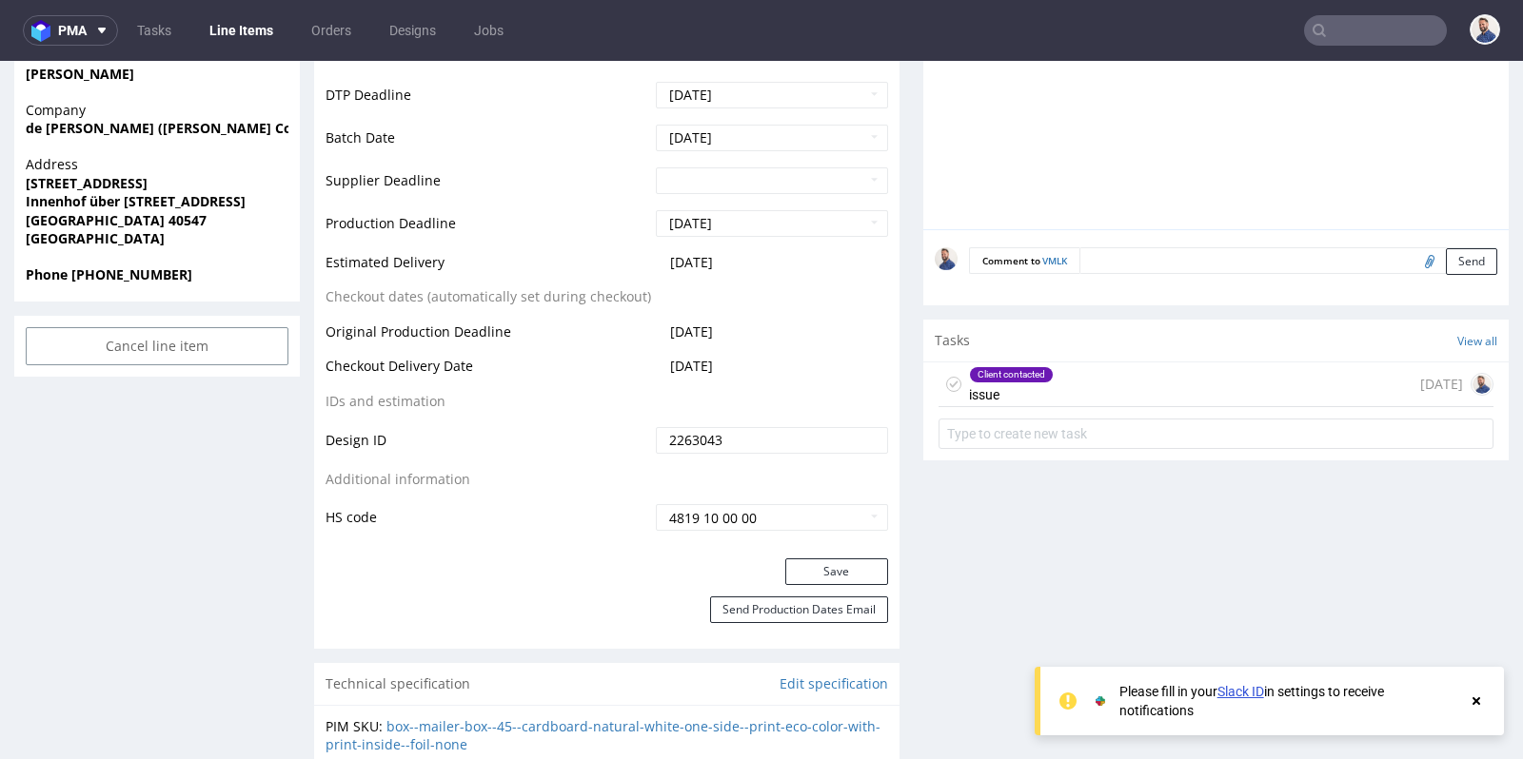
scroll to position [845, 0]
click at [1074, 372] on div "Client contacted issue 21 days ago" at bounding box center [1215, 384] width 555 height 45
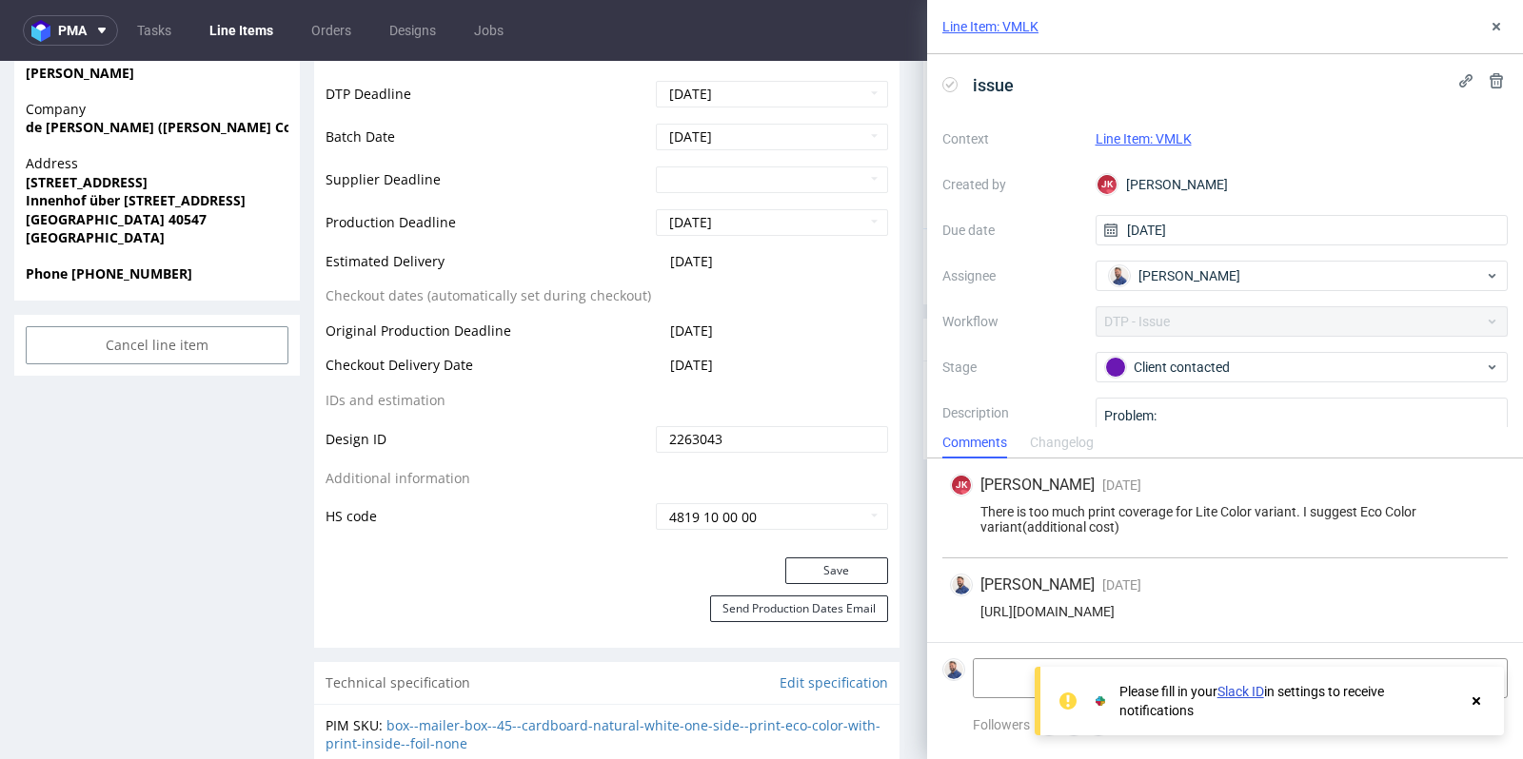
click at [1170, 515] on div "There is too much print coverage for Lite Color variant. I suggest Eco Color va…" at bounding box center [1225, 519] width 550 height 30
copy div "There is too much print coverage for Lite Color variant. I suggest Eco Color va…"
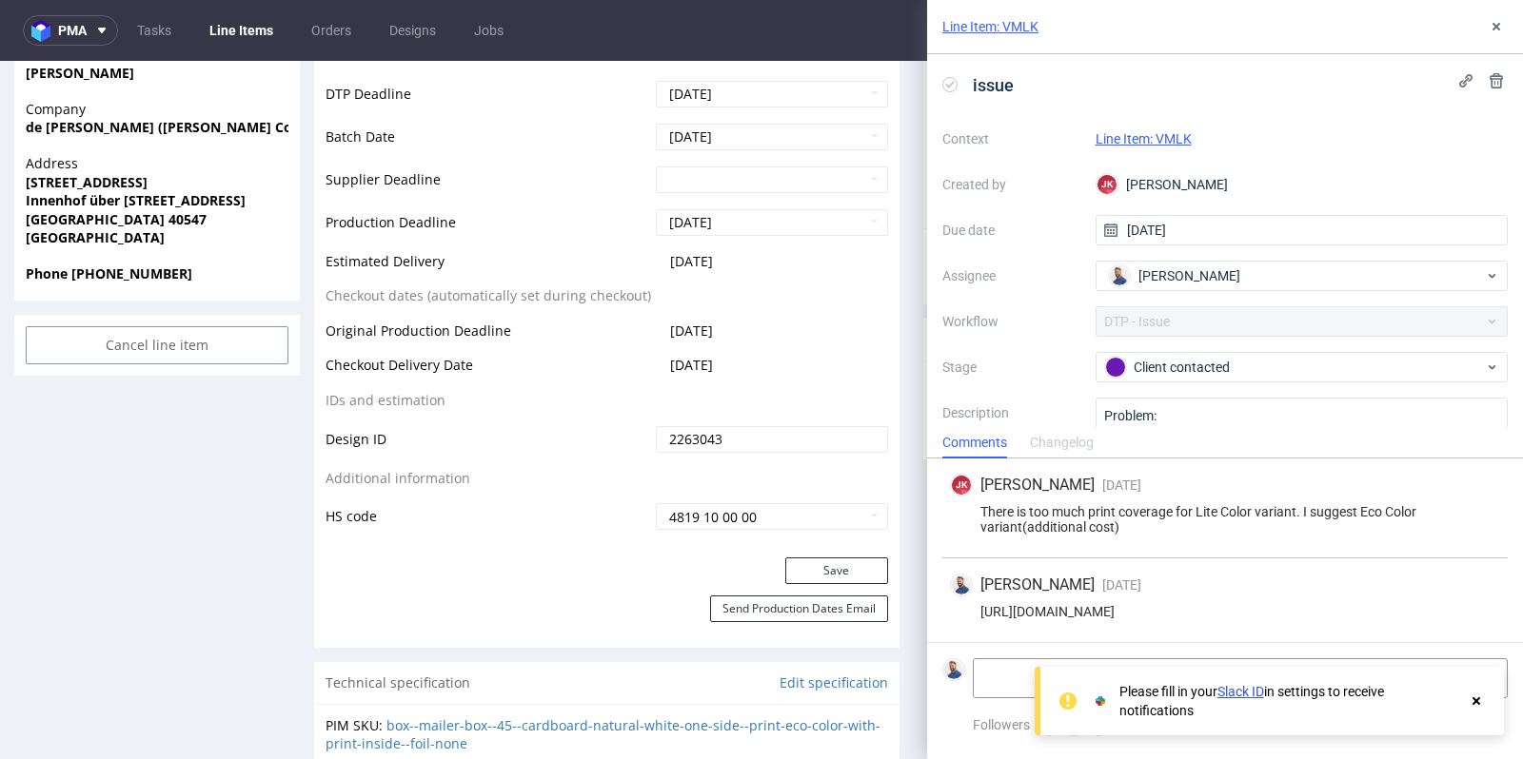
click at [1167, 618] on div "https://app-eu1.hubspot.com/contacts/25600958/record/0-5/232924148942/" at bounding box center [1225, 611] width 550 height 15
copy div "https://app-eu1.hubspot.com/contacts/25600958/record/0-5/232924148942/"
click at [1102, 534] on div "There is too much print coverage for Lite Color variant. I suggest Eco Color va…" at bounding box center [1225, 519] width 550 height 30
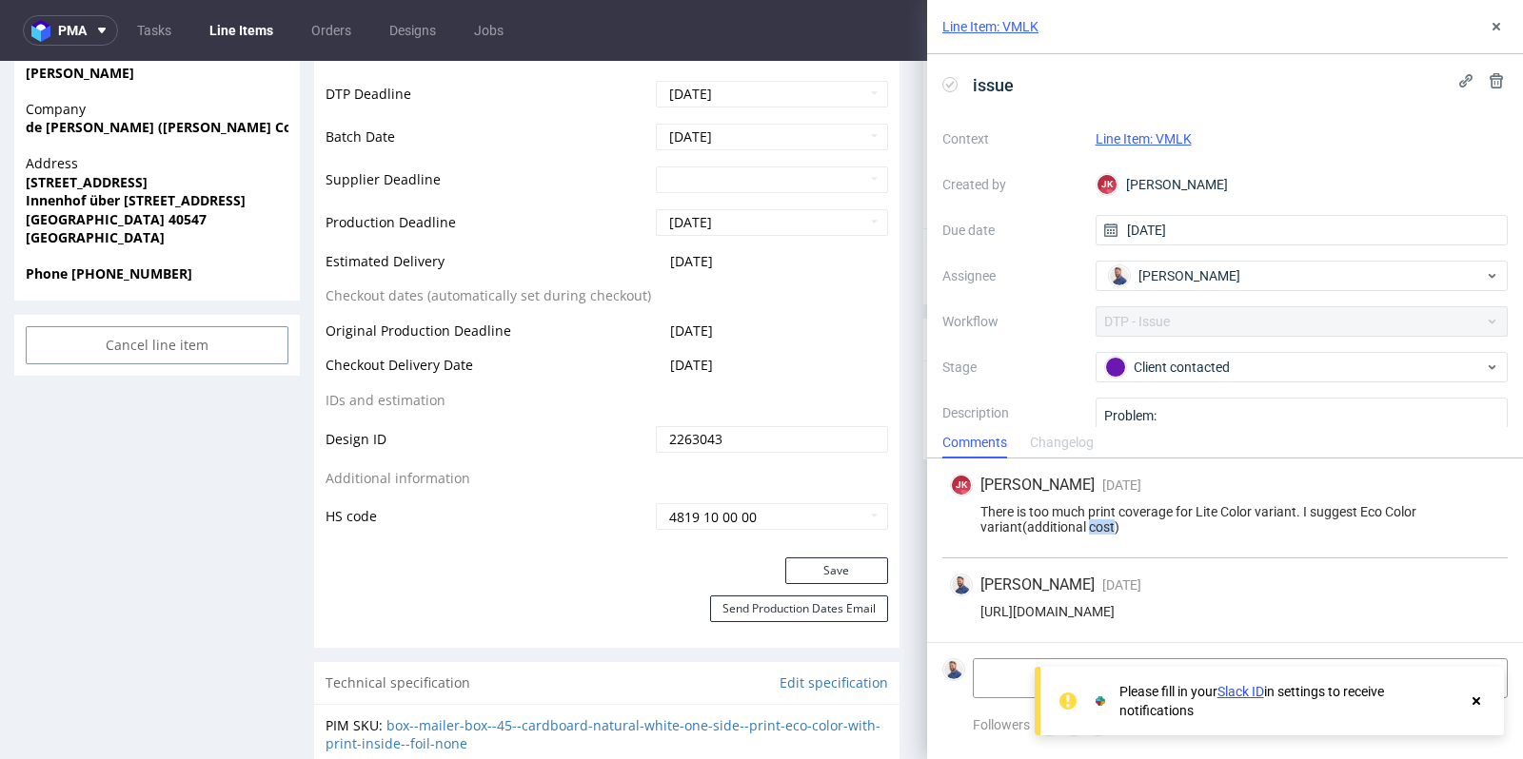
click at [1102, 534] on div "There is too much print coverage for Lite Color variant. I suggest Eco Color va…" at bounding box center [1225, 519] width 550 height 30
copy div "There is too much print coverage for Lite Color variant. I suggest Eco Color va…"
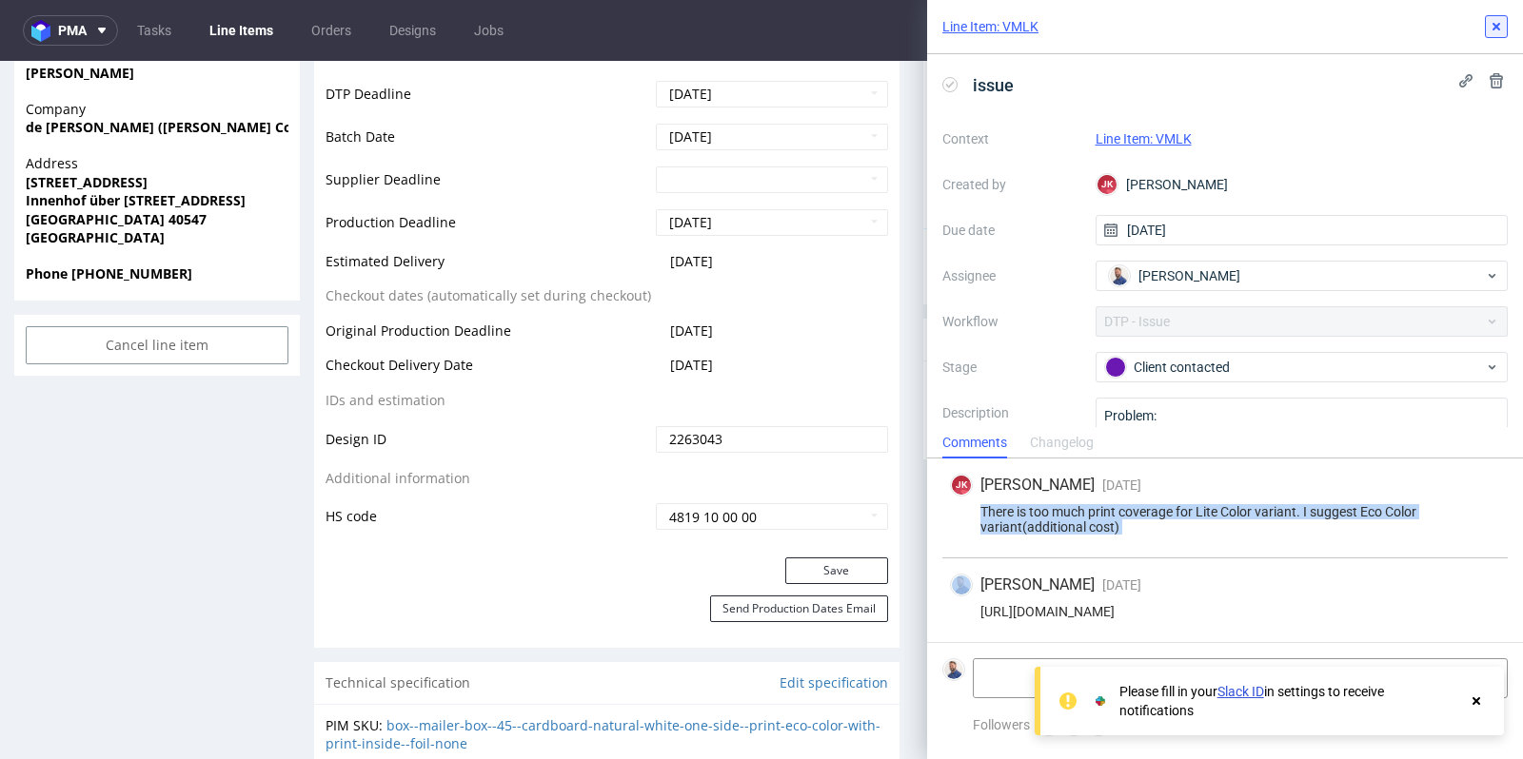
click at [1499, 26] on icon at bounding box center [1495, 26] width 15 height 15
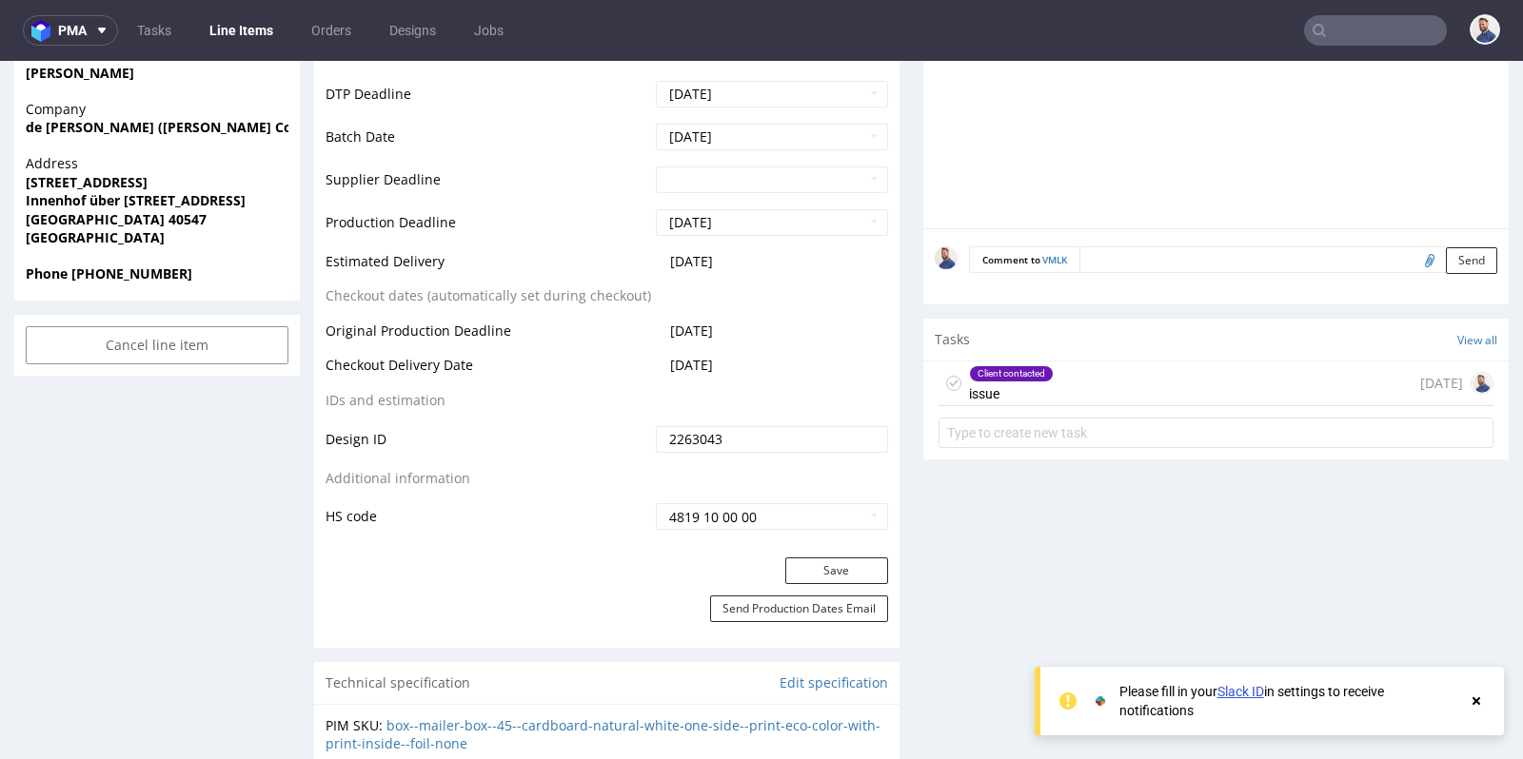
click at [1373, 31] on input "text" at bounding box center [1375, 30] width 143 height 30
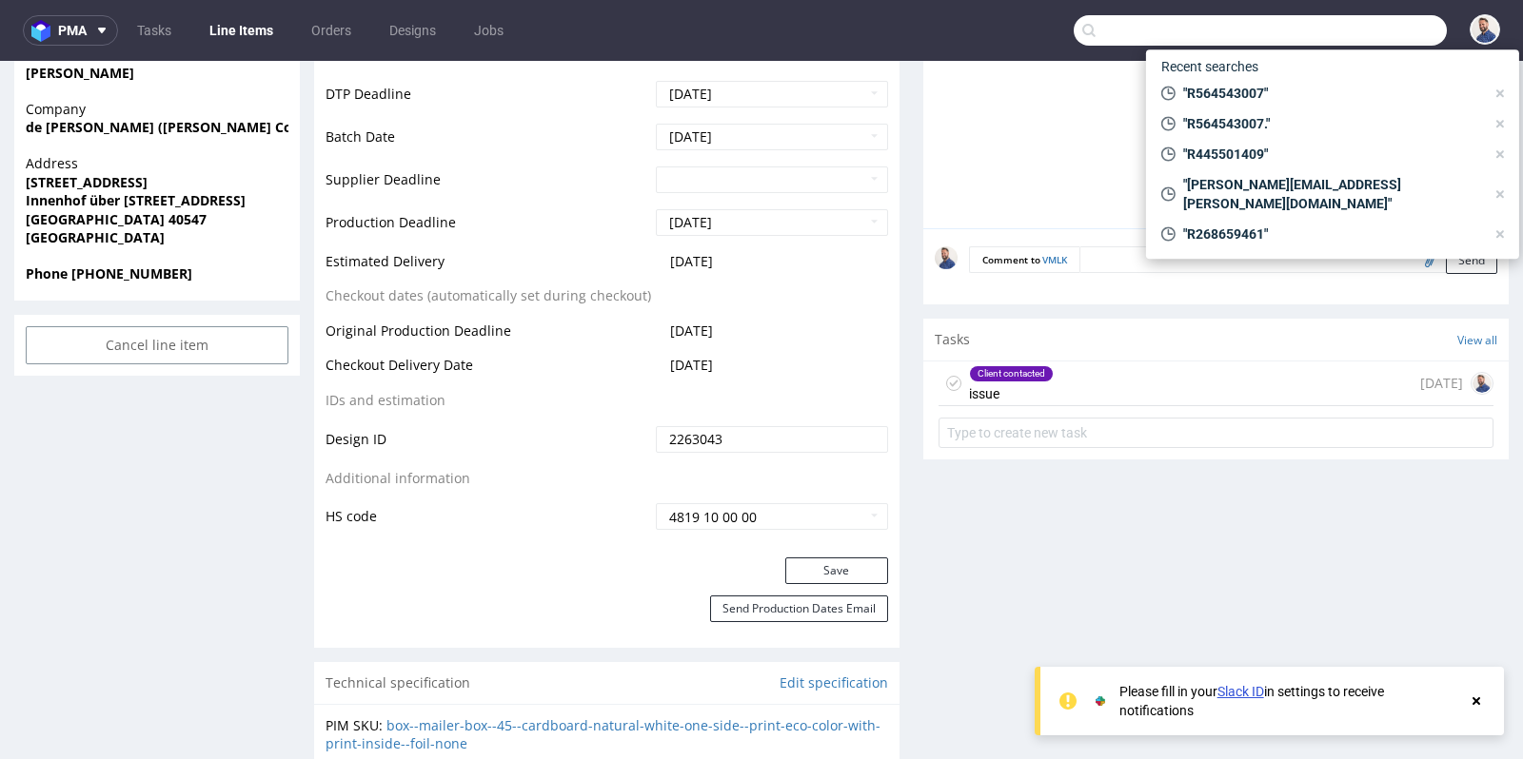
paste input "manuela.ganahl@raiba.at>"
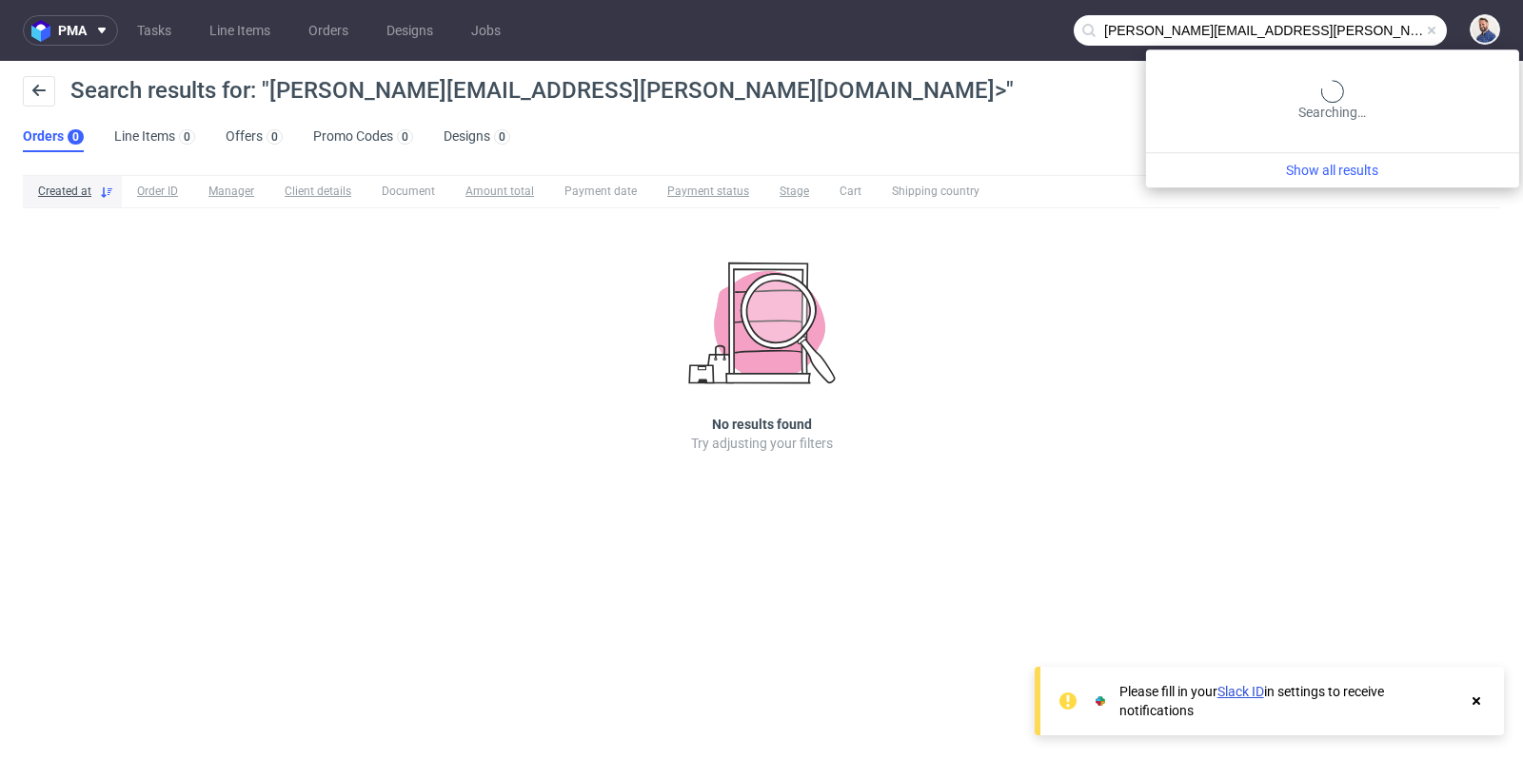
click at [1419, 33] on input "manuela.ganahl@raiba.at>" at bounding box center [1260, 30] width 373 height 30
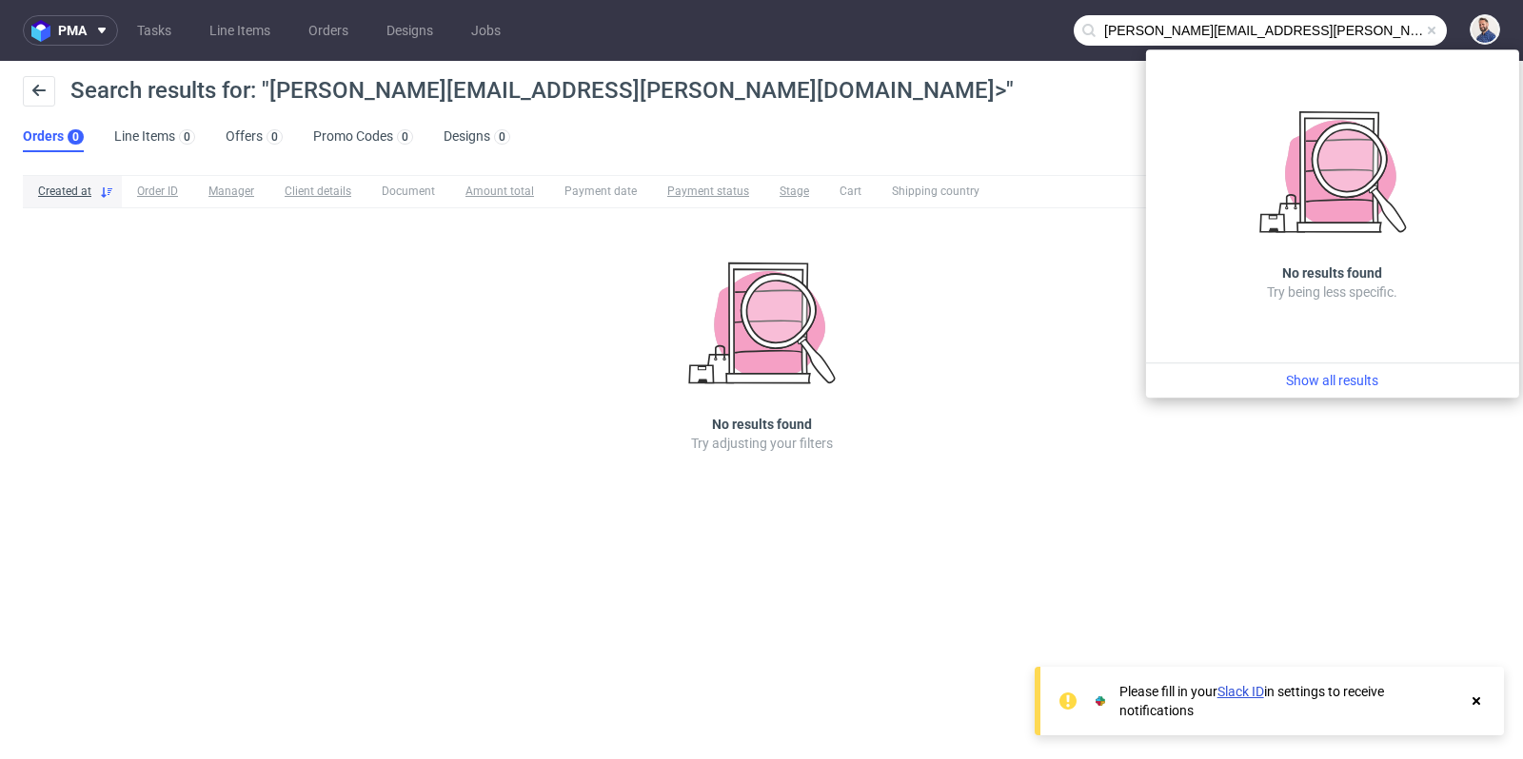
click at [1419, 33] on input "manuela.ganahl@raiba.at>" at bounding box center [1260, 30] width 373 height 30
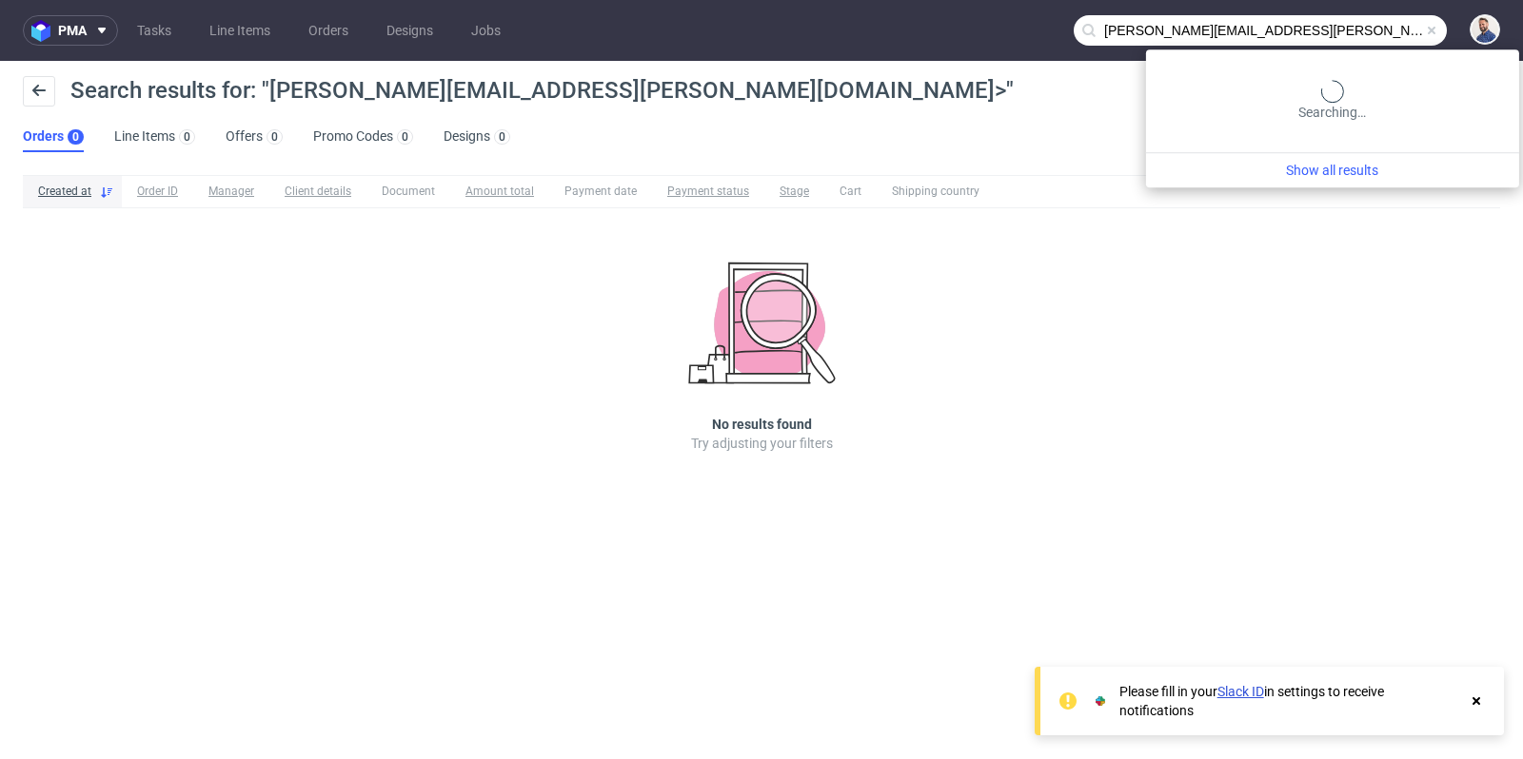
type input "manuela.ganahl@raiba.at"
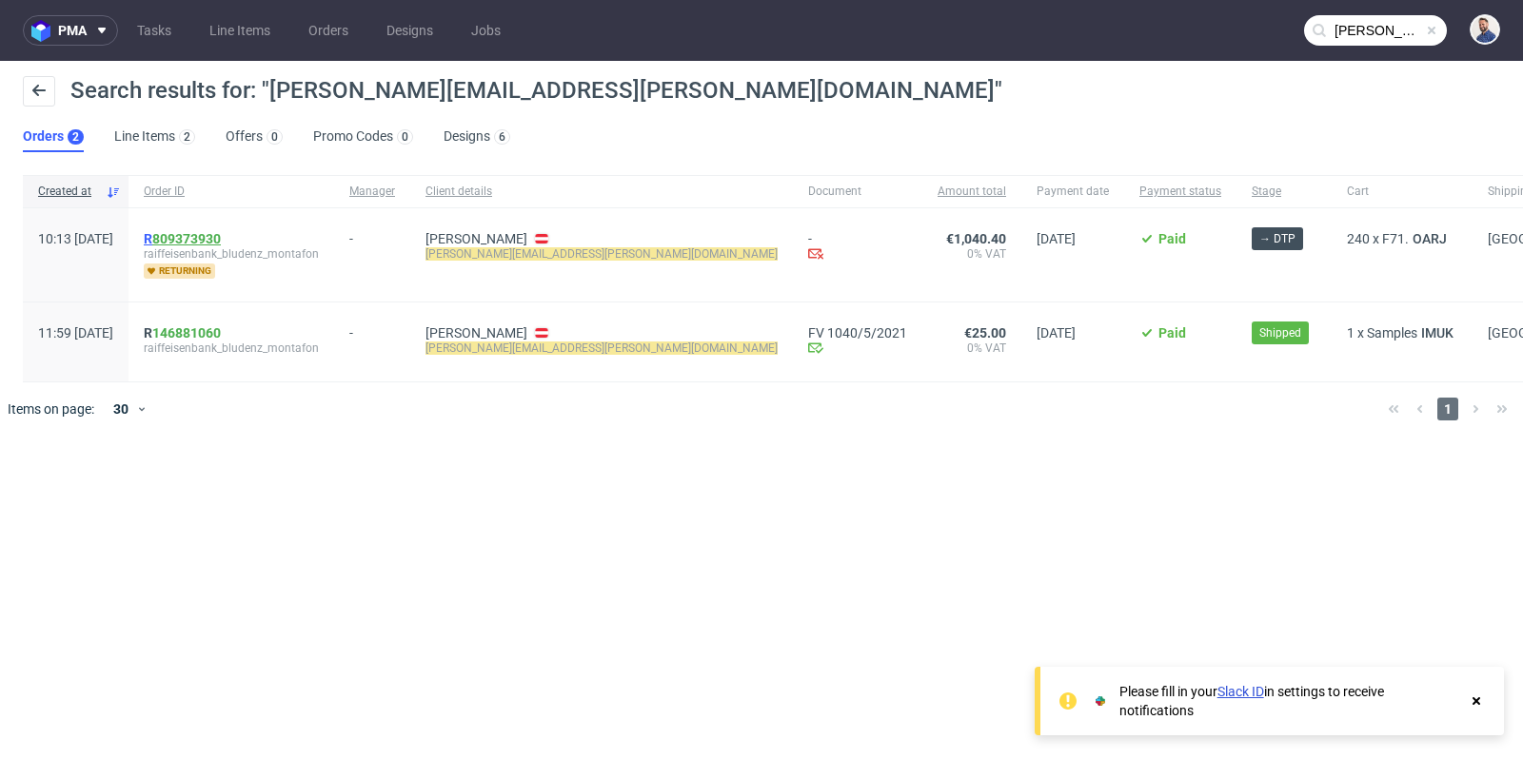
click at [221, 242] on link "809373930" at bounding box center [186, 238] width 69 height 15
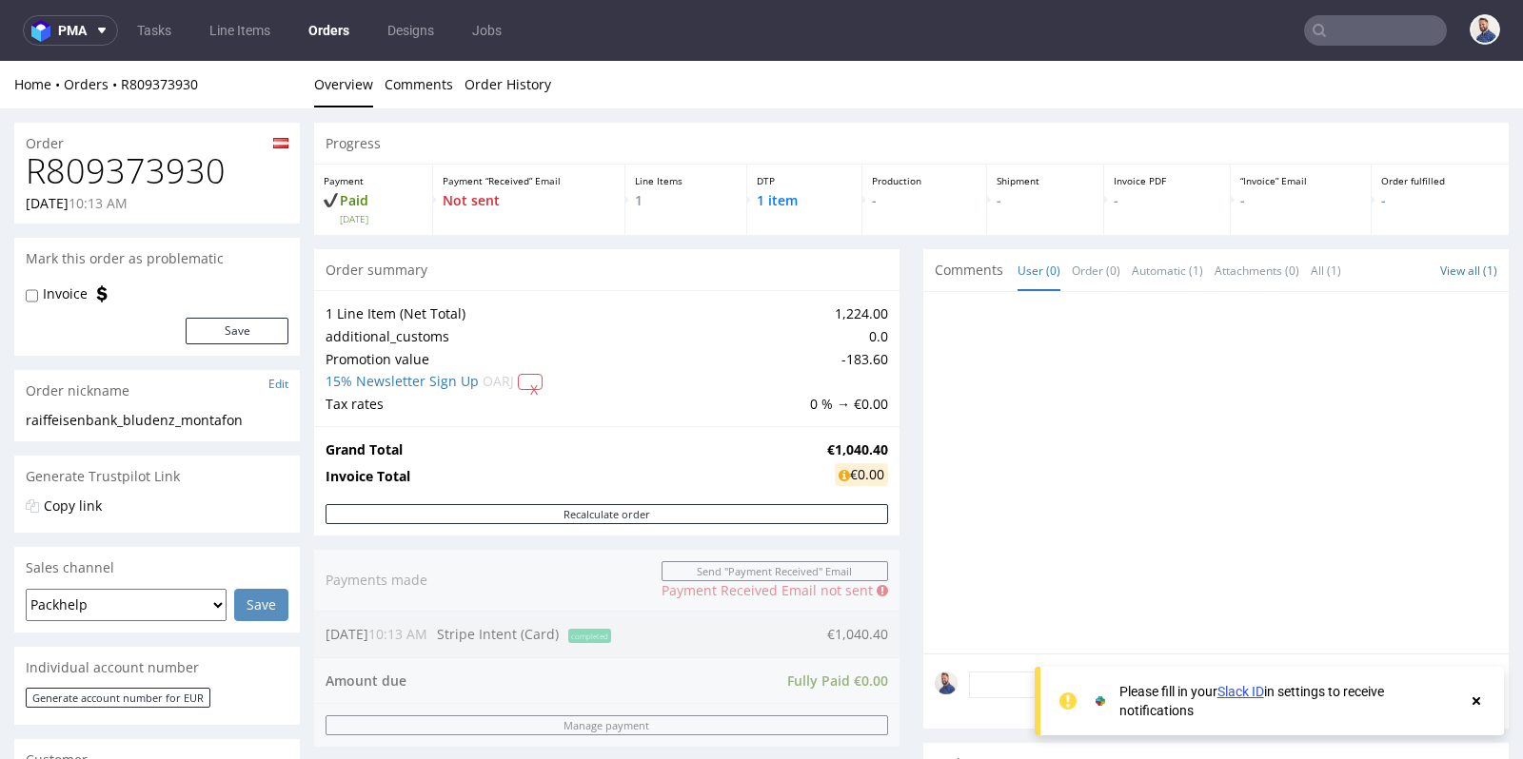
click at [888, 403] on div "1 Line Item (Net Total) 1,224.00 additional_customs 0.0 Promotion value -183.60…" at bounding box center [606, 358] width 585 height 136
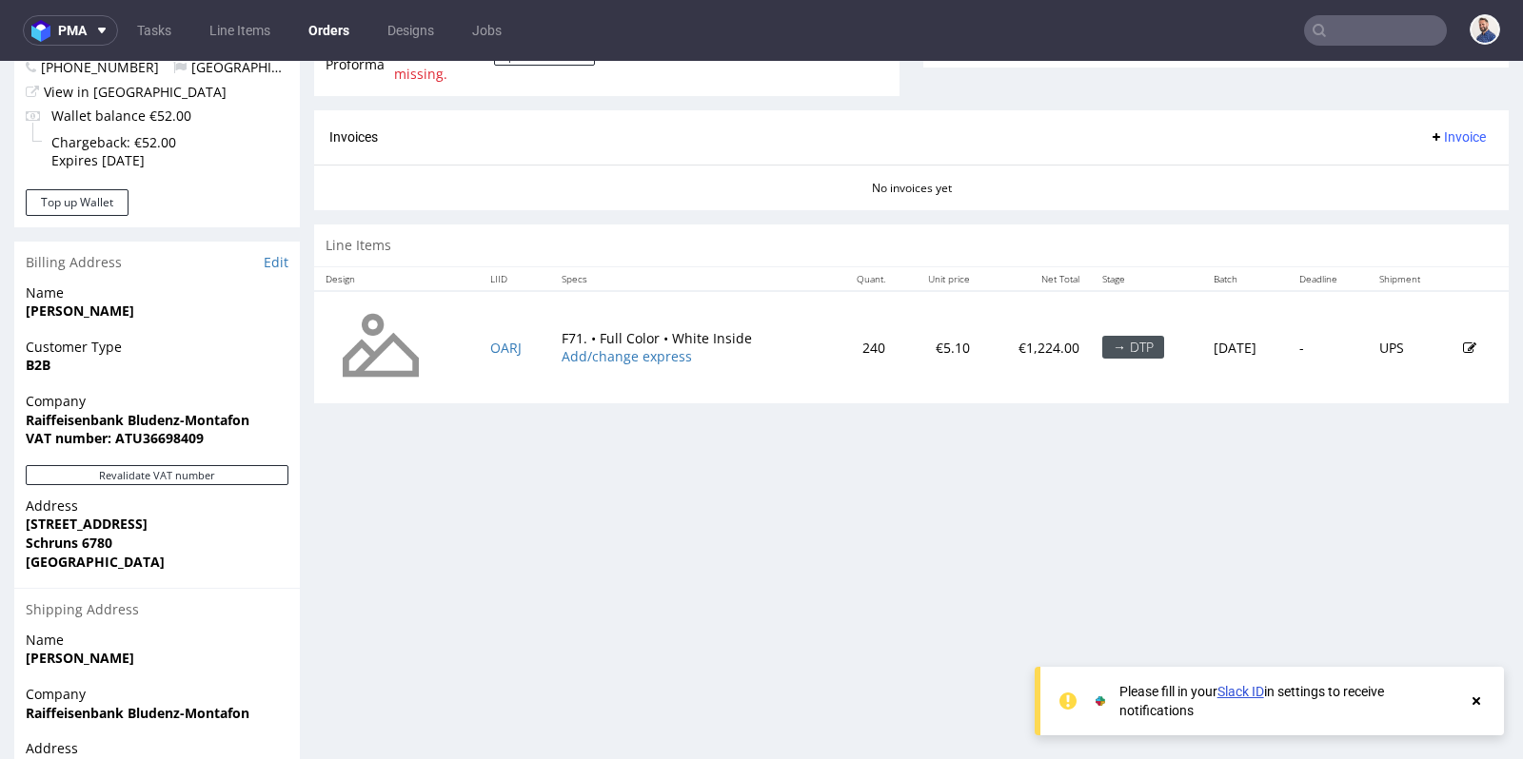
scroll to position [803, 0]
